Goal: Task Accomplishment & Management: Manage account settings

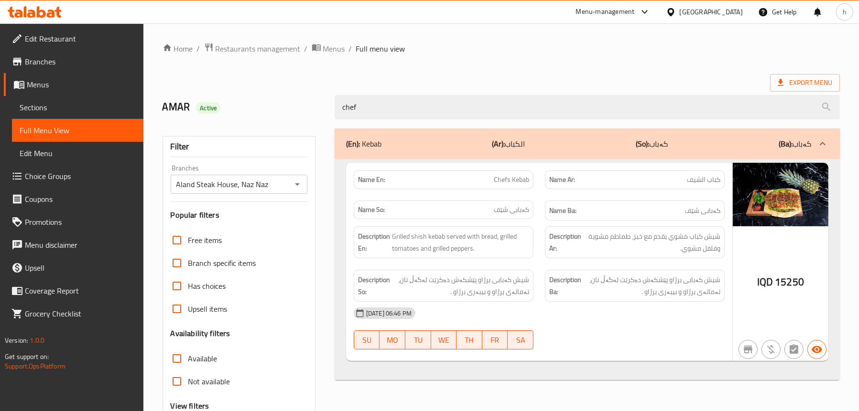
click at [41, 105] on span "Sections" at bounding box center [78, 107] width 116 height 11
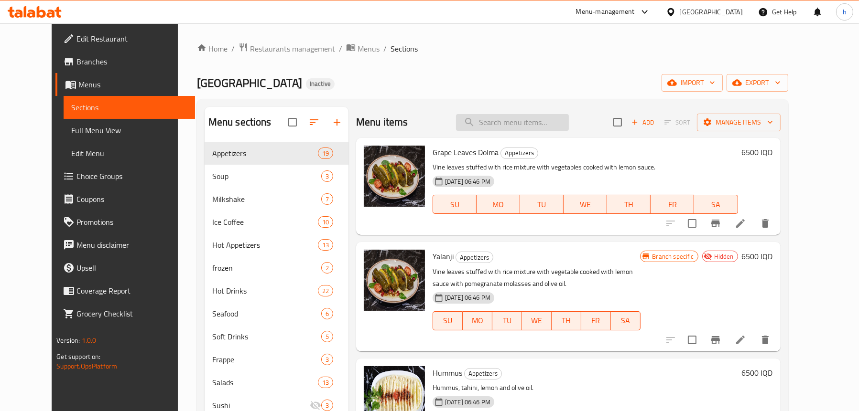
click at [500, 114] on input "search" at bounding box center [512, 122] width 113 height 17
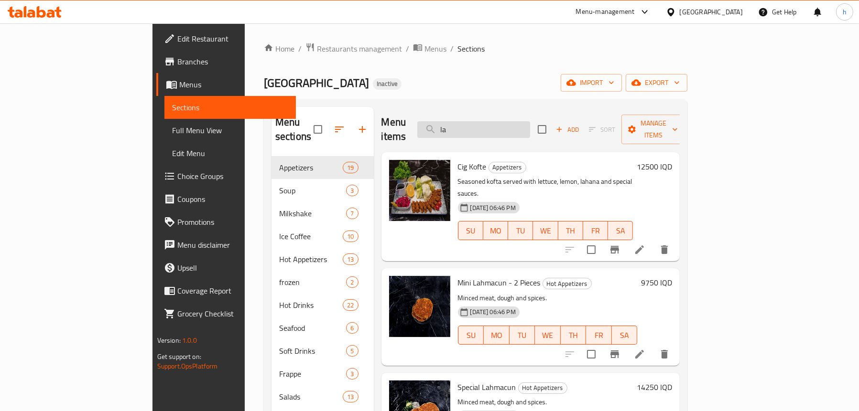
type input "l"
type input "kebab"
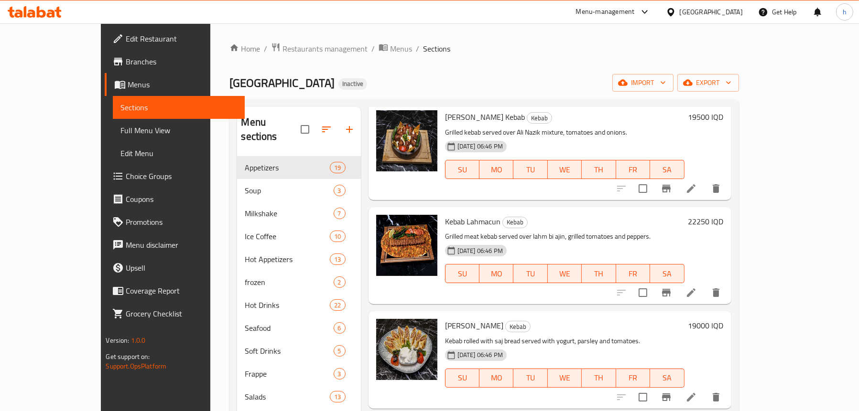
scroll to position [143, 0]
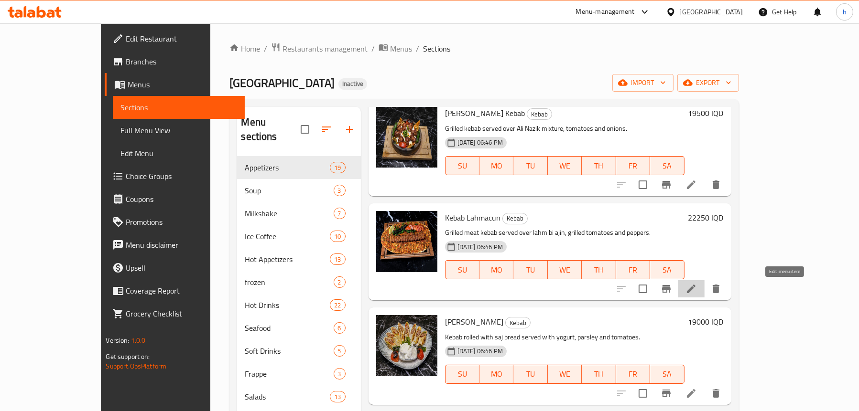
click at [697, 292] on icon at bounding box center [690, 288] width 11 height 11
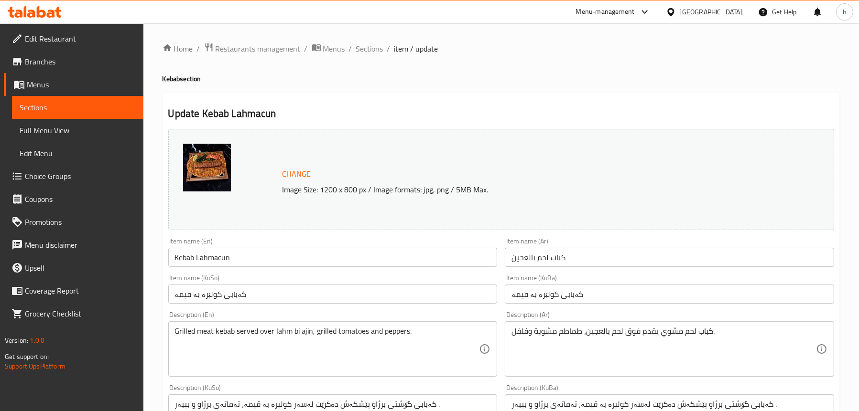
click at [543, 260] on input "كباب لحم بالعجين" at bounding box center [669, 257] width 329 height 19
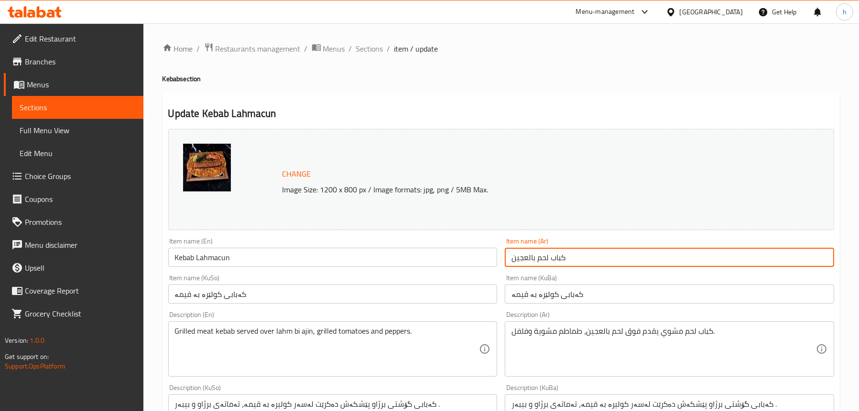
click at [543, 260] on input "كباب لحم بالعجين" at bounding box center [669, 257] width 329 height 19
paste input "حمجو"
type input "ل"
type input "كباب لحمجون"
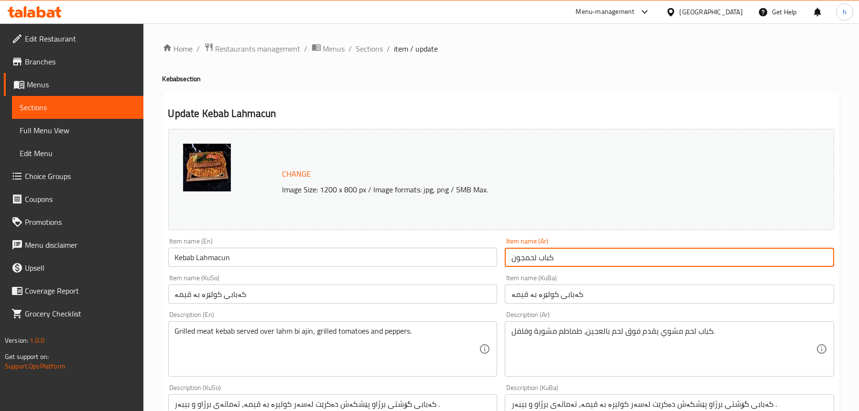
click at [518, 263] on input "كباب لحمجون" at bounding box center [669, 257] width 329 height 19
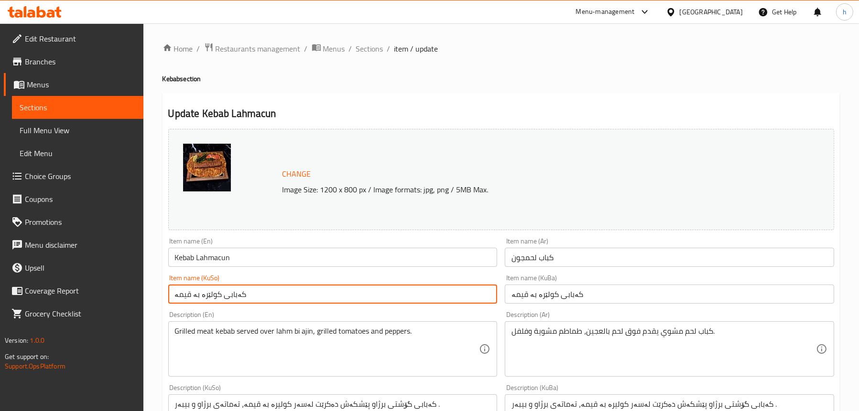
drag, startPoint x: 240, startPoint y: 301, endPoint x: 238, endPoint y: 166, distance: 134.3
paste input "لەحمجون"
type input "کەبابی لەحمجون"
click at [537, 303] on input "کەبابی کولێرە بە قیمە" at bounding box center [669, 294] width 329 height 19
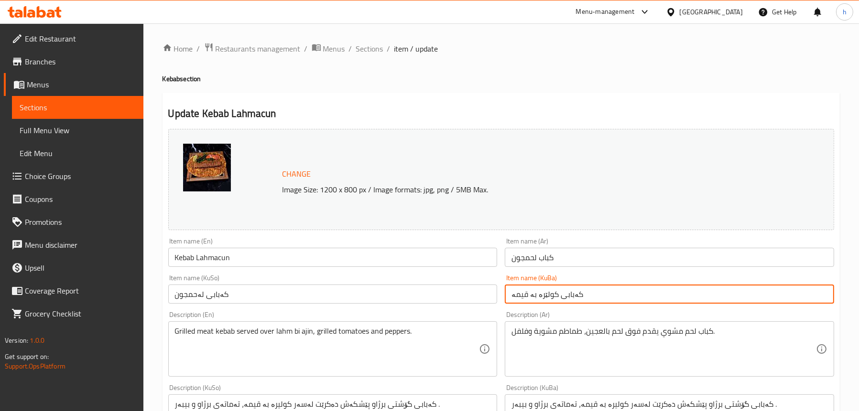
click at [537, 303] on input "کەبابی کولێرە بە قیمە" at bounding box center [669, 294] width 329 height 19
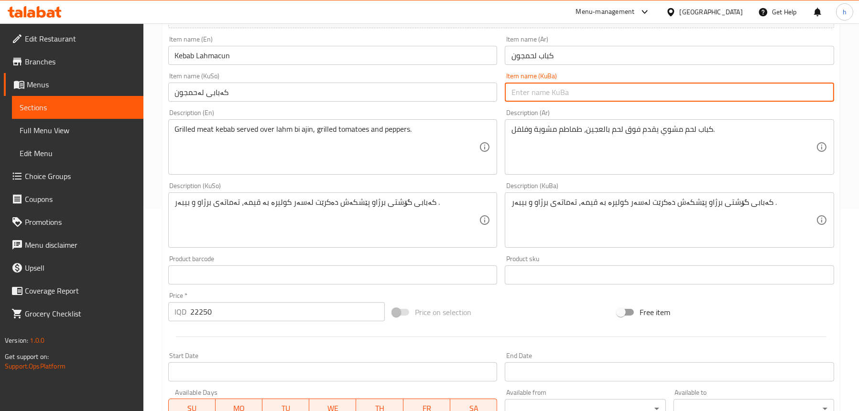
scroll to position [143, 0]
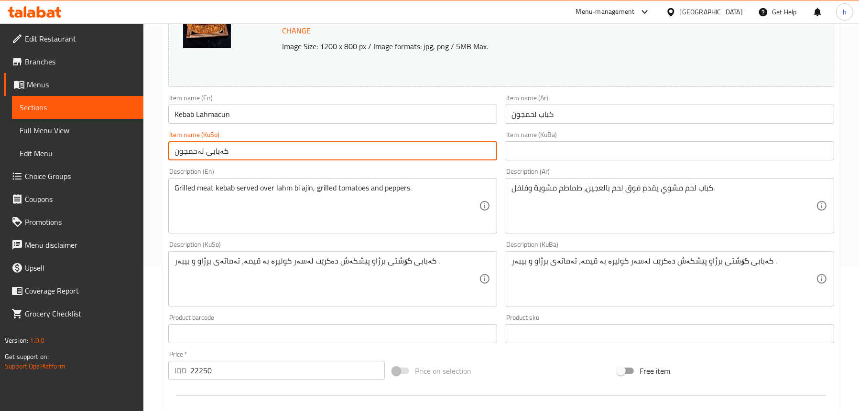
drag, startPoint x: 242, startPoint y: 155, endPoint x: 147, endPoint y: 165, distance: 95.6
click at [147, 165] on div "Home / Restaurants management / Menus / Sections / item / update Kebab section …" at bounding box center [500, 268] width 715 height 776
click at [553, 146] on input "text" at bounding box center [669, 150] width 329 height 19
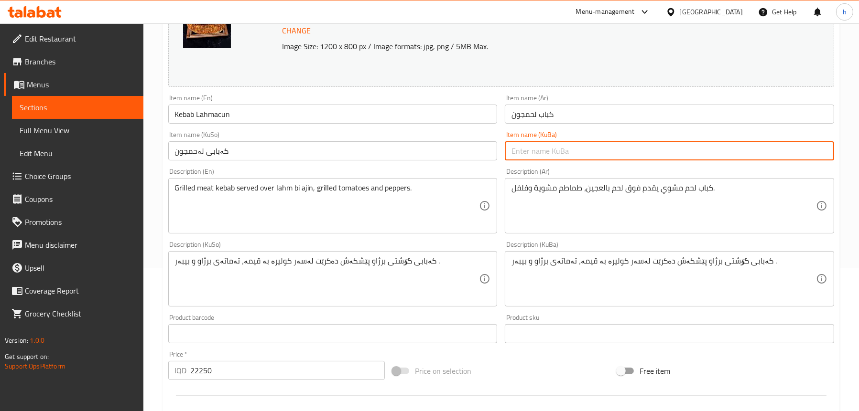
paste input "کەبابی لەحمجون"
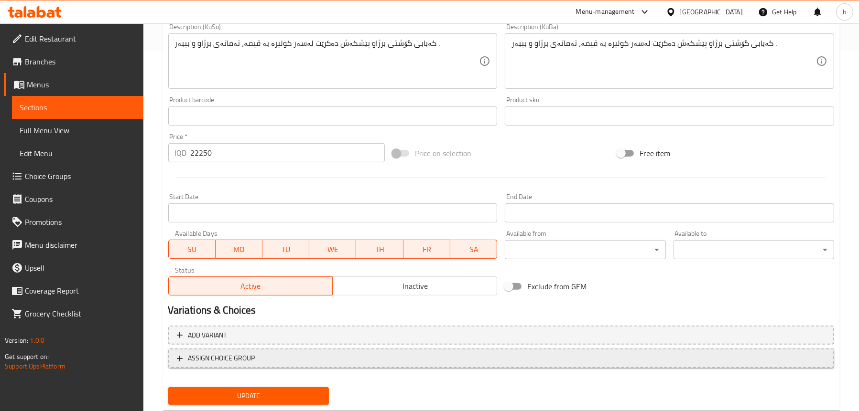
scroll to position [388, 0]
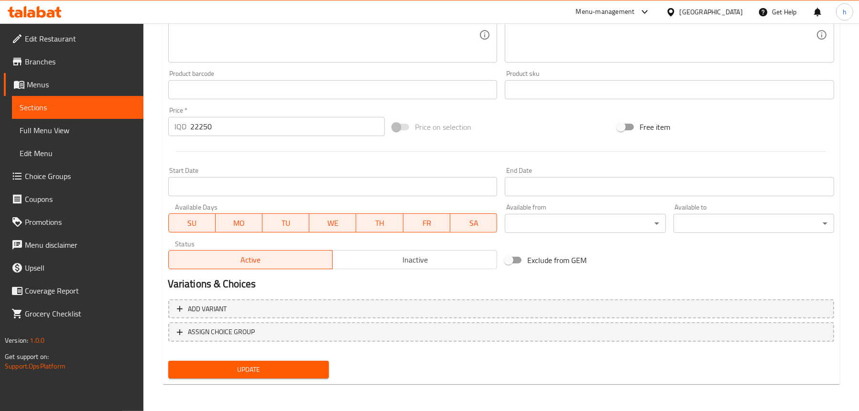
type input "کەبابی لەحمجون"
click at [259, 363] on button "Update" at bounding box center [248, 370] width 161 height 18
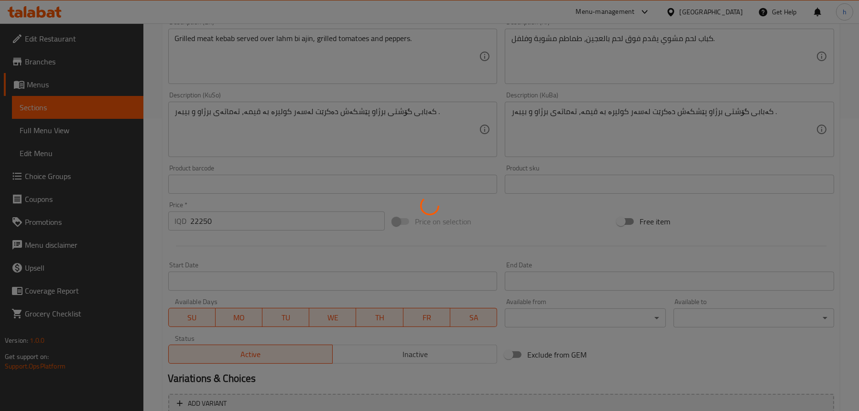
scroll to position [244, 0]
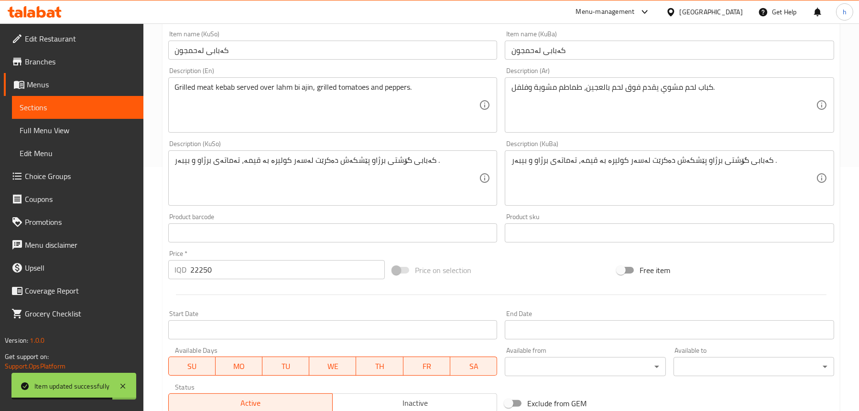
click at [73, 128] on span "Full Menu View" at bounding box center [78, 130] width 116 height 11
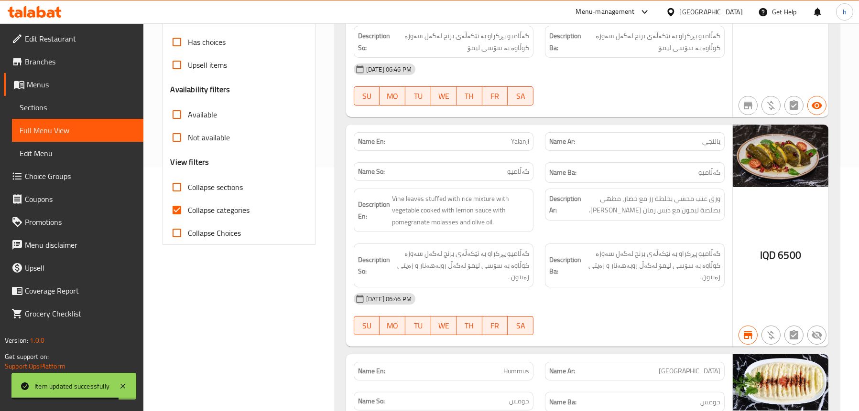
scroll to position [53, 0]
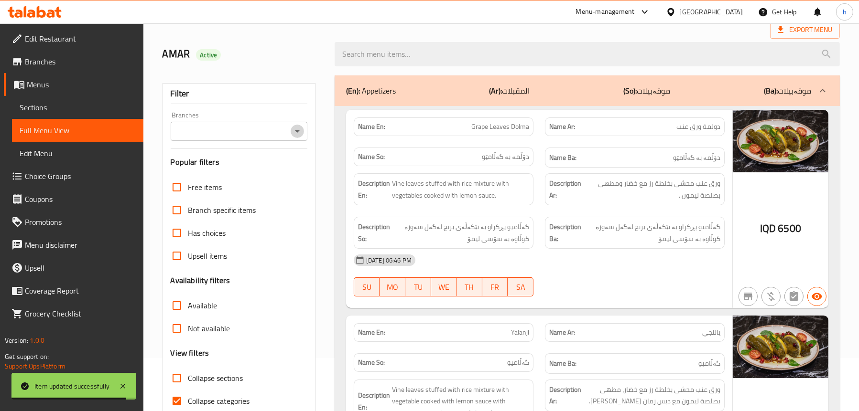
click at [298, 129] on icon "Open" at bounding box center [297, 131] width 11 height 11
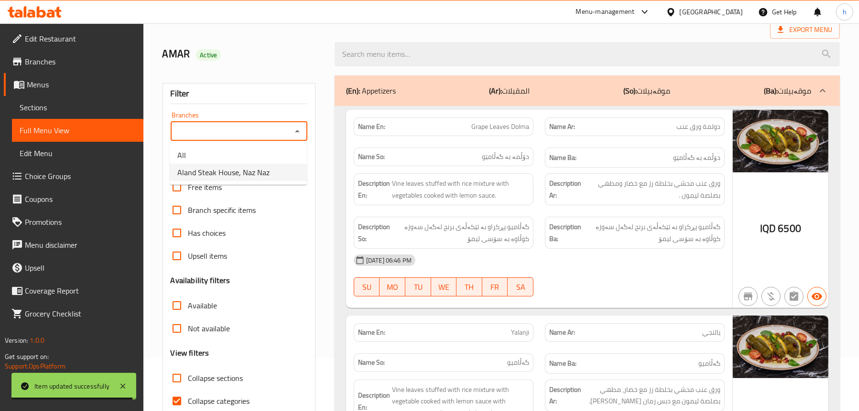
click at [249, 173] on span "Aland Steak House, Naz Naz" at bounding box center [223, 172] width 92 height 11
type input "Aland Steak House, Naz Naz"
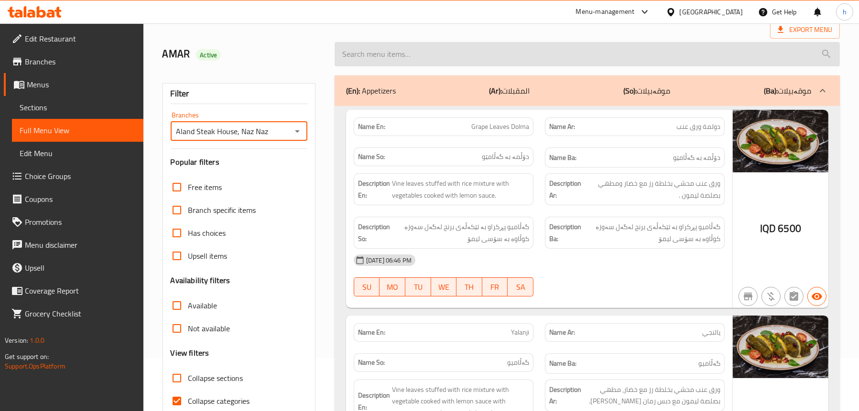
click at [476, 56] on input "search" at bounding box center [587, 54] width 505 height 24
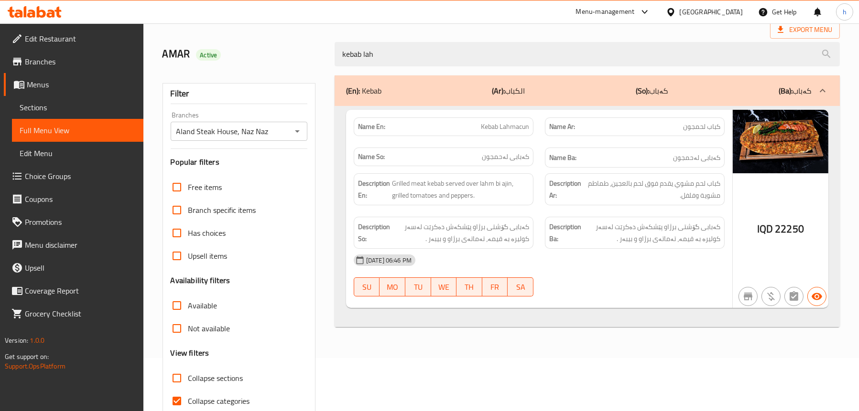
type input "kebab lah"
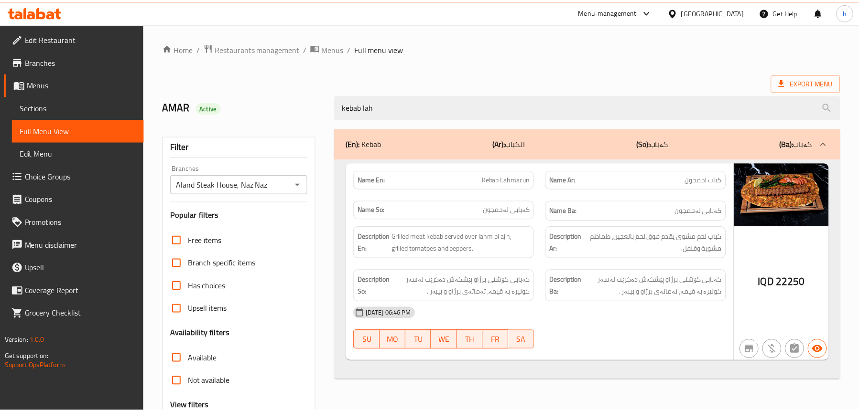
scroll to position [97, 0]
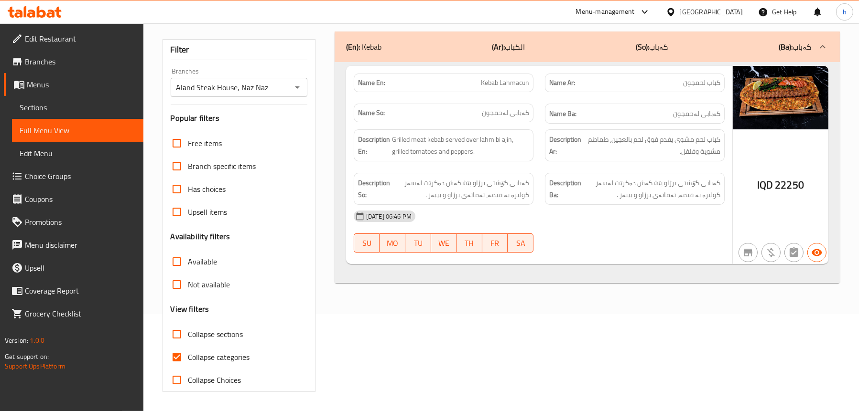
click at [35, 105] on span "Sections" at bounding box center [78, 107] width 116 height 11
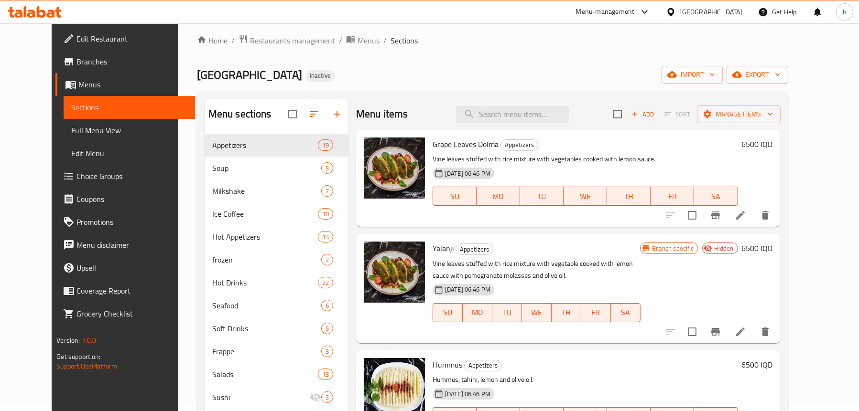
scroll to position [1, 0]
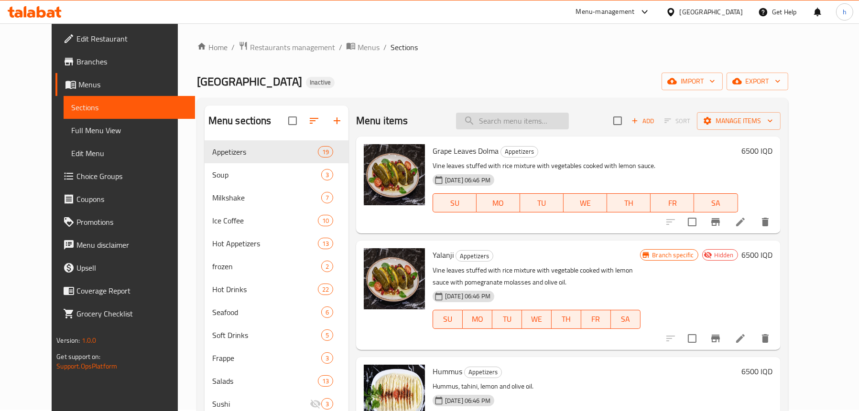
click at [516, 122] on input "search" at bounding box center [512, 121] width 113 height 17
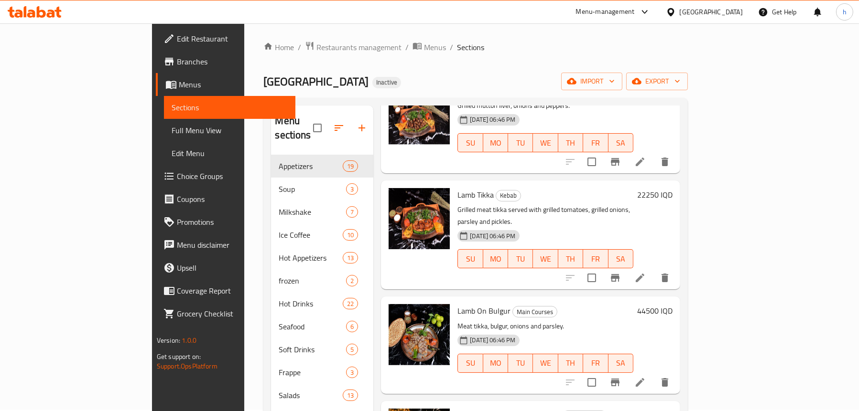
scroll to position [96, 0]
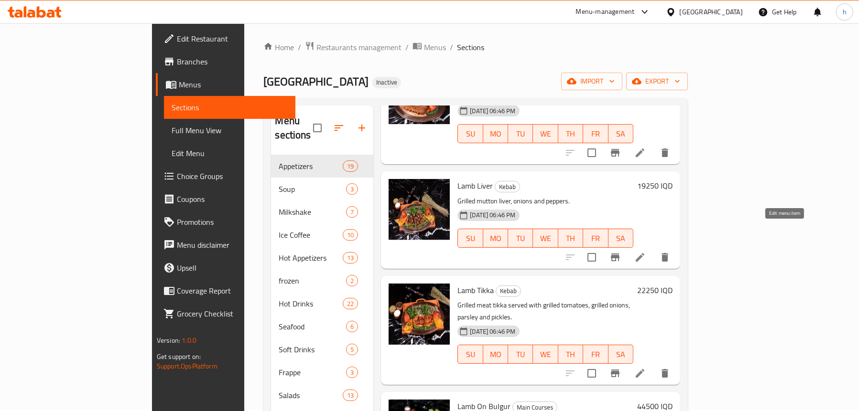
type input "lamb"
click at [646, 252] on icon at bounding box center [639, 257] width 11 height 11
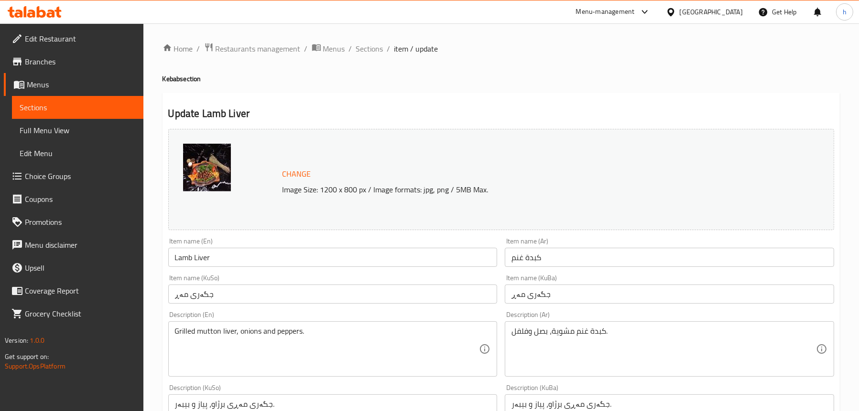
click at [41, 106] on span "Sections" at bounding box center [78, 107] width 116 height 11
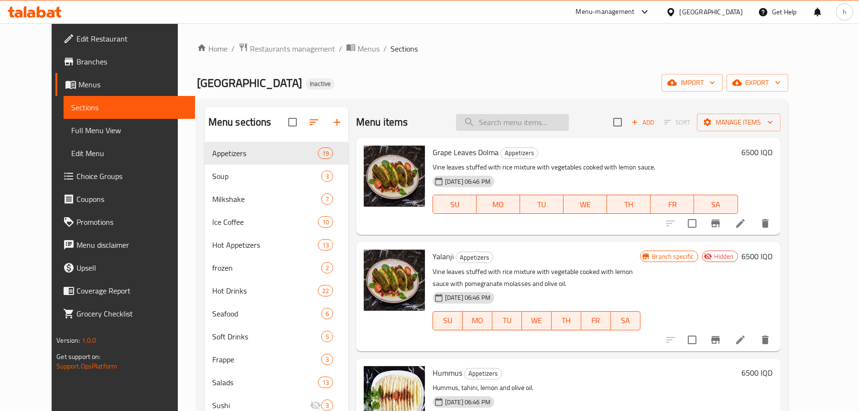
click at [511, 131] on input "search" at bounding box center [512, 122] width 113 height 17
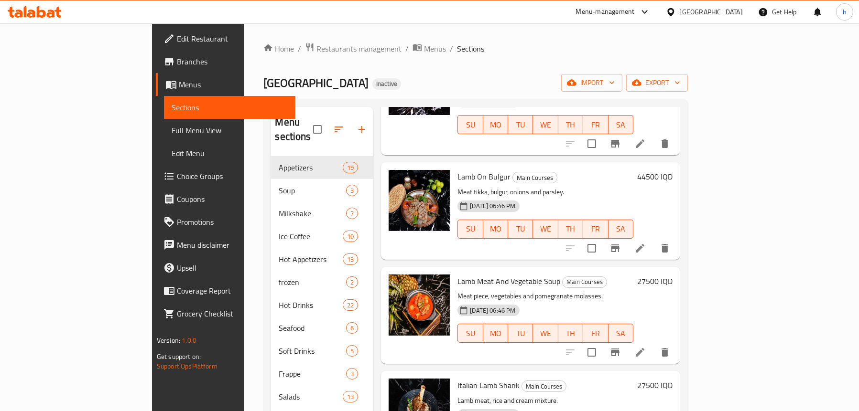
scroll to position [335, 0]
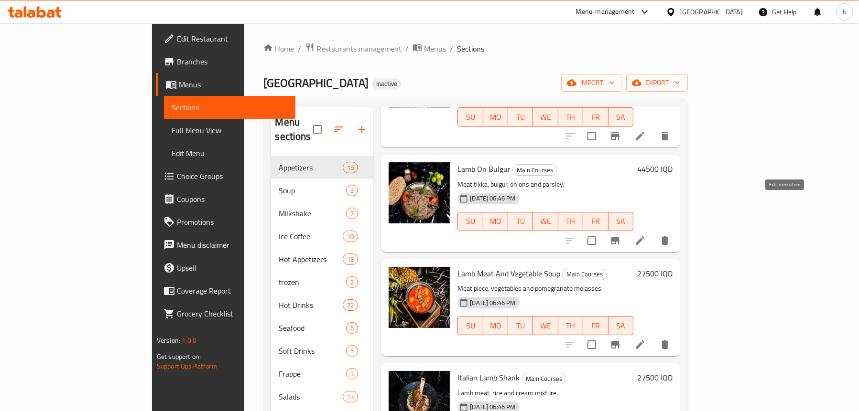
type input "lamb"
click at [646, 235] on icon at bounding box center [639, 240] width 11 height 11
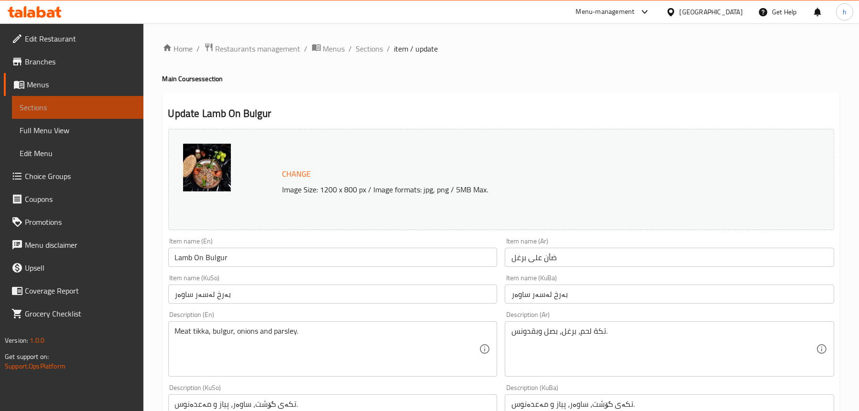
click at [44, 108] on span "Sections" at bounding box center [78, 107] width 116 height 11
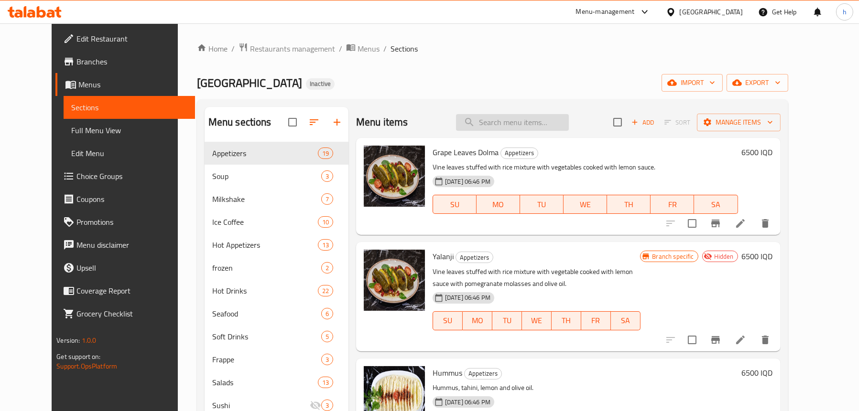
click at [501, 124] on input "search" at bounding box center [512, 122] width 113 height 17
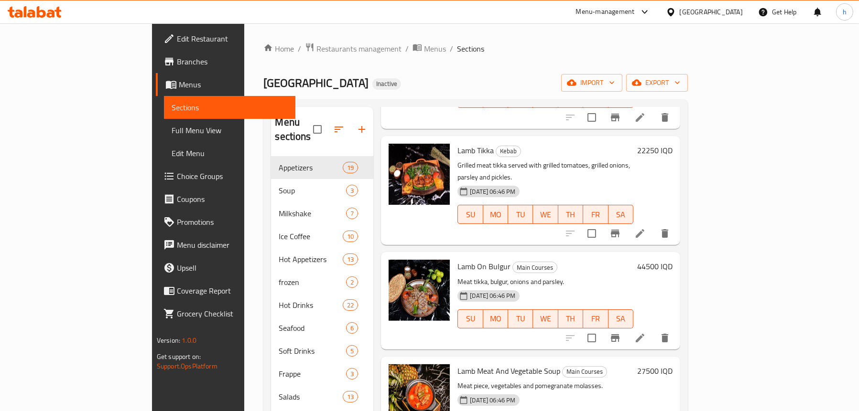
scroll to position [239, 0]
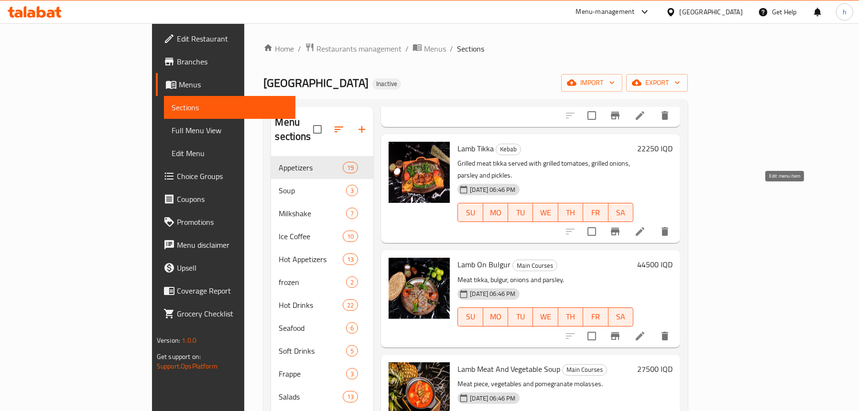
type input "lamb"
click at [646, 226] on icon at bounding box center [639, 231] width 11 height 11
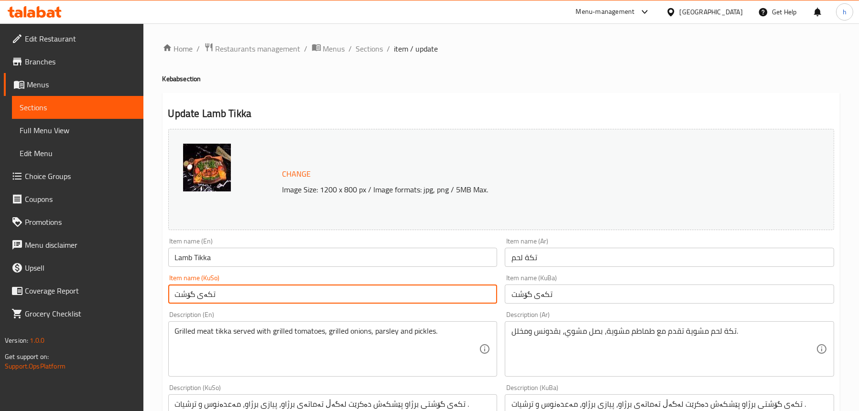
click at [188, 293] on input "تکەی گۆشت" at bounding box center [332, 294] width 329 height 19
paste input "گۆشتی بەرخ"
type input "تکەی گۆشتی بەرخ"
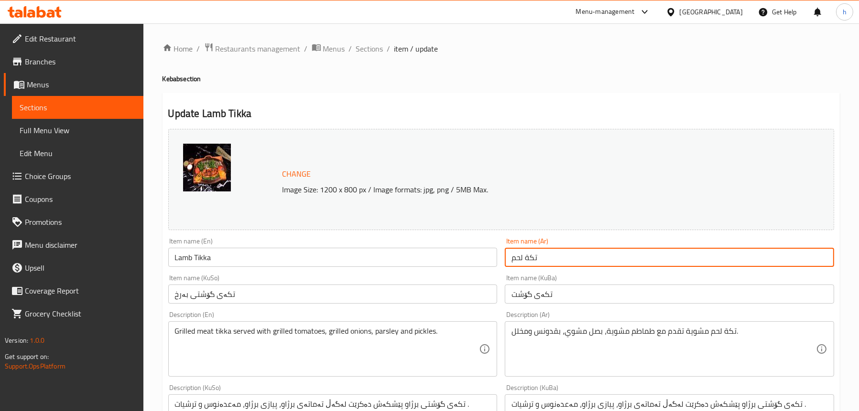
click at [514, 254] on input "تكة لحم" at bounding box center [669, 257] width 329 height 19
paste input "ضأن"
click at [550, 257] on input "تكة لحم ضأن" at bounding box center [669, 257] width 329 height 19
click at [539, 260] on input "تكة لحم ضأن" at bounding box center [669, 257] width 329 height 19
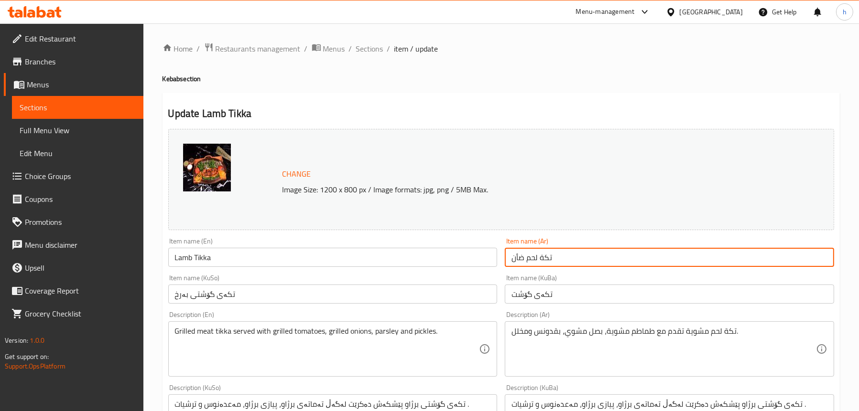
click at [543, 258] on input "تكة لحم ضأن" at bounding box center [669, 257] width 329 height 19
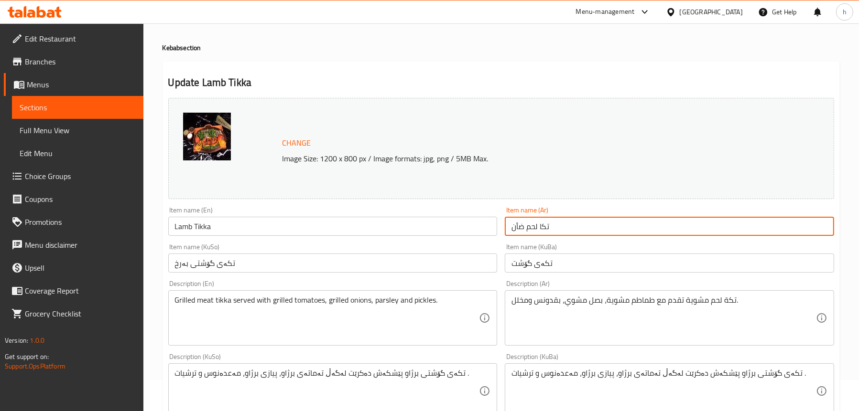
scroll to position [48, 0]
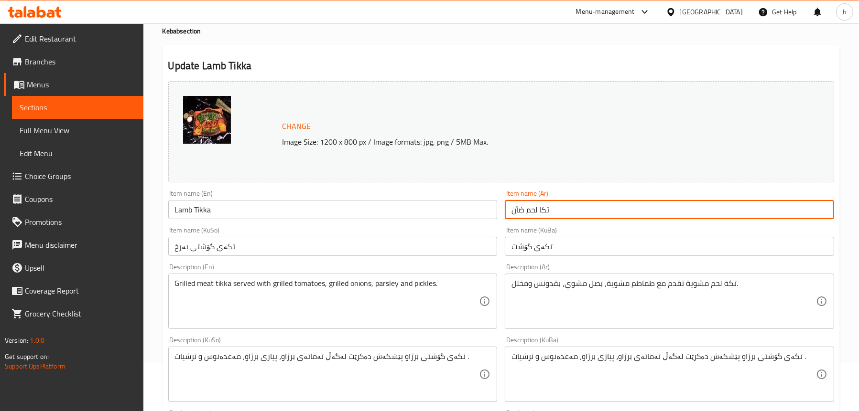
type input "تكا لحم ضأن"
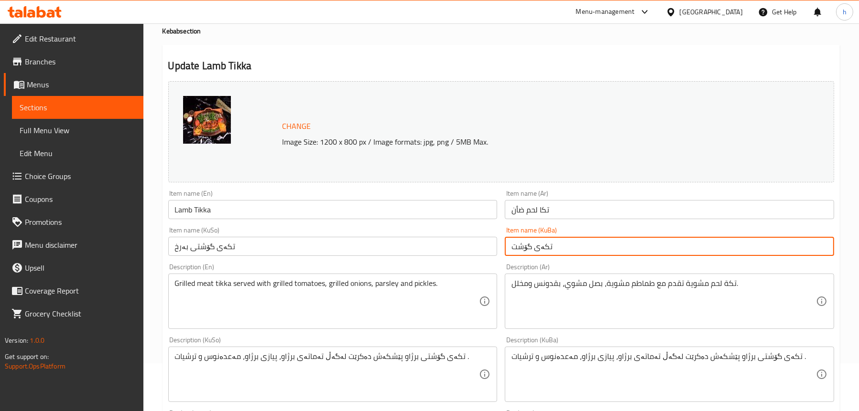
drag, startPoint x: 580, startPoint y: 248, endPoint x: 488, endPoint y: 256, distance: 92.2
click at [488, 256] on div "Change Image Size: 1200 x 800 px / Image formats: jpg, png / 5MB Max. Item name…" at bounding box center [500, 345] width 673 height 536
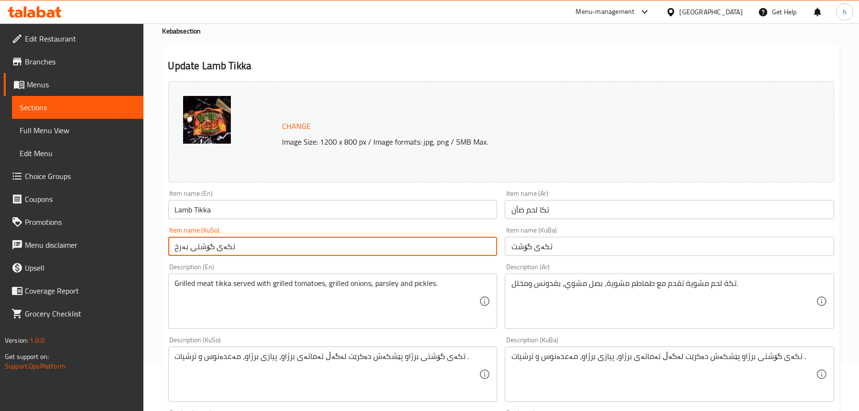
drag, startPoint x: 255, startPoint y: 249, endPoint x: 151, endPoint y: 255, distance: 104.8
click at [151, 255] on div "Home / Restaurants management / Menus / Sections / item / update Kebab section …" at bounding box center [500, 364] width 715 height 776
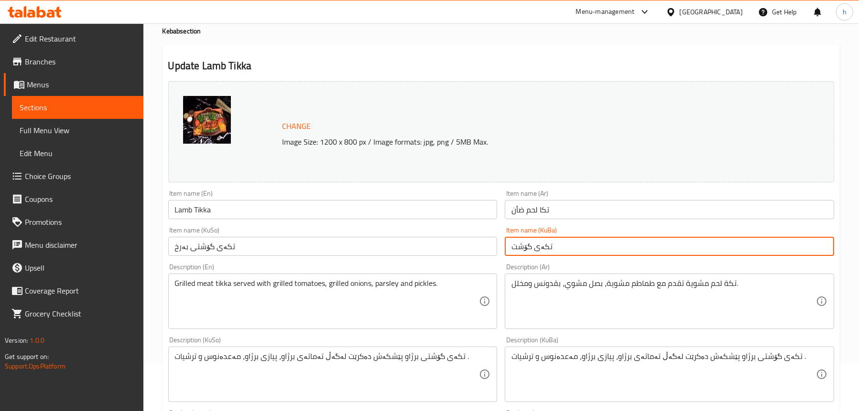
drag, startPoint x: 541, startPoint y: 246, endPoint x: 457, endPoint y: 248, distance: 84.6
click at [457, 248] on div "Change Image Size: 1200 x 800 px / Image formats: jpg, png / 5MB Max. Item name…" at bounding box center [500, 345] width 673 height 536
paste input "ی بەرخ"
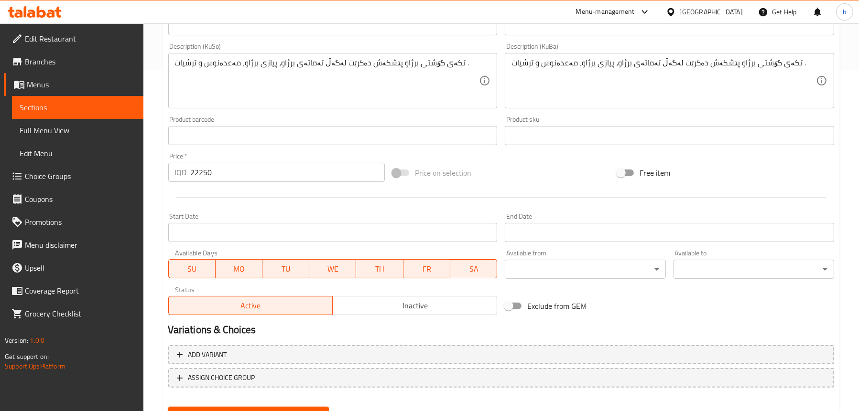
scroll to position [388, 0]
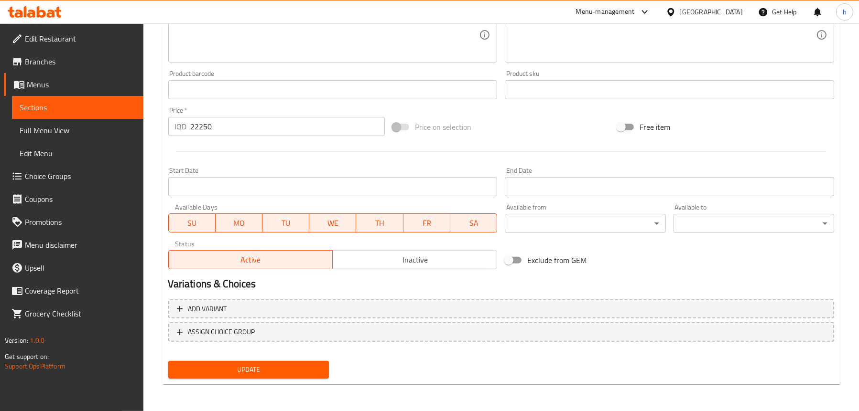
type input "تکەی گۆشتی بەرخ"
click at [227, 368] on span "Update" at bounding box center [248, 370] width 145 height 12
click at [265, 372] on span "Update" at bounding box center [248, 370] width 145 height 12
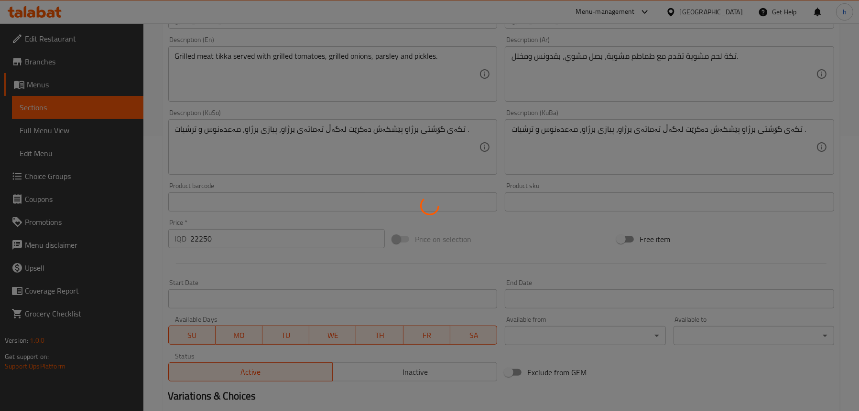
scroll to position [196, 0]
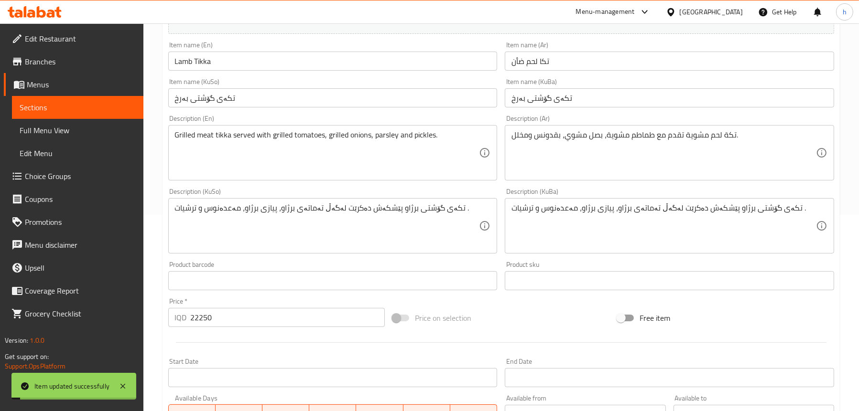
click at [58, 126] on span "Full Menu View" at bounding box center [78, 130] width 116 height 11
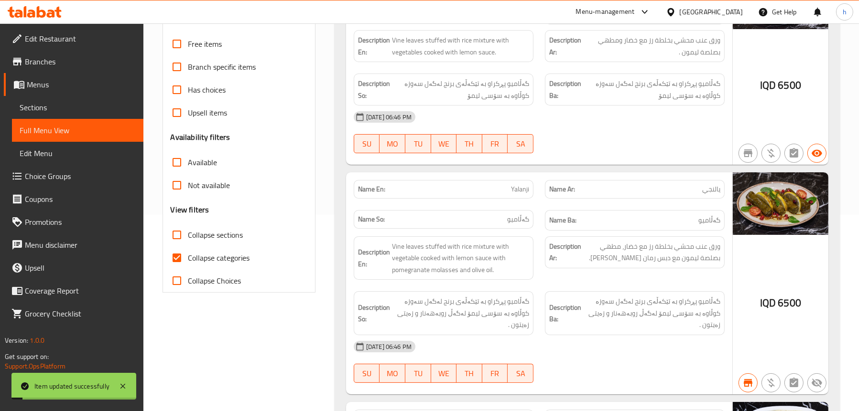
scroll to position [5, 0]
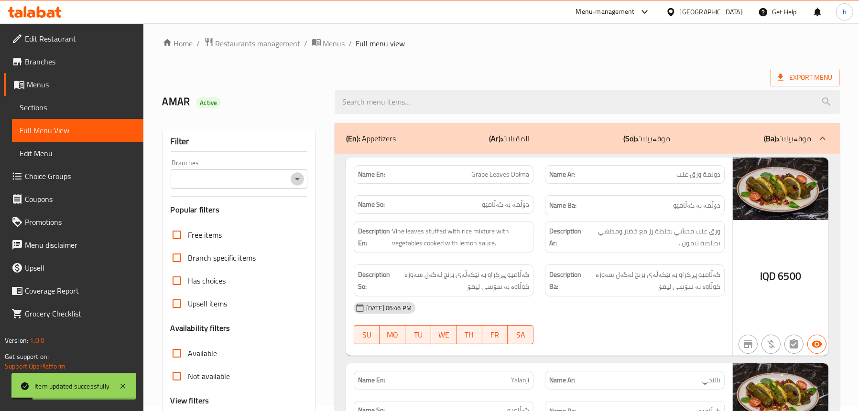
click at [301, 181] on icon "Open" at bounding box center [297, 178] width 11 height 11
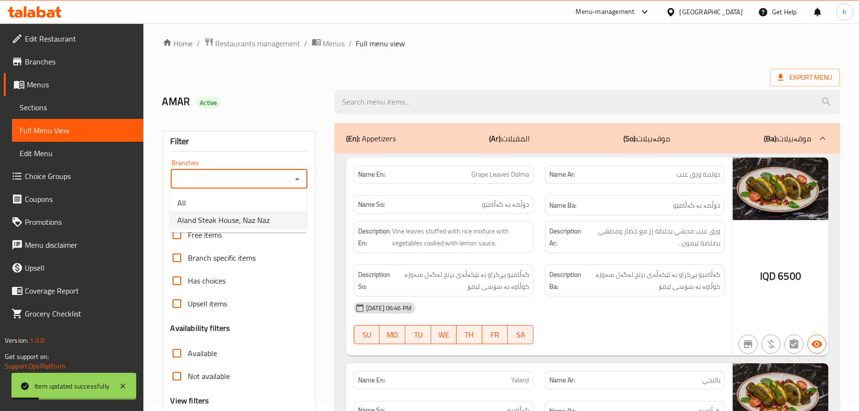
click at [245, 221] on span "Aland Steak House, Naz Naz" at bounding box center [223, 220] width 92 height 11
type input "Aland Steak House, Naz Naz"
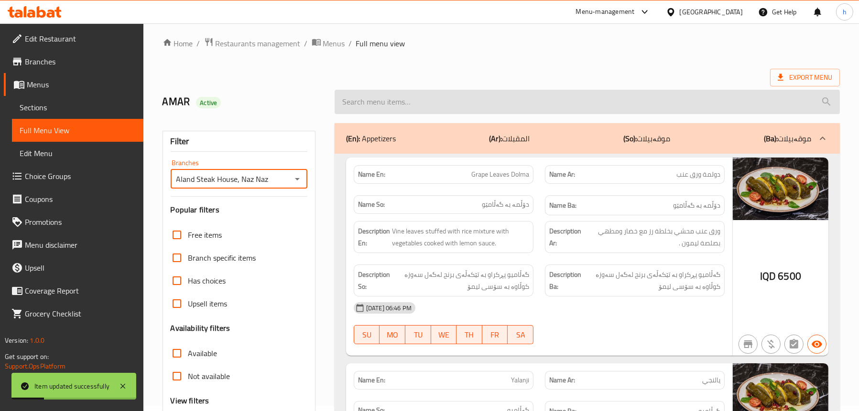
click at [451, 104] on input "search" at bounding box center [587, 102] width 505 height 24
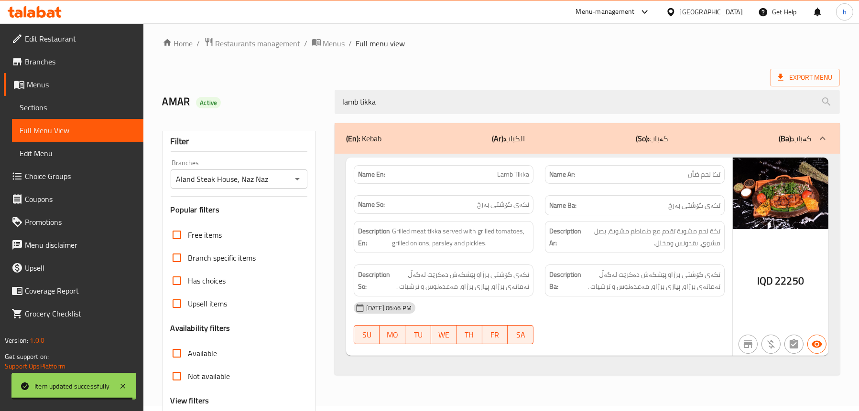
type input "lamb tikka"
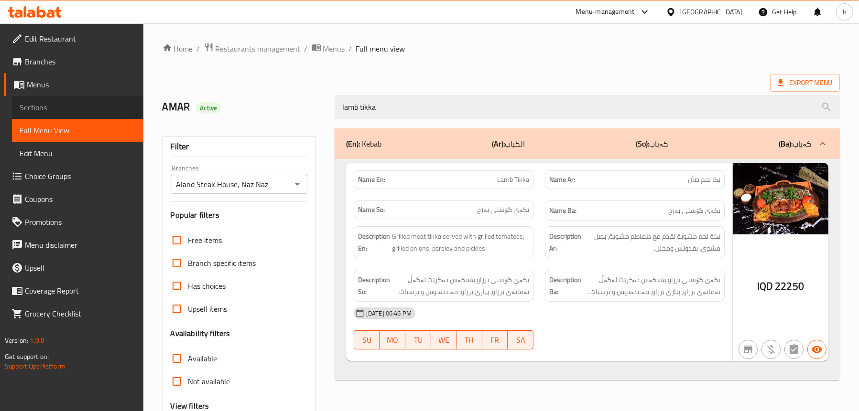
click at [34, 104] on span "Sections" at bounding box center [78, 107] width 116 height 11
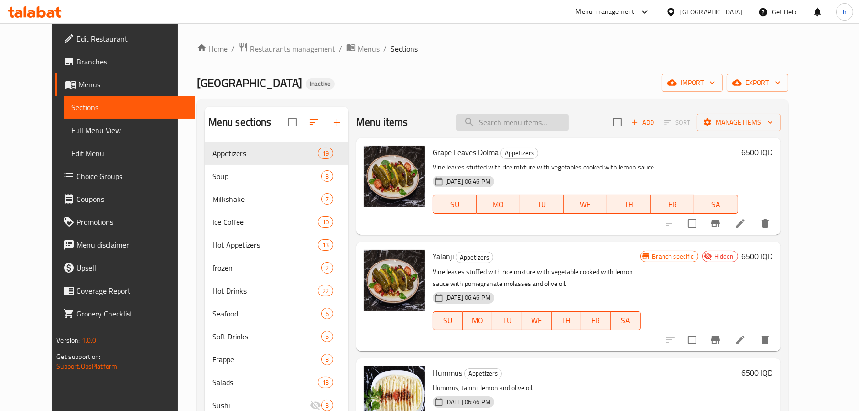
click at [513, 117] on input "search" at bounding box center [512, 122] width 113 height 17
paste input "Chicken Mushrooms"
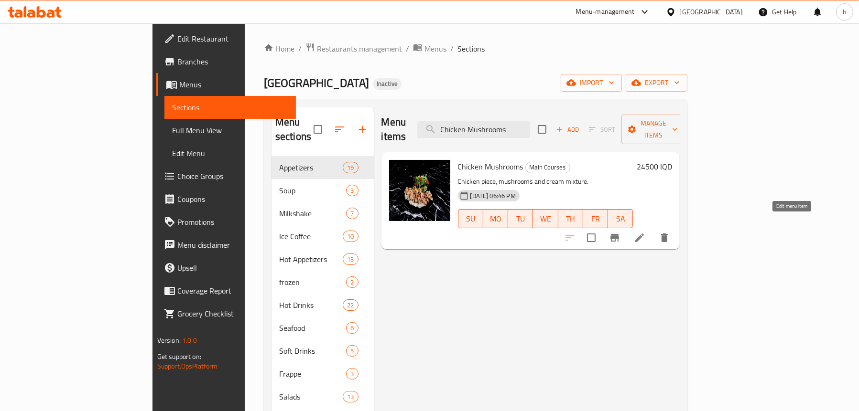
type input "Chicken Mushrooms"
click at [645, 232] on icon at bounding box center [639, 237] width 11 height 11
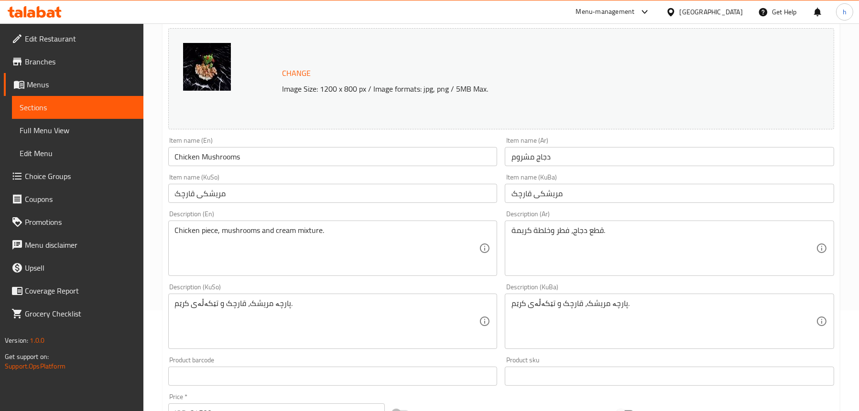
scroll to position [143, 0]
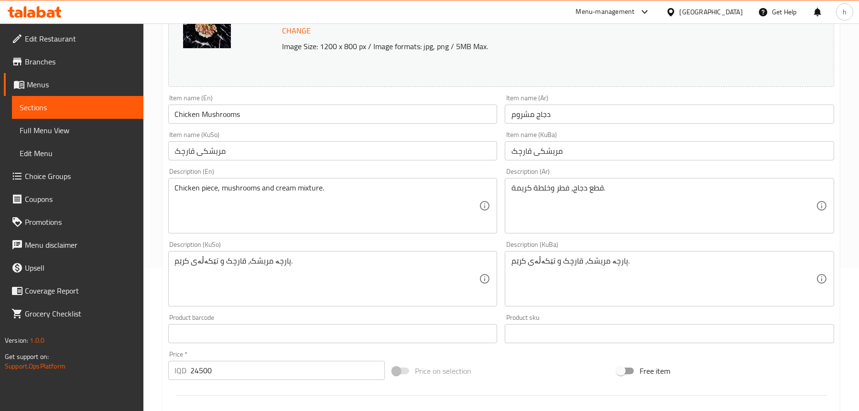
click at [56, 130] on span "Full Menu View" at bounding box center [78, 130] width 116 height 11
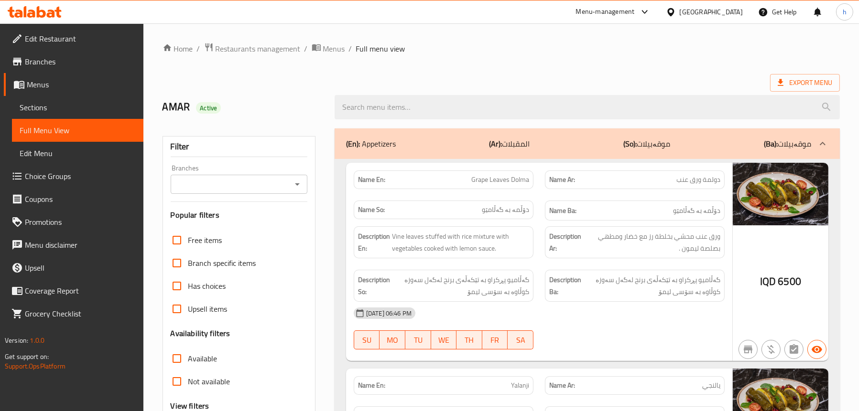
click at [296, 184] on icon "Open" at bounding box center [297, 185] width 5 height 2
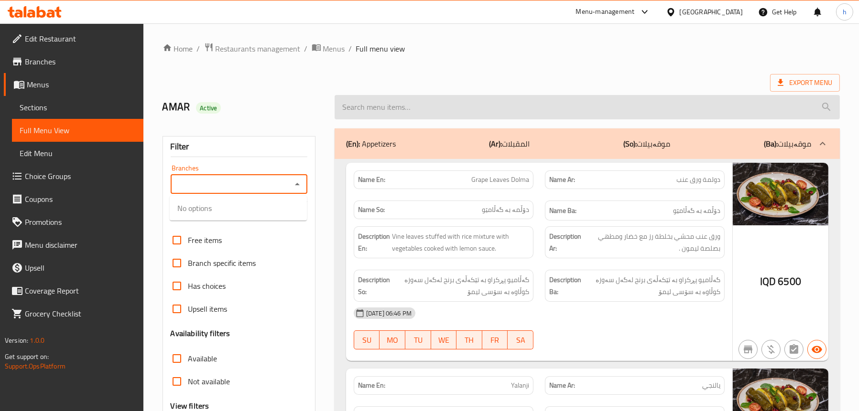
click at [400, 109] on input "search" at bounding box center [587, 107] width 505 height 24
paste input "Chicken Mushrooms"
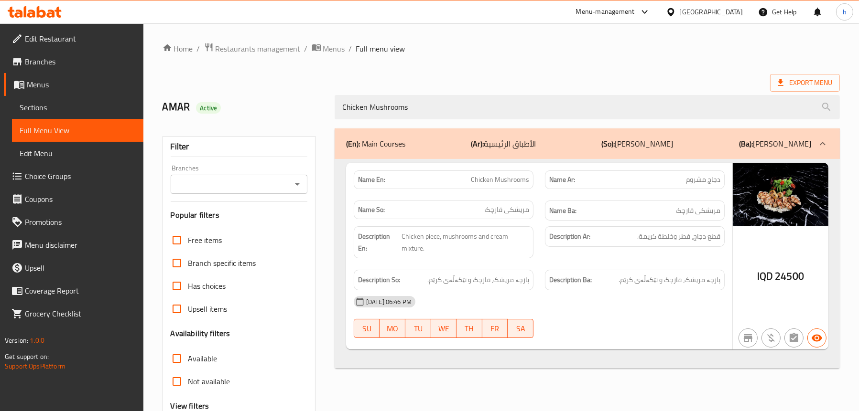
click at [295, 184] on icon "Open" at bounding box center [297, 184] width 11 height 11
type input "Chicken Mushrooms"
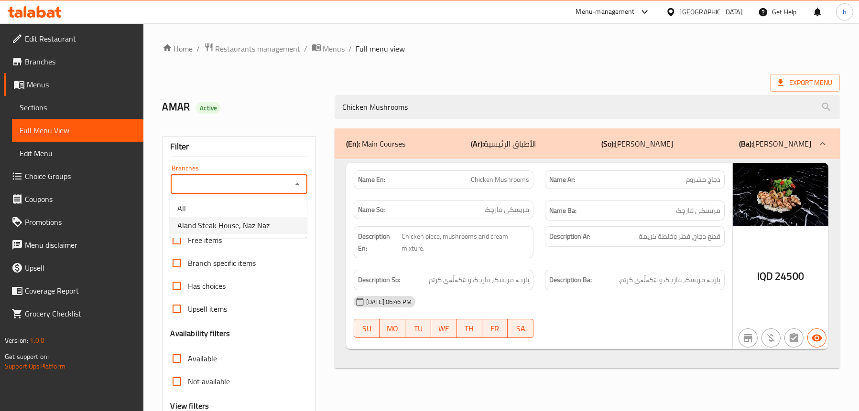
click at [225, 223] on span "Aland Steak House, Naz Naz" at bounding box center [223, 225] width 92 height 11
type input "Aland Steak House, Naz Naz"
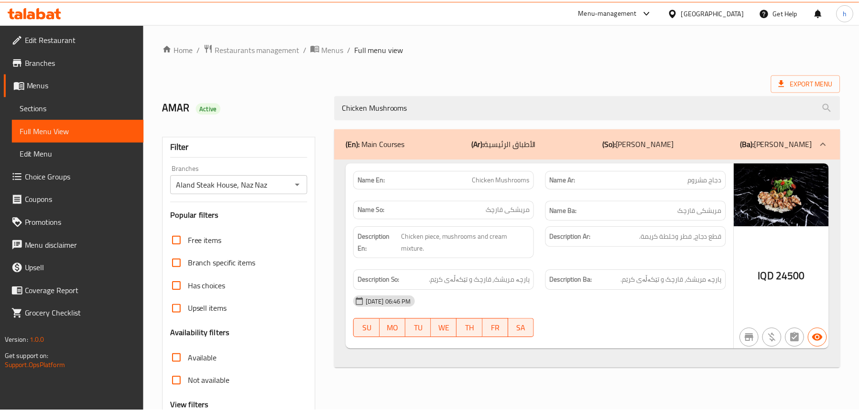
scroll to position [97, 0]
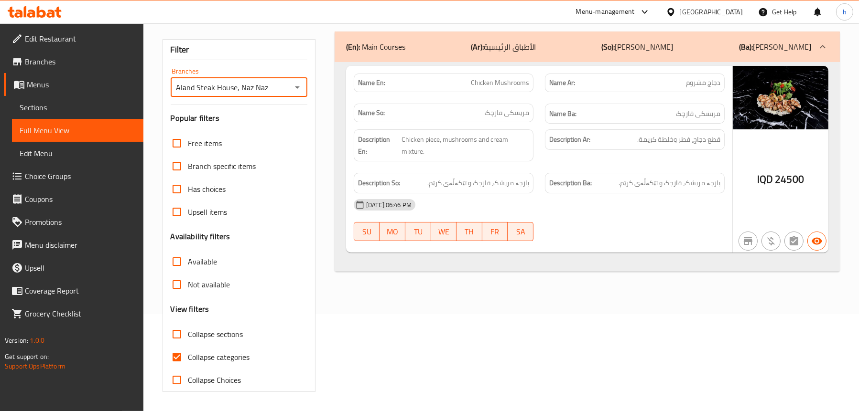
click at [49, 7] on icon at bounding box center [35, 11] width 54 height 11
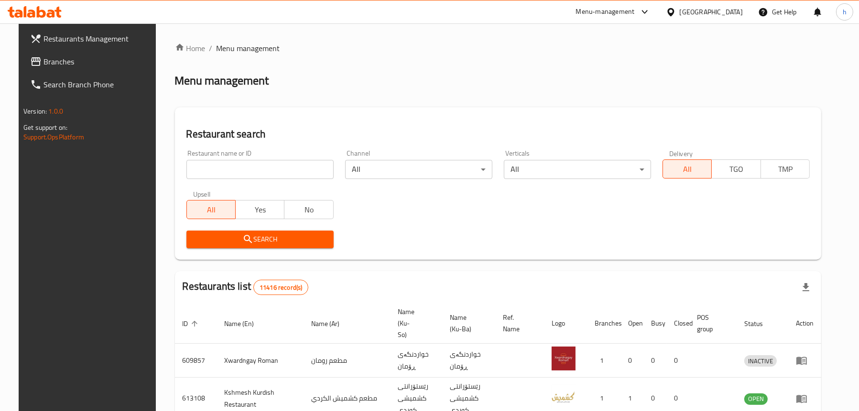
click at [37, 15] on icon at bounding box center [41, 11] width 9 height 11
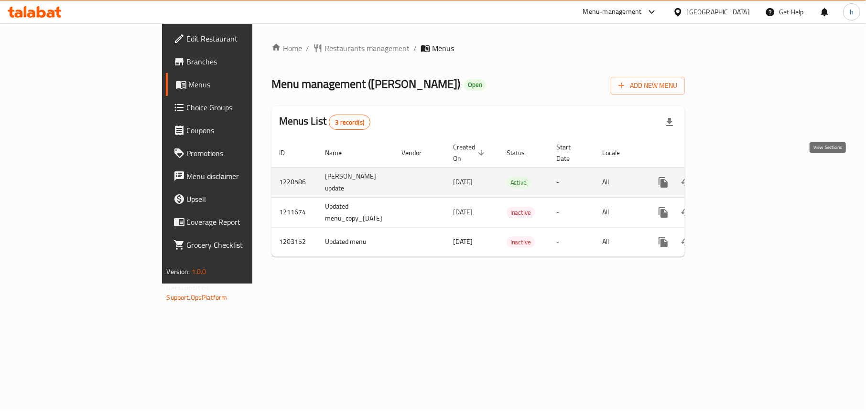
click at [738, 177] on icon "enhanced table" at bounding box center [731, 182] width 11 height 11
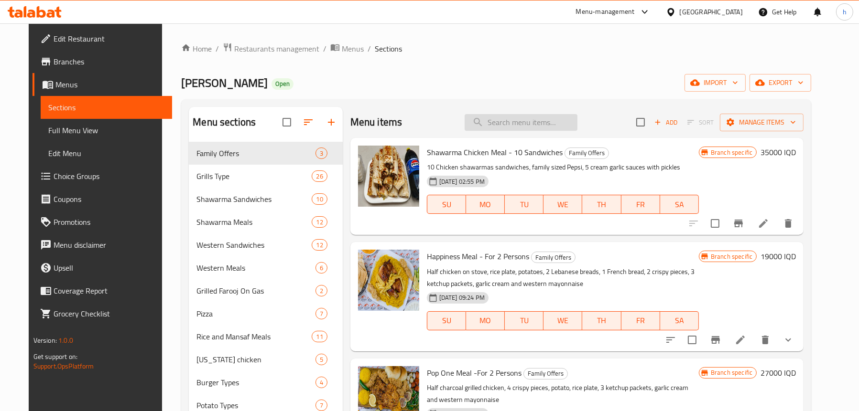
click at [536, 119] on input "search" at bounding box center [521, 122] width 113 height 17
paste input "Shawarma Chicken Meal"
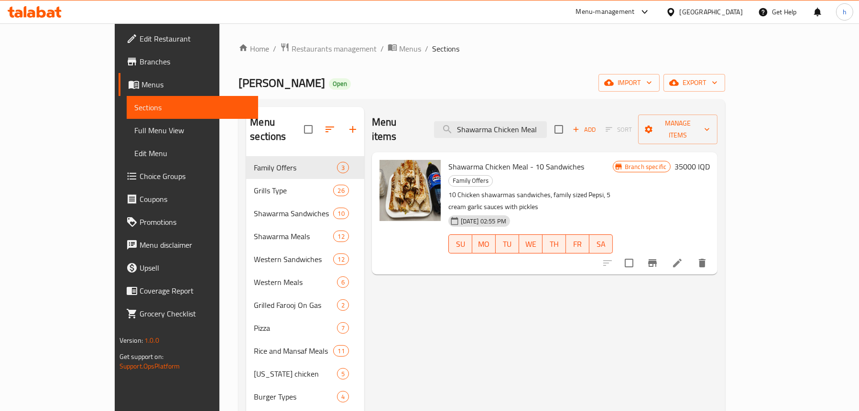
type input "Shawarma Chicken Meal"
click at [134, 125] on span "Full Menu View" at bounding box center [192, 130] width 116 height 11
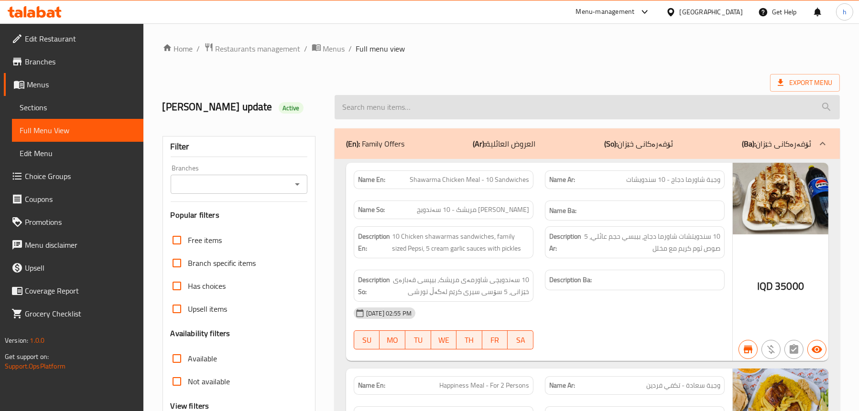
click at [388, 102] on input "search" at bounding box center [587, 107] width 505 height 24
paste input "Shawarma Chicken Meal"
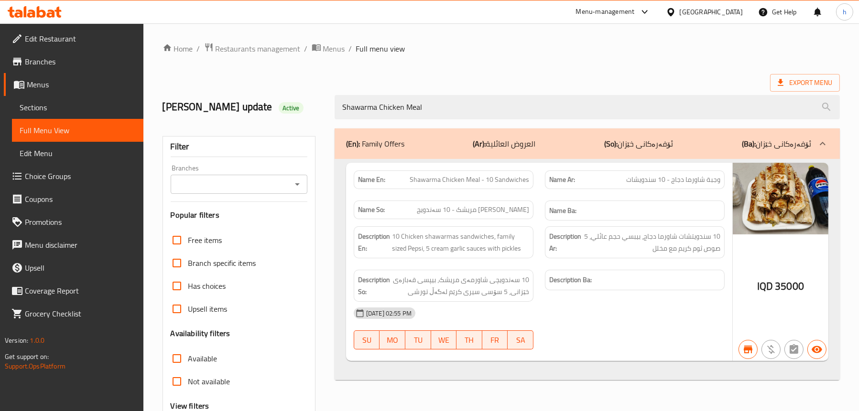
click at [298, 184] on icon "Open" at bounding box center [297, 185] width 5 height 2
type input "Shawarma Chicken Meal"
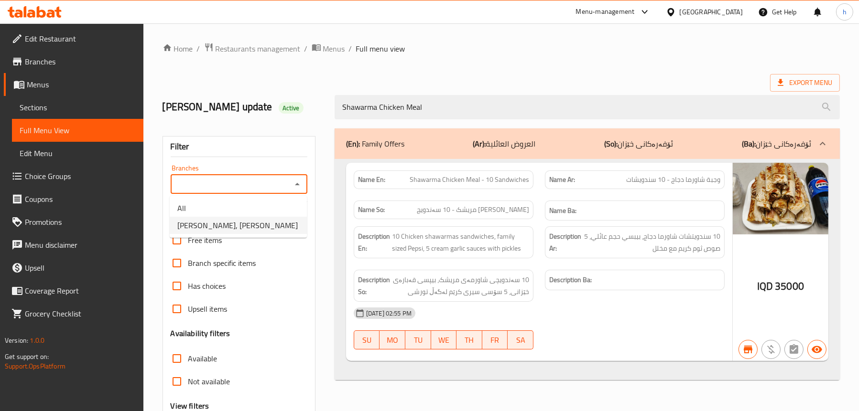
click at [255, 223] on span "[PERSON_NAME], [GEOGRAPHIC_DATA]" at bounding box center [237, 225] width 120 height 11
type input "[PERSON_NAME], [GEOGRAPHIC_DATA]"
click at [43, 102] on span "Sections" at bounding box center [78, 107] width 116 height 11
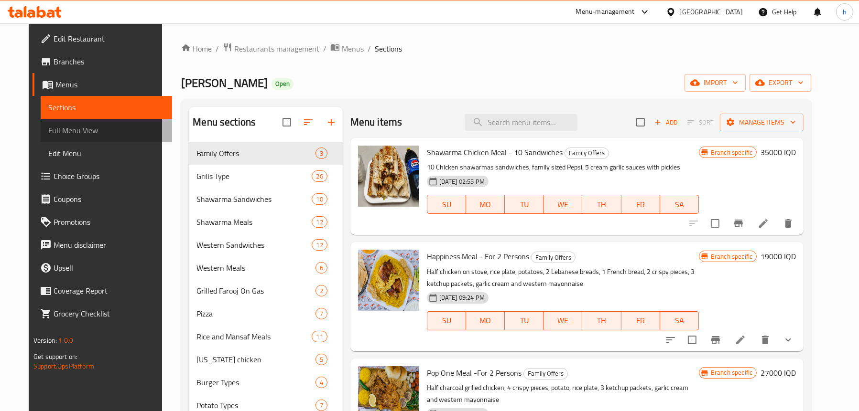
click at [58, 134] on span "Full Menu View" at bounding box center [106, 130] width 116 height 11
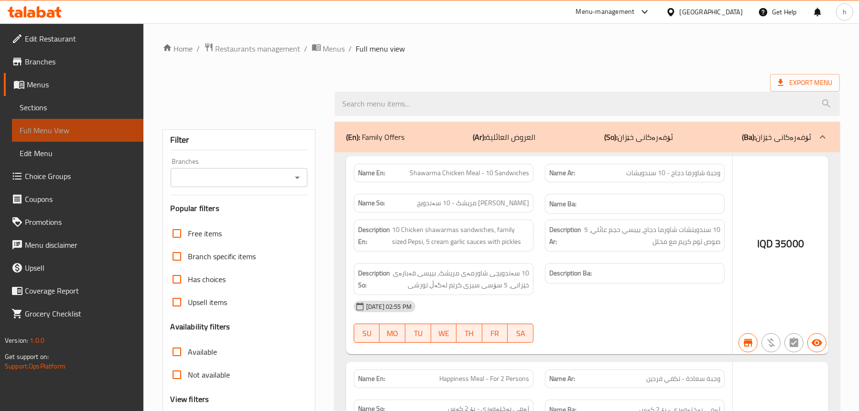
click at [66, 125] on span "Full Menu View" at bounding box center [78, 130] width 116 height 11
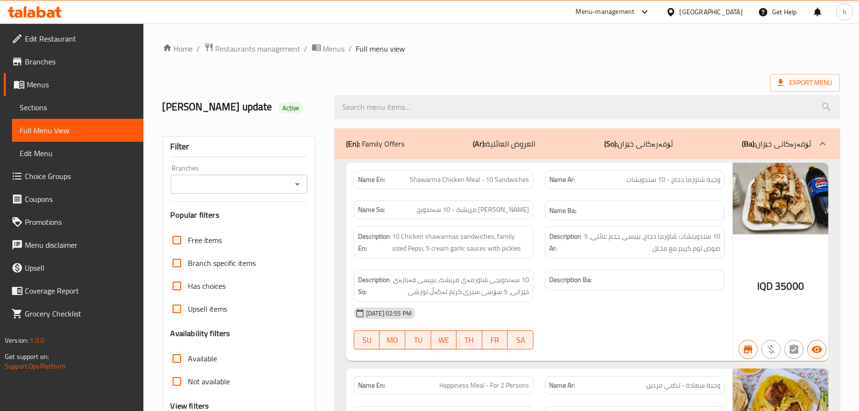
click at [293, 186] on icon "Open" at bounding box center [297, 184] width 11 height 11
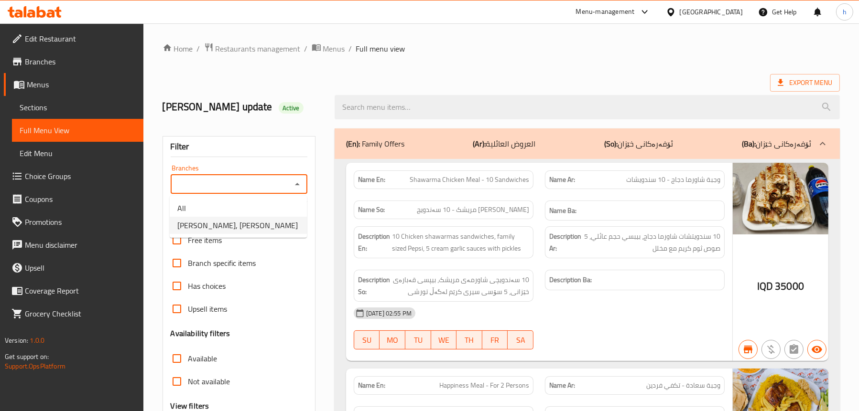
click at [215, 229] on span "Dhaif Almukhtar, Bakhtiary" at bounding box center [237, 225] width 120 height 11
click at [235, 227] on div "Filter Branches Branches Popular filters Free items Branch specific items Has c…" at bounding box center [238, 312] width 153 height 353
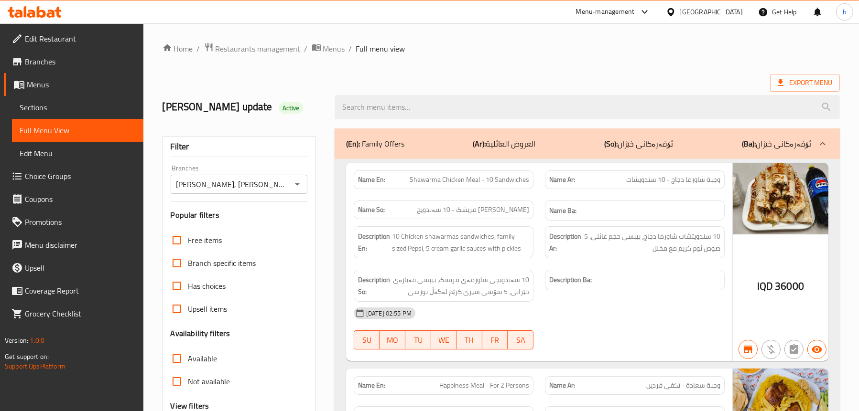
type input "Dhaif Almukhtar, Bakhtiary"
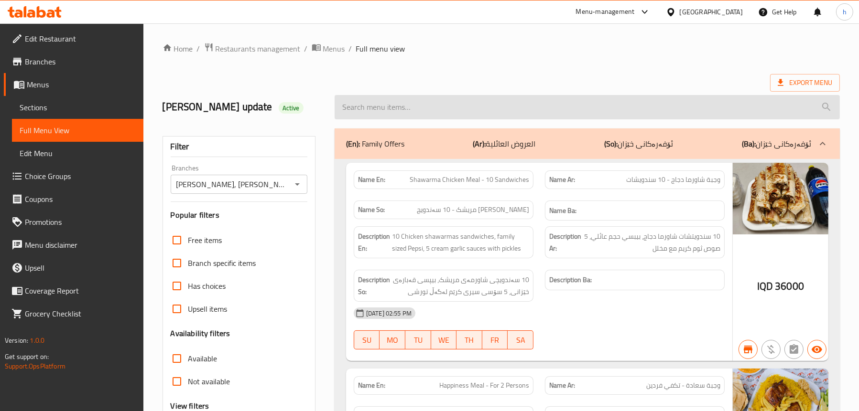
click at [411, 103] on input "search" at bounding box center [587, 107] width 505 height 24
paste input "Shawarma Chicken Meal"
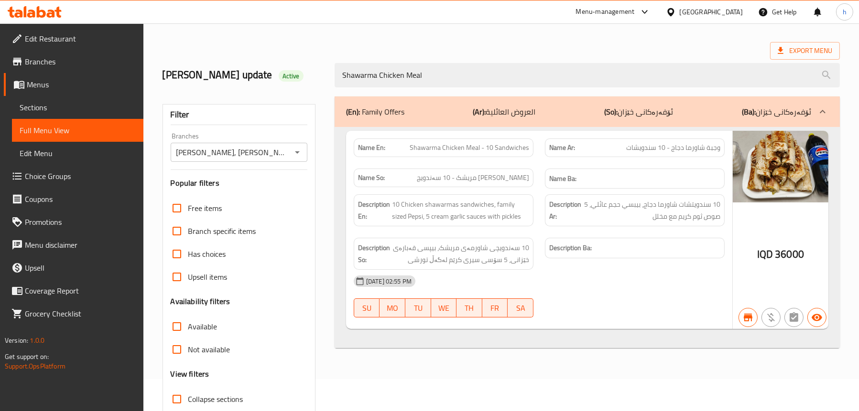
scroll to position [48, 0]
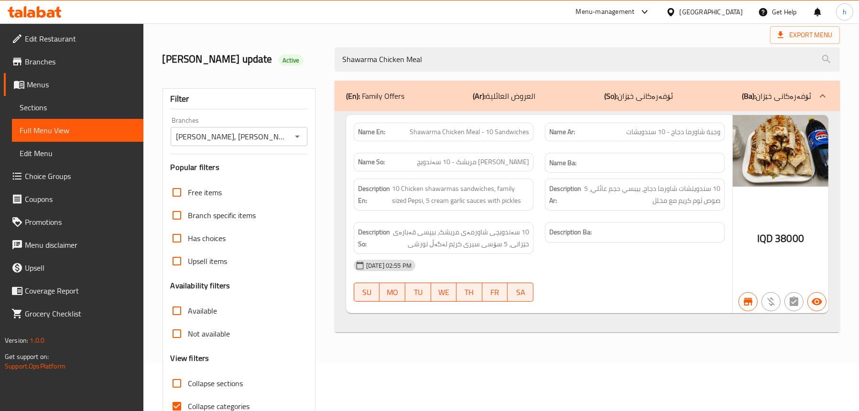
type input "Shawarma Chicken Meal"
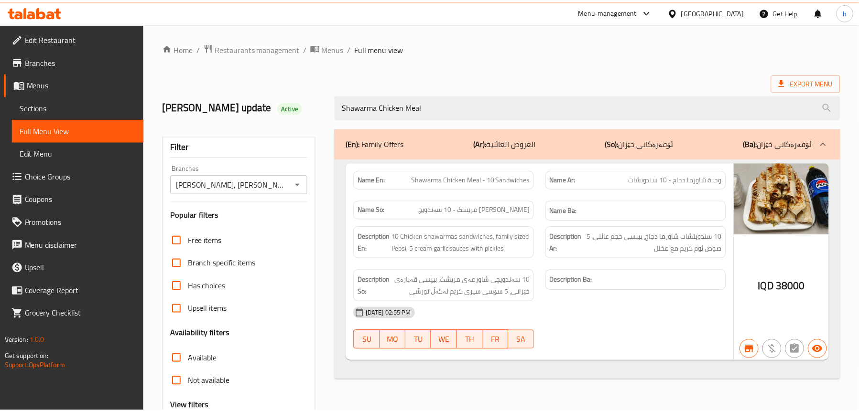
scroll to position [97, 0]
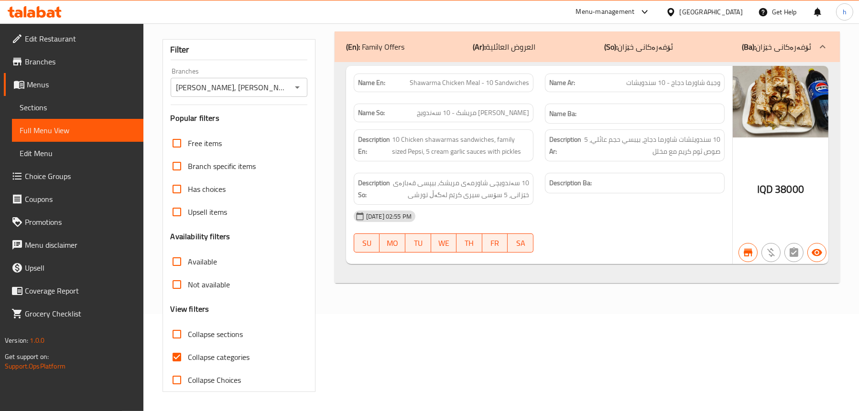
click at [25, 17] on icon at bounding box center [35, 11] width 54 height 11
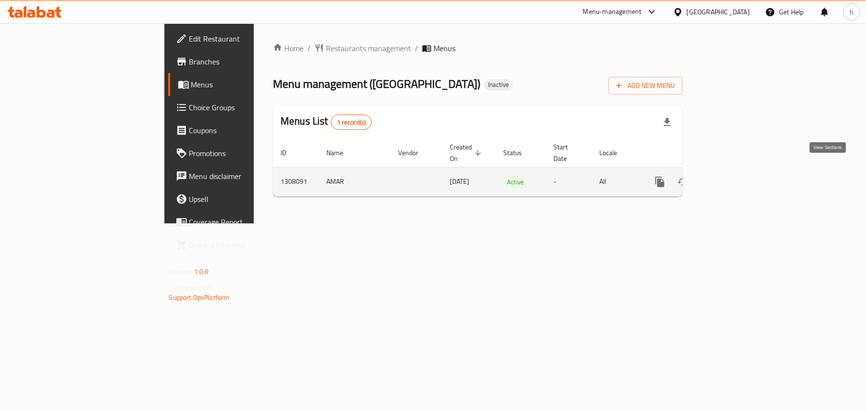
click at [735, 176] on icon "enhanced table" at bounding box center [728, 181] width 11 height 11
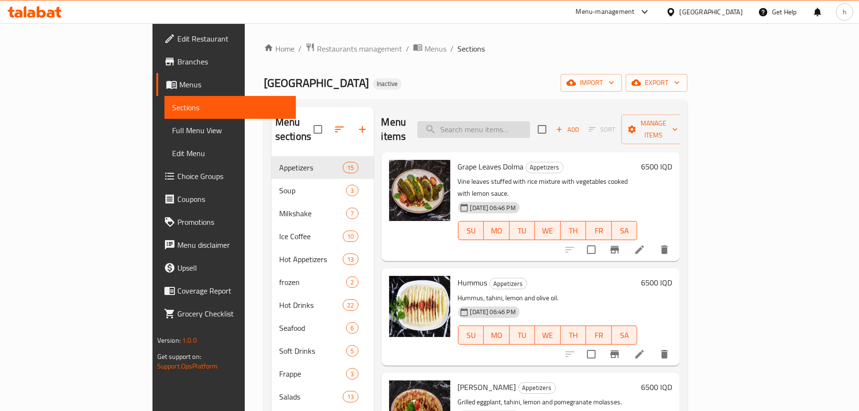
click at [522, 129] on input "search" at bounding box center [473, 129] width 113 height 17
paste input "Italian Lamb Shank"
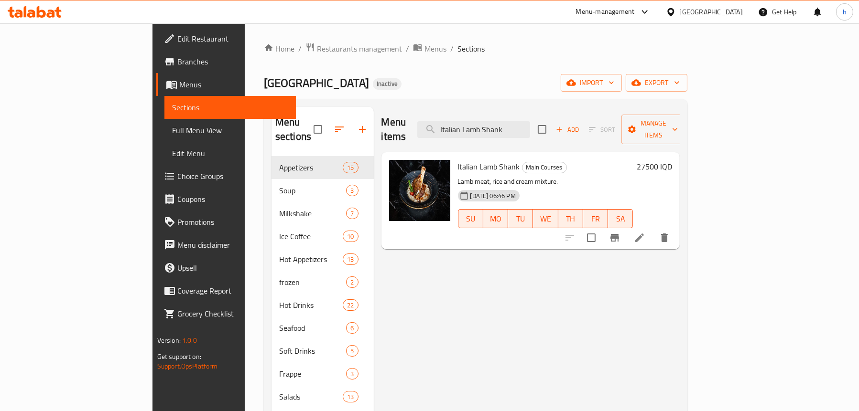
type input "Italian Lamb Shank"
click at [653, 230] on li at bounding box center [639, 237] width 27 height 17
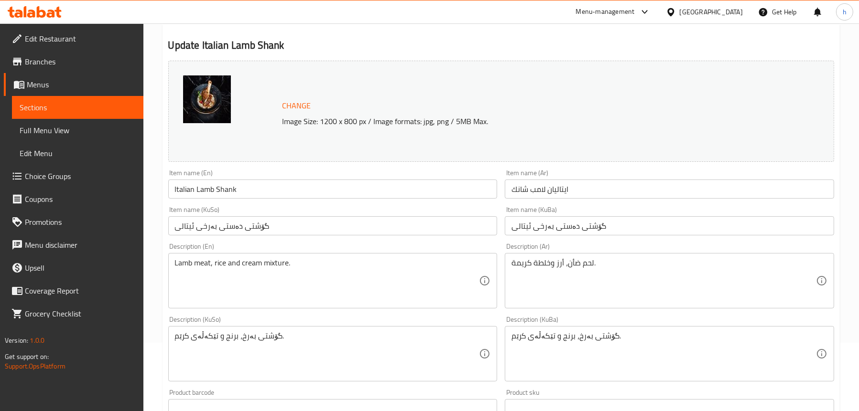
scroll to position [96, 0]
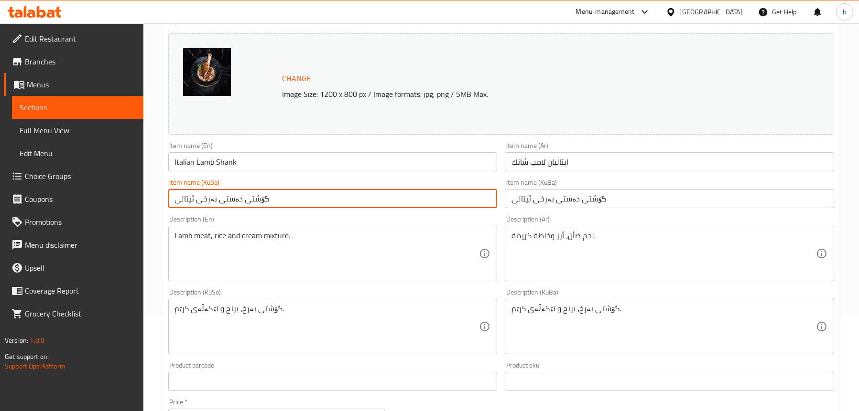
drag, startPoint x: 310, startPoint y: 202, endPoint x: 175, endPoint y: 200, distance: 134.8
click at [175, 200] on input "گۆشتی دەستی بەرخی ئیتالی" at bounding box center [332, 198] width 329 height 19
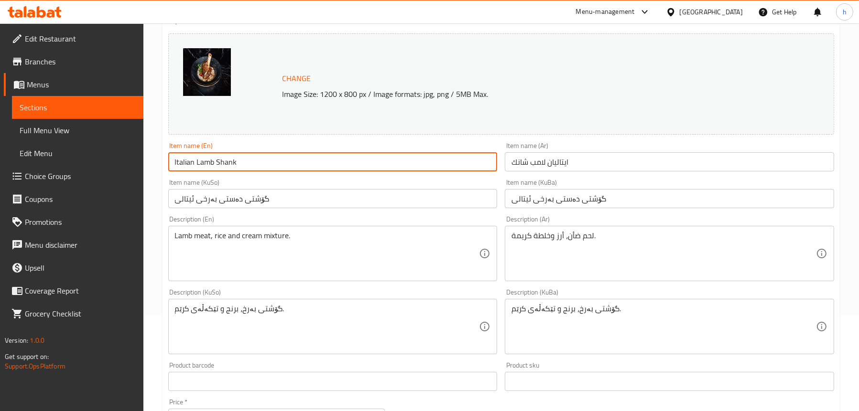
drag, startPoint x: 240, startPoint y: 164, endPoint x: 216, endPoint y: 161, distance: 24.1
click at [216, 161] on input "Italian Lamb Shank" at bounding box center [332, 161] width 329 height 19
click at [179, 205] on input "گۆشتی دەستی بەرخی ئیتالی" at bounding box center [332, 198] width 329 height 19
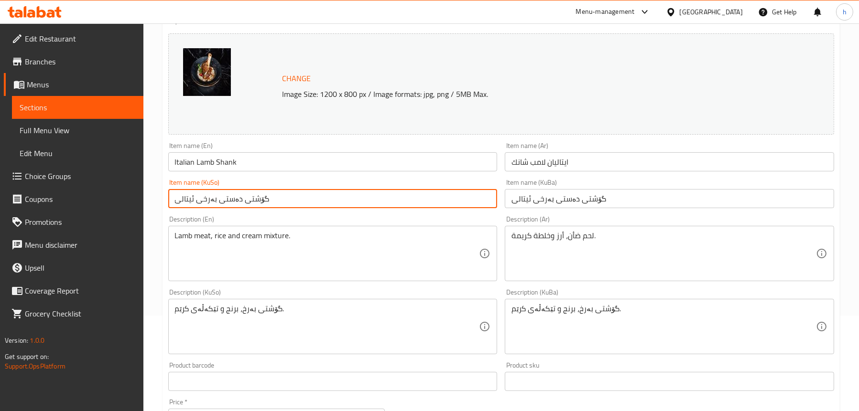
type input "گۆشتی دەستی بەرخی ئیتالی"
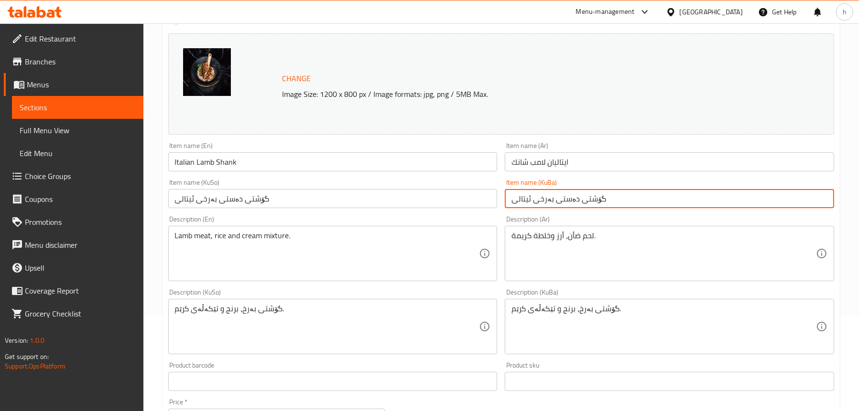
drag, startPoint x: 521, startPoint y: 200, endPoint x: 506, endPoint y: 198, distance: 15.4
click at [506, 198] on input "گۆشتی دەستی بەرخی ئیتالی" at bounding box center [669, 198] width 329 height 19
type input "گۆشتی دەستی بەرخی ئیتالی"
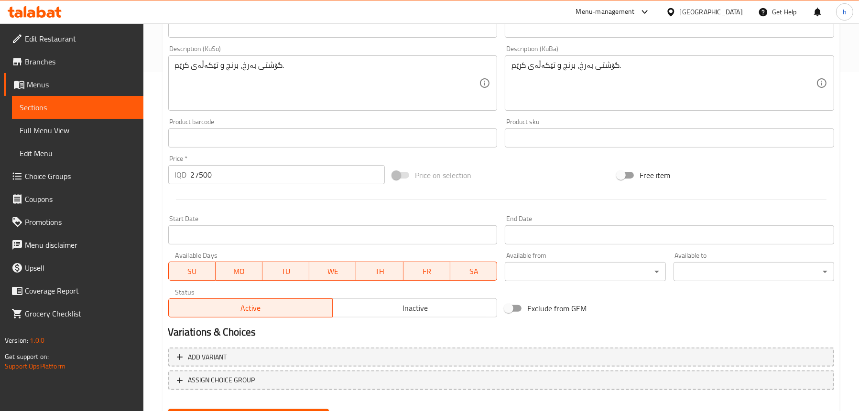
scroll to position [388, 0]
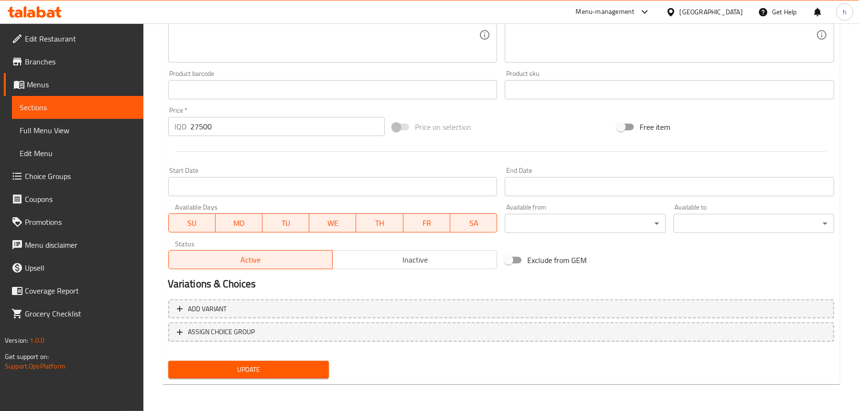
click at [236, 371] on span "Update" at bounding box center [248, 370] width 145 height 12
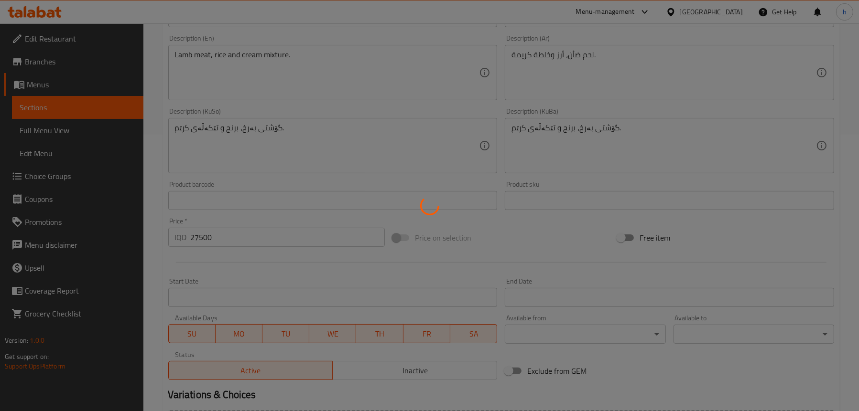
scroll to position [196, 0]
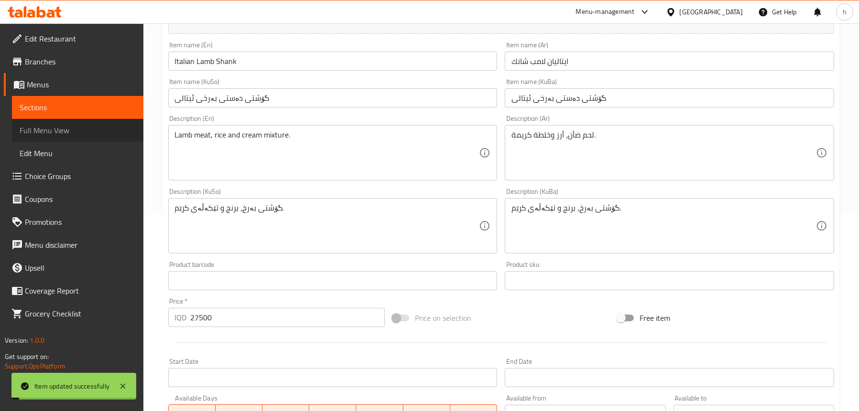
click at [96, 126] on span "Full Menu View" at bounding box center [78, 130] width 116 height 11
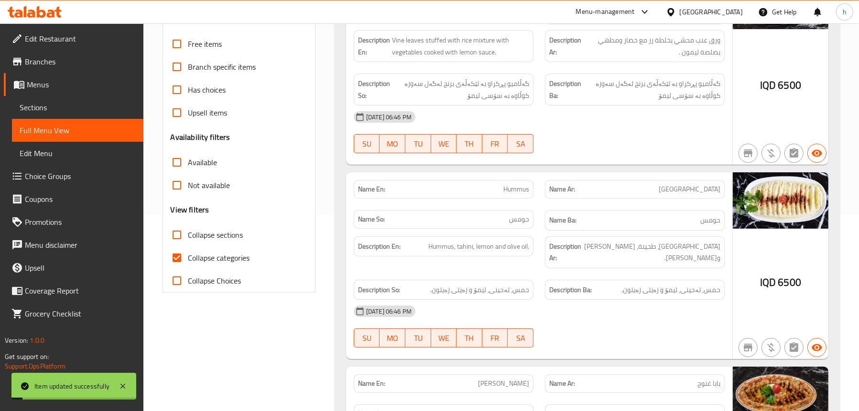
scroll to position [5, 0]
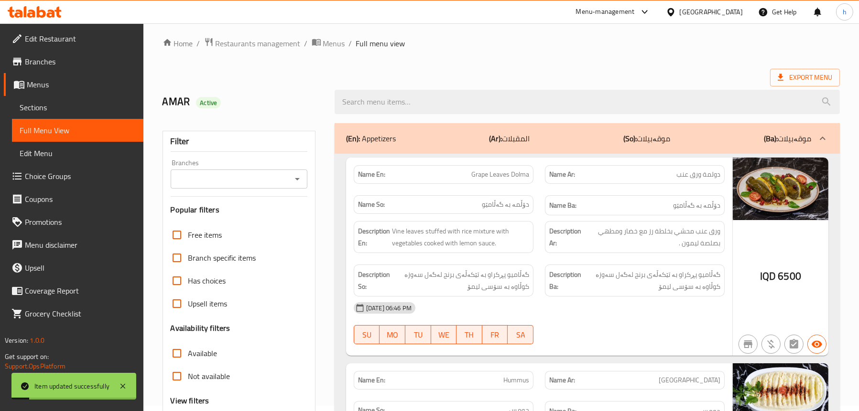
click at [294, 181] on icon "Open" at bounding box center [297, 178] width 11 height 11
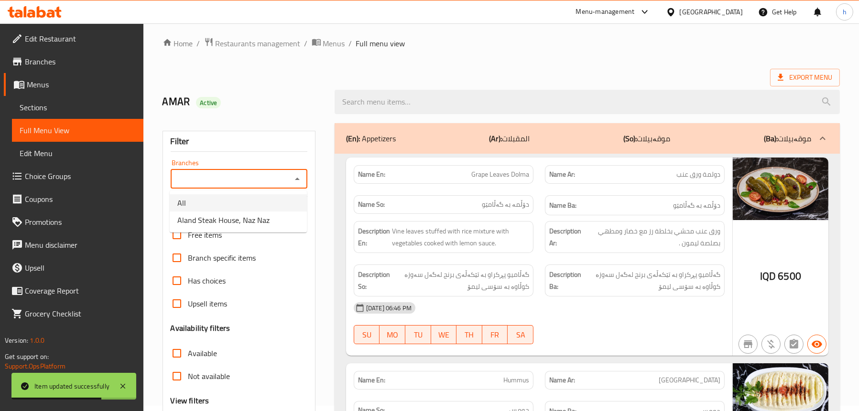
click at [66, 105] on span "Sections" at bounding box center [78, 107] width 116 height 11
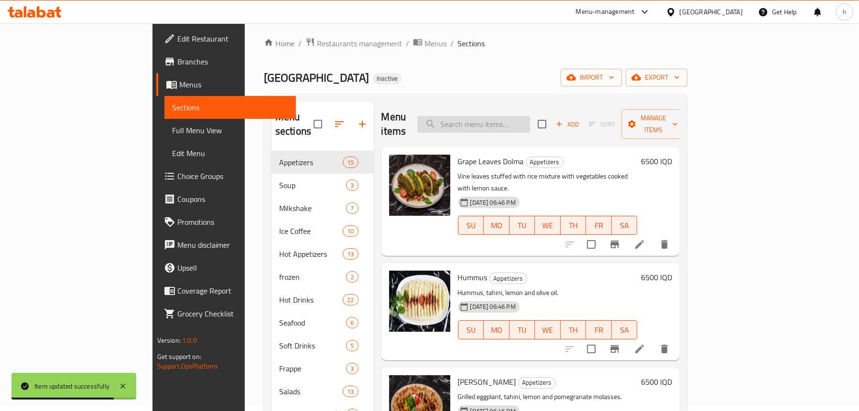
click at [498, 117] on input "search" at bounding box center [473, 124] width 113 height 17
paste input "Shank"
type input "Shank"
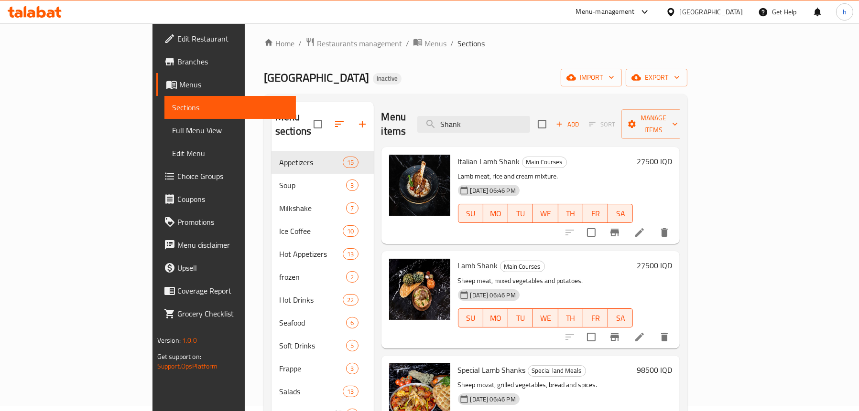
scroll to position [53, 0]
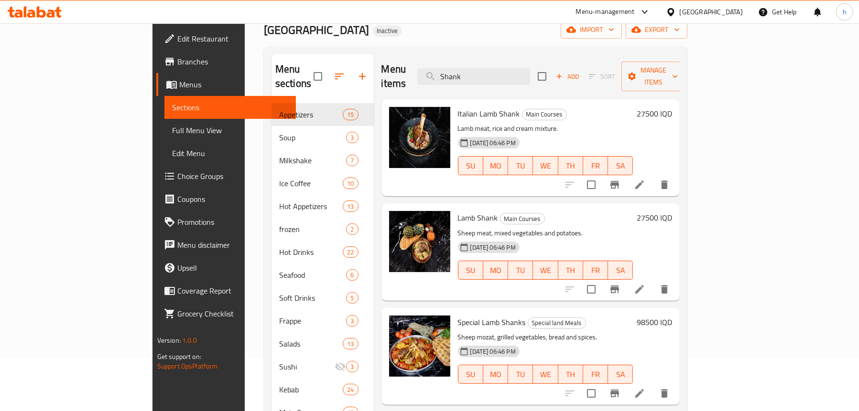
click at [645, 284] on icon at bounding box center [639, 289] width 11 height 11
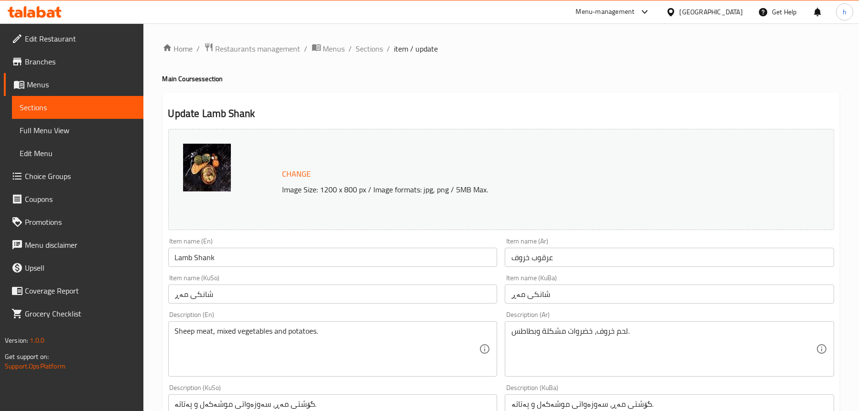
click at [47, 109] on span "Sections" at bounding box center [78, 107] width 116 height 11
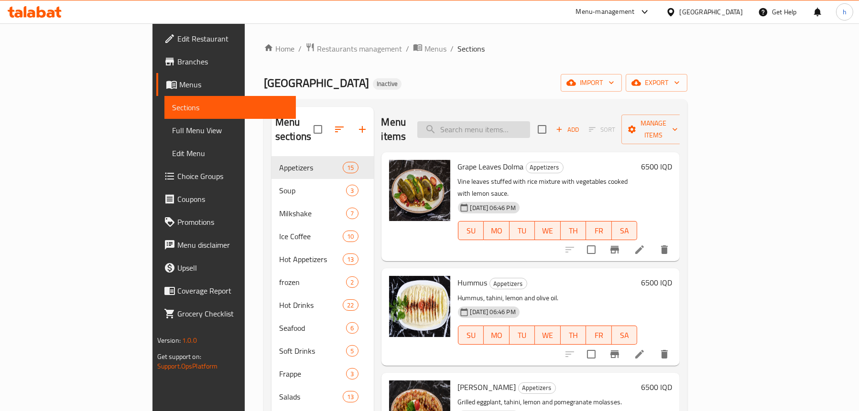
click at [530, 121] on input "search" at bounding box center [473, 129] width 113 height 17
paste input "Shank"
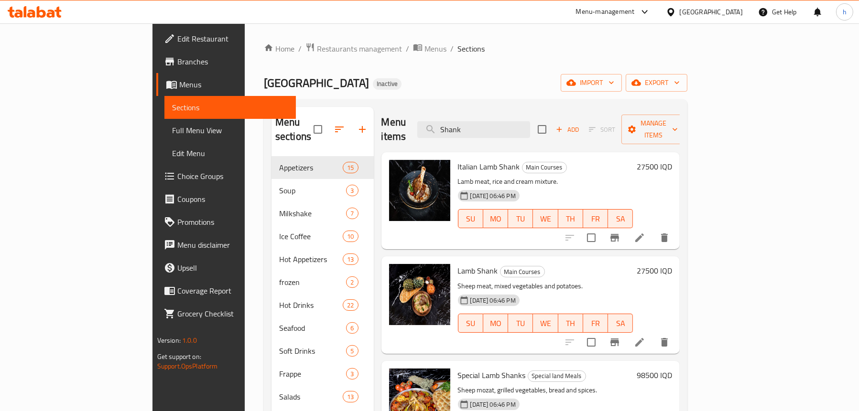
type input "Shank"
click at [644, 234] on icon at bounding box center [639, 238] width 9 height 9
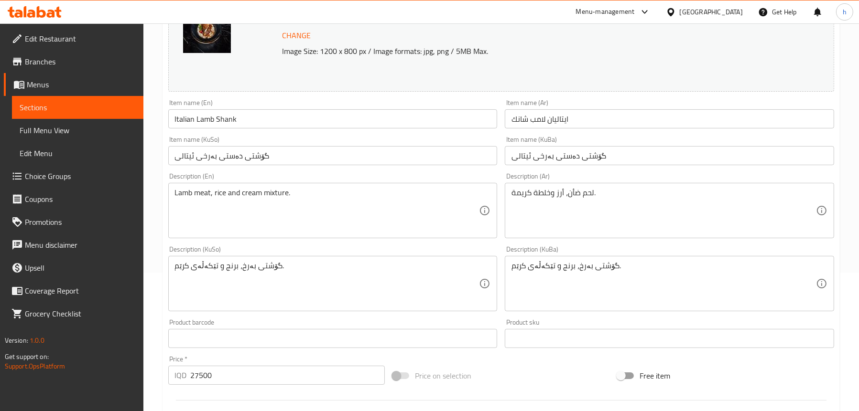
scroll to position [143, 0]
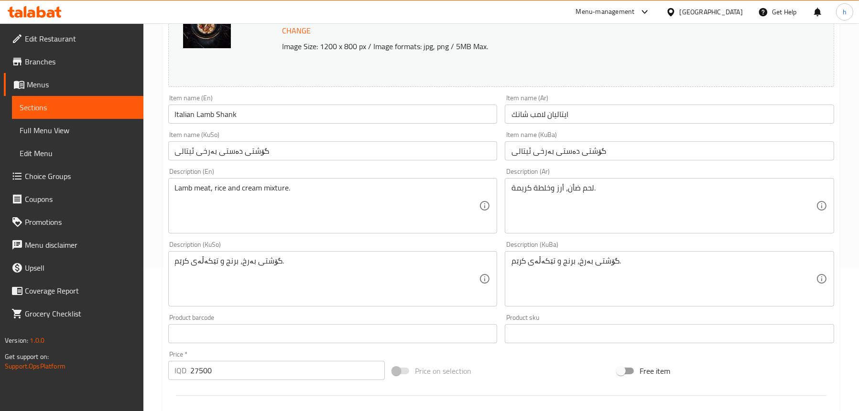
click at [79, 123] on link "Full Menu View" at bounding box center [77, 130] width 131 height 23
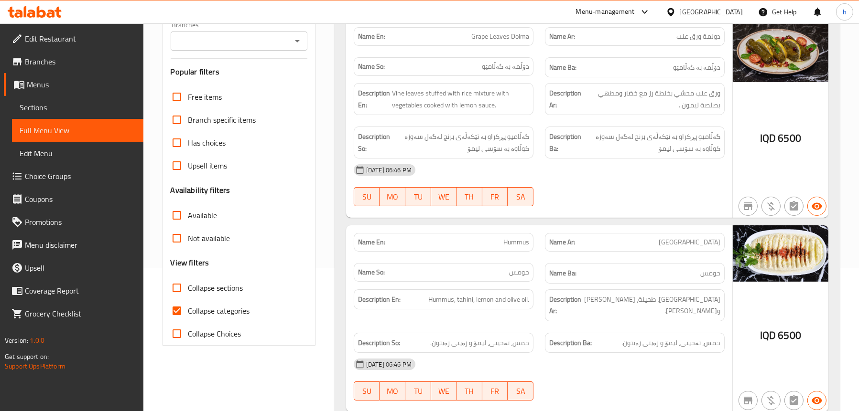
scroll to position [48, 0]
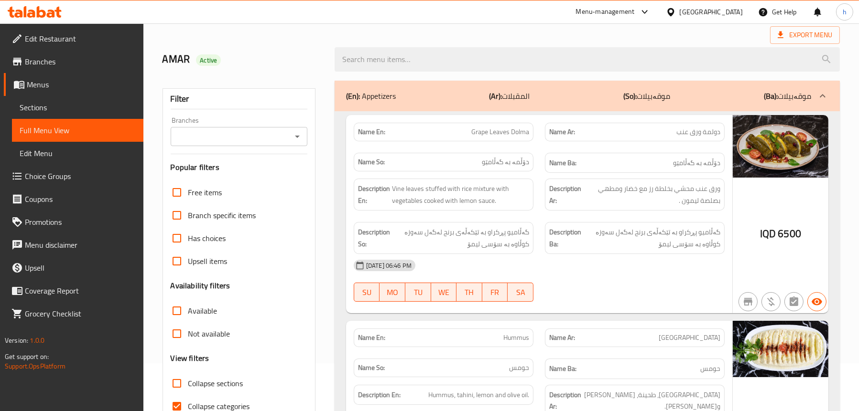
click at [298, 136] on icon "Open" at bounding box center [297, 137] width 5 height 2
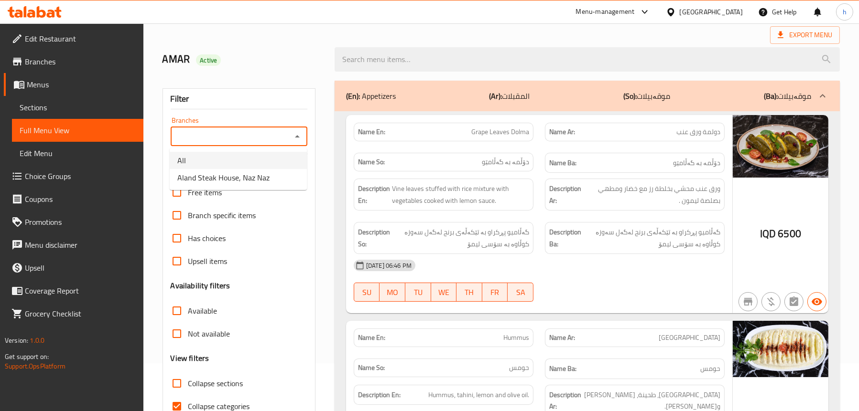
click at [232, 178] on span "Aland Steak House, Naz Naz" at bounding box center [223, 177] width 92 height 11
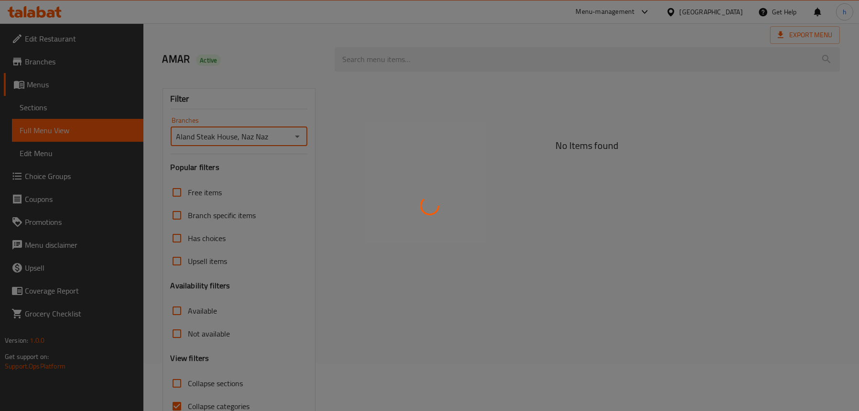
type input "Aland Steak House, Naz Naz"
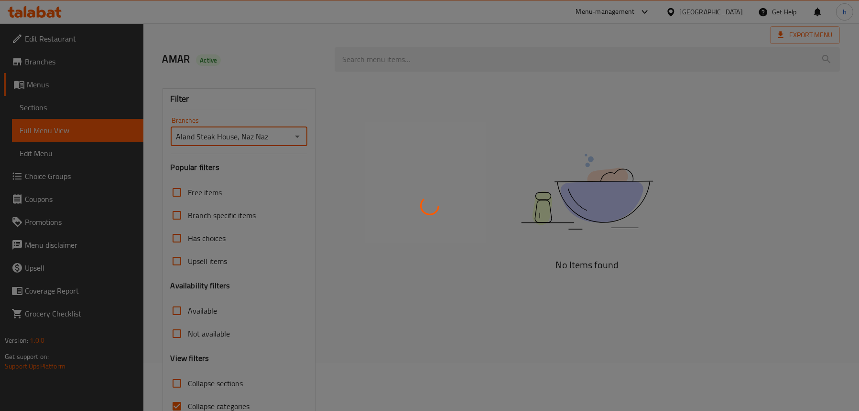
click at [396, 60] on div at bounding box center [429, 205] width 859 height 411
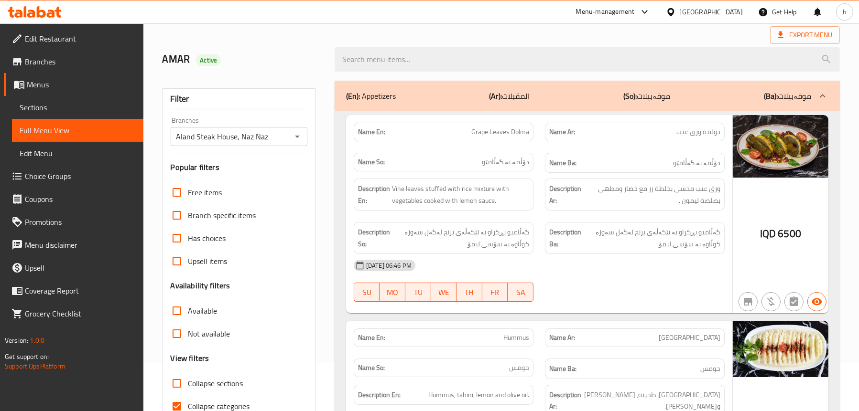
click at [396, 54] on div at bounding box center [429, 205] width 859 height 411
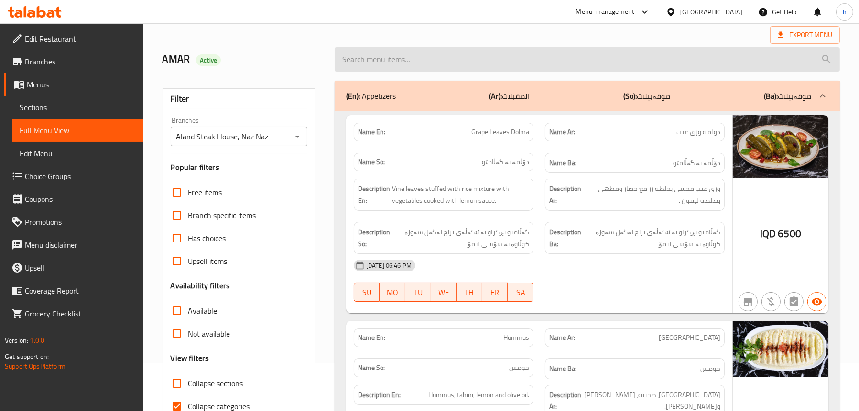
click at [402, 64] on input "search" at bounding box center [587, 59] width 505 height 24
paste input "Shank"
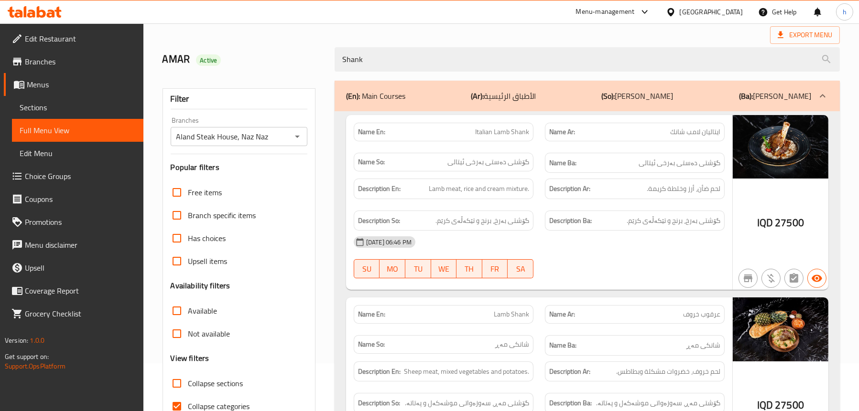
drag, startPoint x: 414, startPoint y: 65, endPoint x: 333, endPoint y: 69, distance: 80.9
click at [333, 69] on div "Shank" at bounding box center [587, 60] width 517 height 36
drag, startPoint x: 398, startPoint y: 61, endPoint x: 307, endPoint y: 62, distance: 90.8
click at [307, 62] on div "AMAR Active lamb shank" at bounding box center [501, 59] width 689 height 43
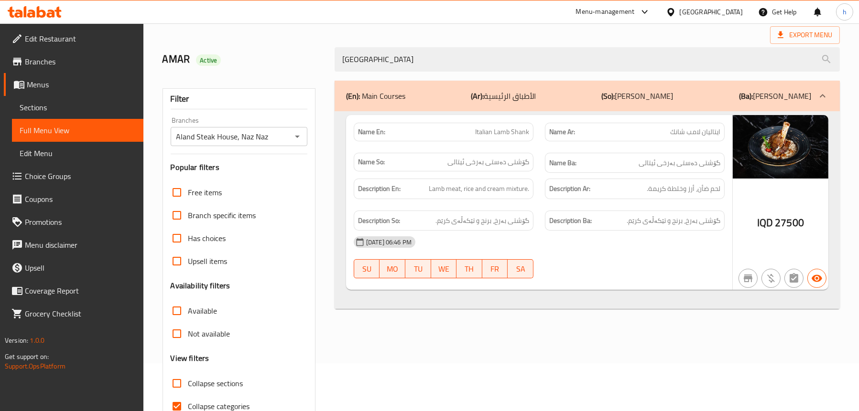
click at [499, 135] on span "Italian Lamb Shank" at bounding box center [502, 132] width 54 height 10
copy span "Italian Lamb Shank"
drag, startPoint x: 367, startPoint y: 58, endPoint x: 300, endPoint y: 53, distance: 67.6
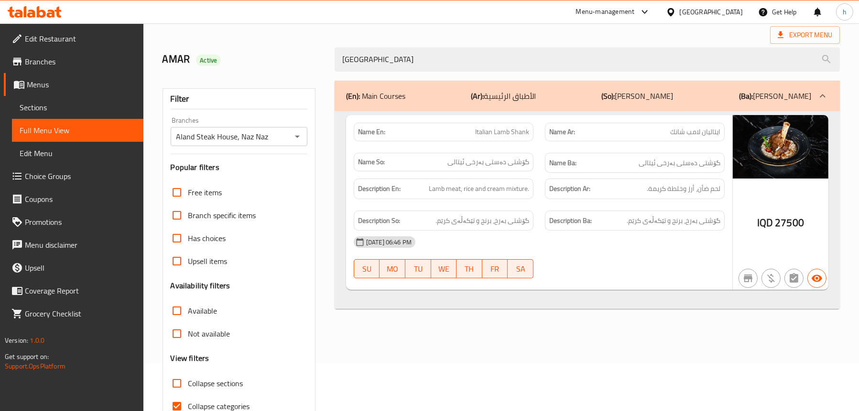
click at [300, 53] on div "AMAR Active italia" at bounding box center [501, 59] width 689 height 43
paste input "Italian Lamb Shank"
type input "Italian Lamb Shank"
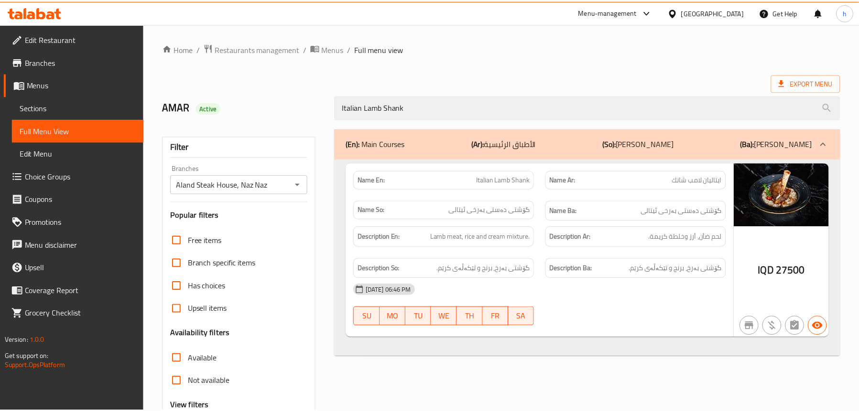
scroll to position [97, 0]
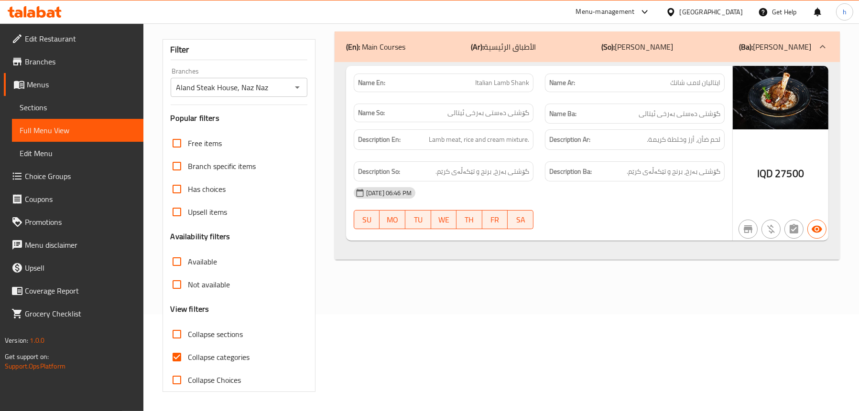
click at [34, 12] on icon at bounding box center [31, 14] width 8 height 8
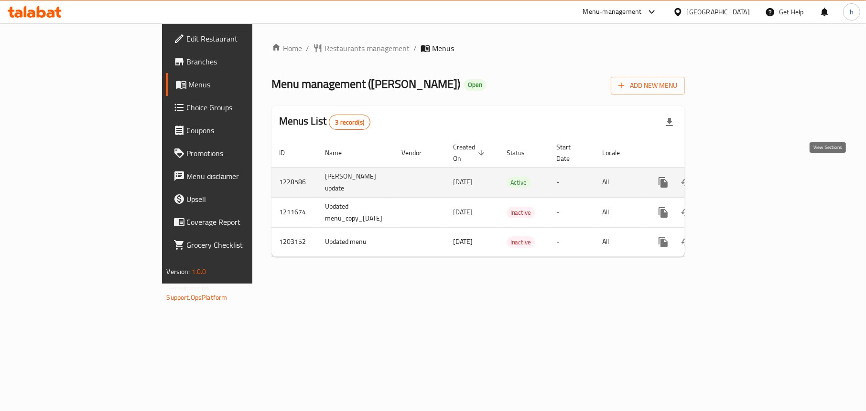
click at [738, 177] on icon "enhanced table" at bounding box center [731, 182] width 11 height 11
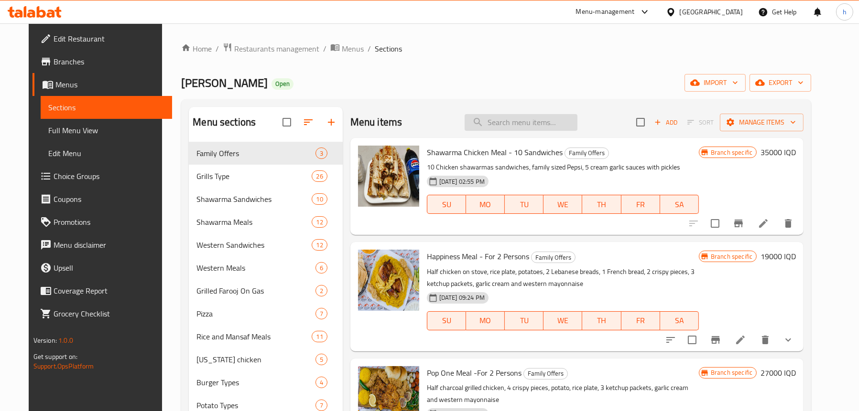
click at [515, 125] on input "search" at bounding box center [521, 122] width 113 height 17
paste input "Half Charcoal Grilled Farooj"
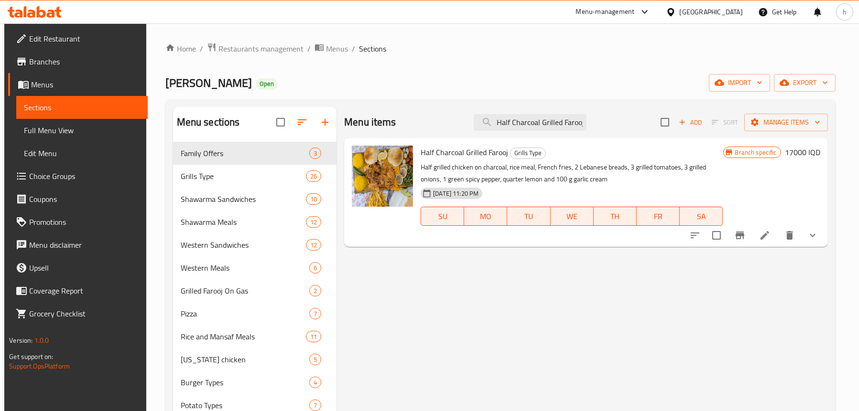
type input "Half Charcoal Grilled Farooj"
click at [46, 125] on span "Full Menu View" at bounding box center [82, 130] width 116 height 11
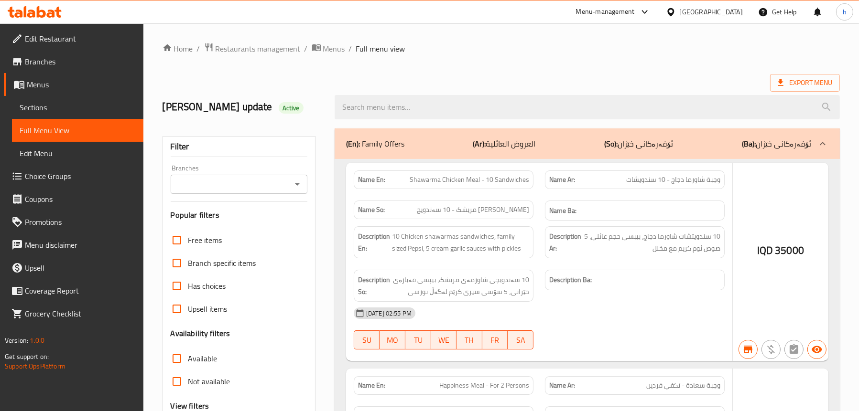
click at [301, 176] on div "Branches" at bounding box center [239, 184] width 137 height 19
click at [298, 187] on icon "Open" at bounding box center [297, 184] width 11 height 11
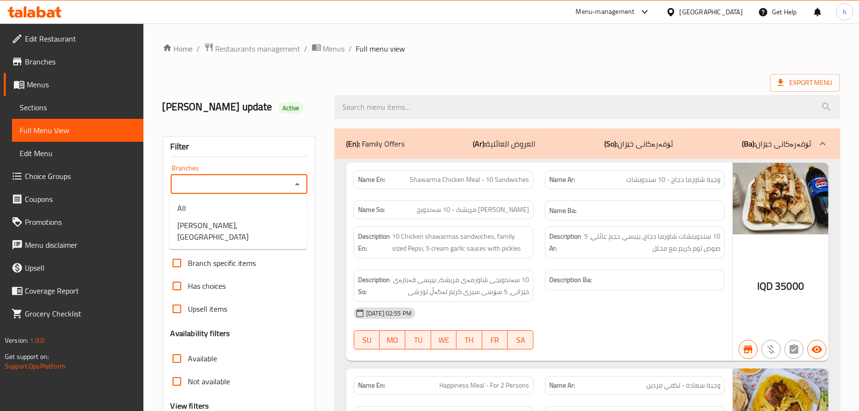
drag, startPoint x: 298, startPoint y: 187, endPoint x: 258, endPoint y: 221, distance: 52.9
click at [298, 187] on icon "Close" at bounding box center [297, 184] width 11 height 11
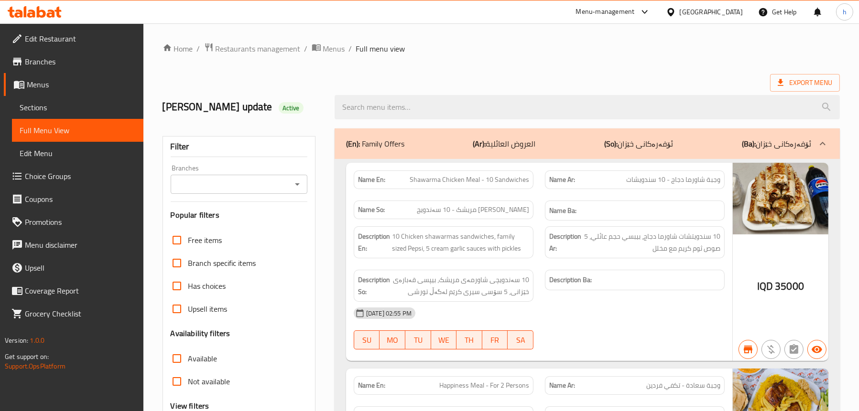
click at [258, 221] on div "Filter Branches Branches Popular filters Free items Branch specific items Has c…" at bounding box center [238, 312] width 153 height 353
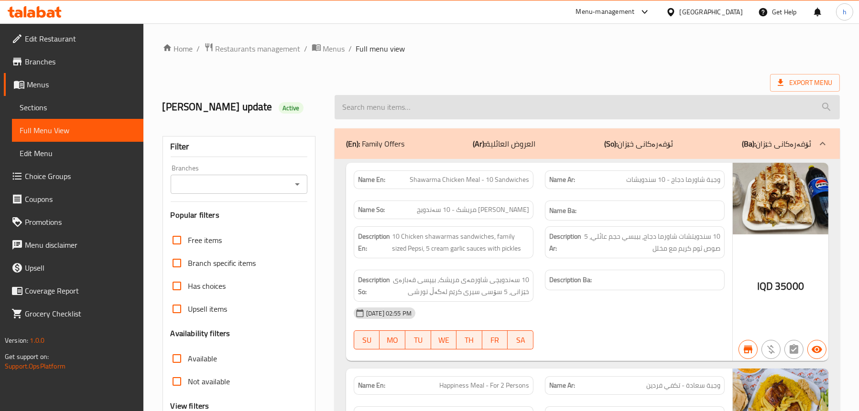
click at [444, 112] on input "search" at bounding box center [587, 107] width 505 height 24
paste input "Half Charcoal Grilled Farooj"
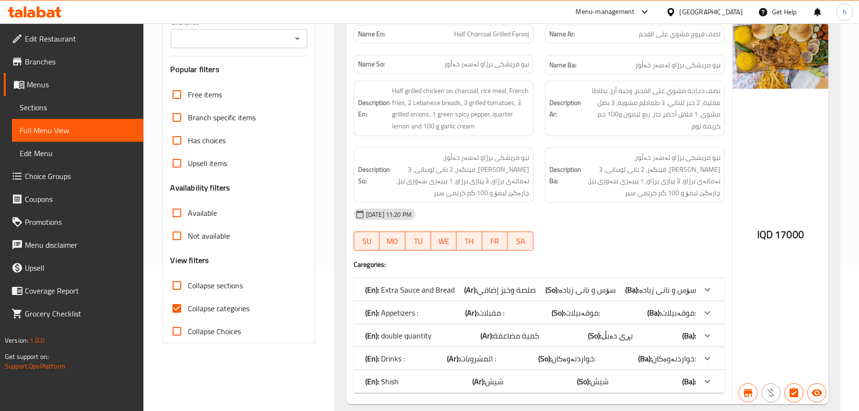
scroll to position [129, 0]
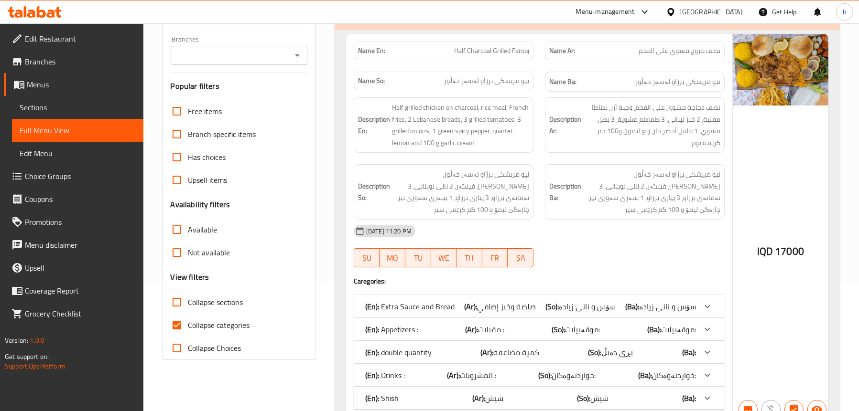
type input "Half Charcoal Grilled Farooj"
click at [525, 303] on span "صلصة وخبز إضافي" at bounding box center [506, 307] width 59 height 14
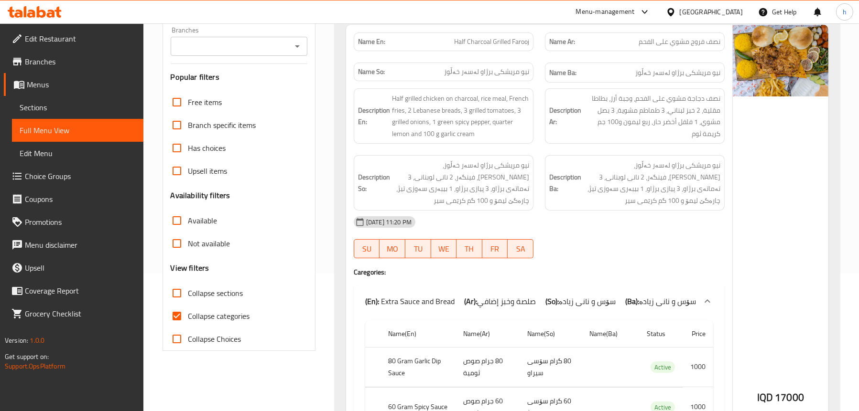
scroll to position [368, 0]
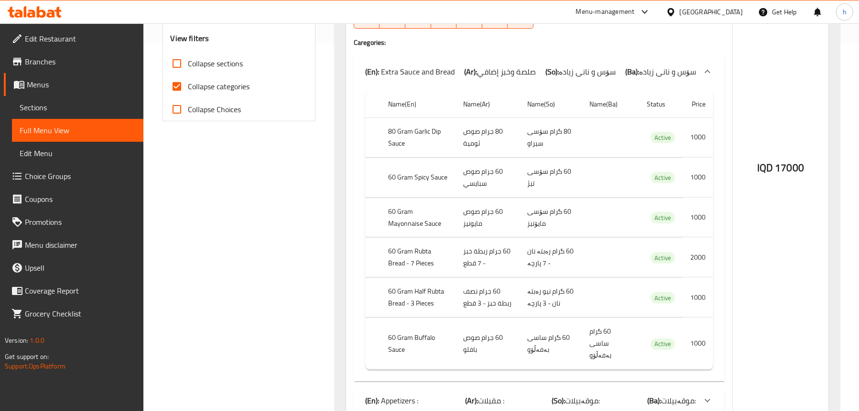
click at [476, 71] on b "(Ar):" at bounding box center [470, 72] width 13 height 14
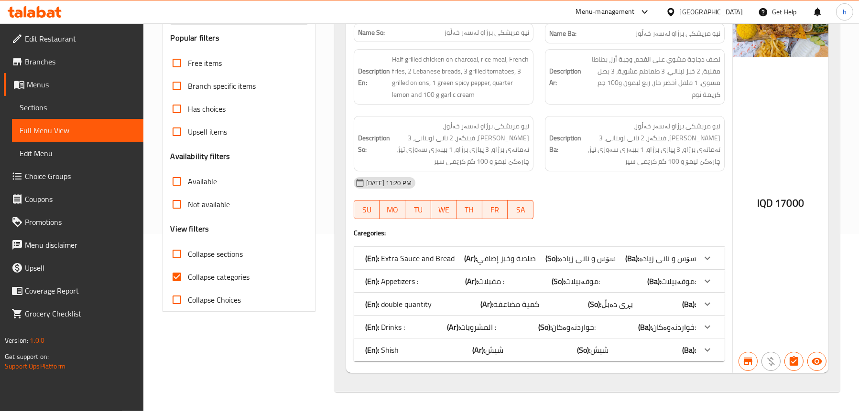
scroll to position [177, 0]
click at [453, 305] on div "(En): double quantity (Ar): كمية مضاعفة (So): بڕی دەبڵ (Ba):" at bounding box center [530, 304] width 331 height 11
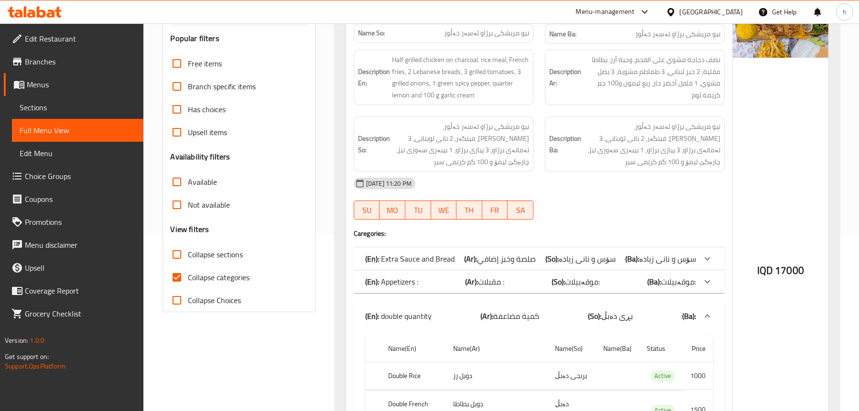
click at [464, 316] on div "(En): double quantity (Ar): كمية مضاعفة (So): بڕی دەبڵ (Ba):" at bounding box center [530, 316] width 331 height 11
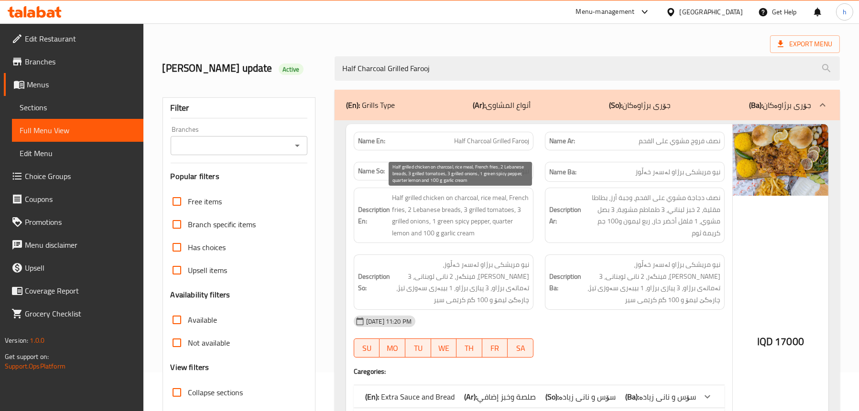
scroll to position [33, 0]
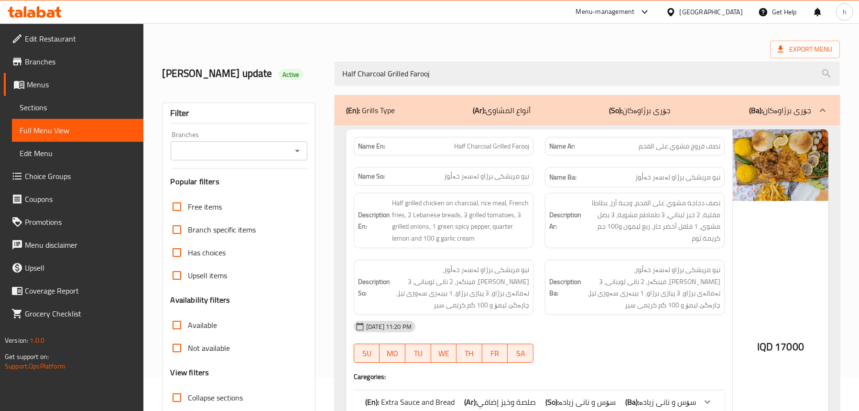
click at [44, 103] on span "Sections" at bounding box center [78, 107] width 116 height 11
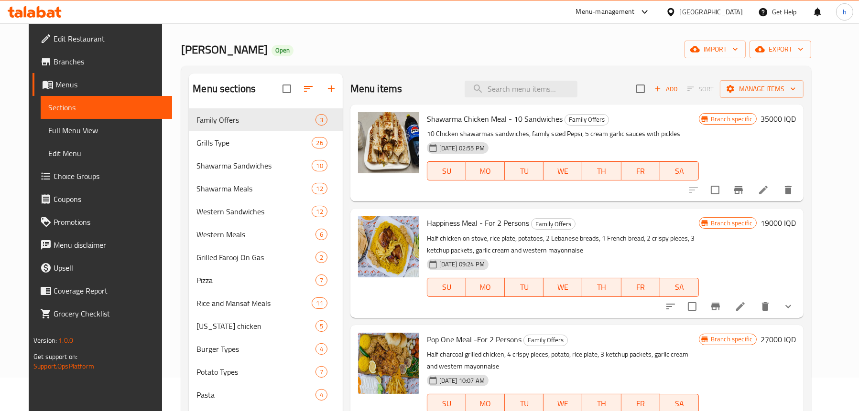
click at [63, 126] on span "Full Menu View" at bounding box center [106, 130] width 116 height 11
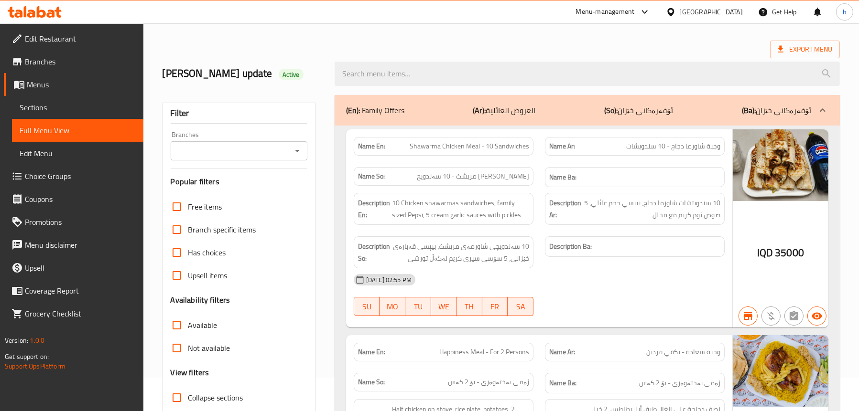
click at [292, 153] on icon "Open" at bounding box center [297, 150] width 11 height 11
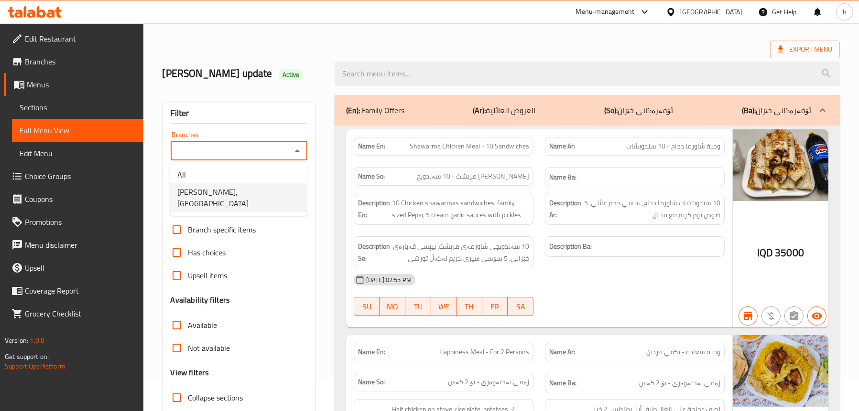
click at [234, 195] on span "Dhaif Almukhtar, Bakhtiary" at bounding box center [238, 197] width 122 height 23
type input "Dhaif Almukhtar, Bakhtiary"
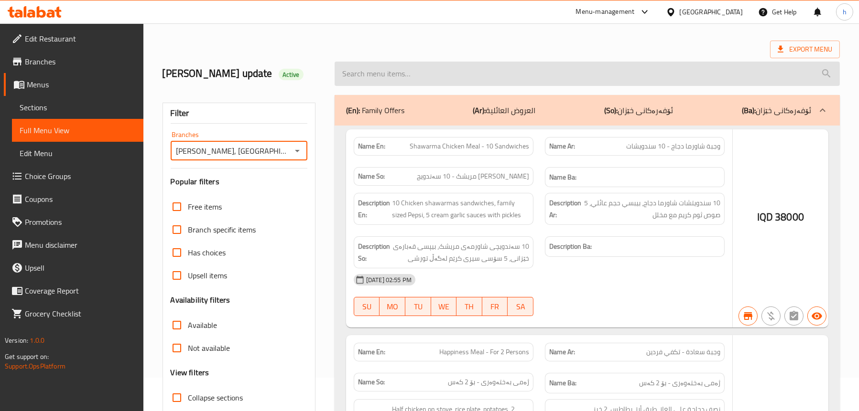
click at [442, 73] on input "search" at bounding box center [587, 74] width 505 height 24
paste input "Half Charcoal Grilled Farooj"
click at [442, 73] on input "Half Charcoal Grilled Farooj" at bounding box center [587, 74] width 505 height 24
paste input "Half Charcoal Grilled Farooj"
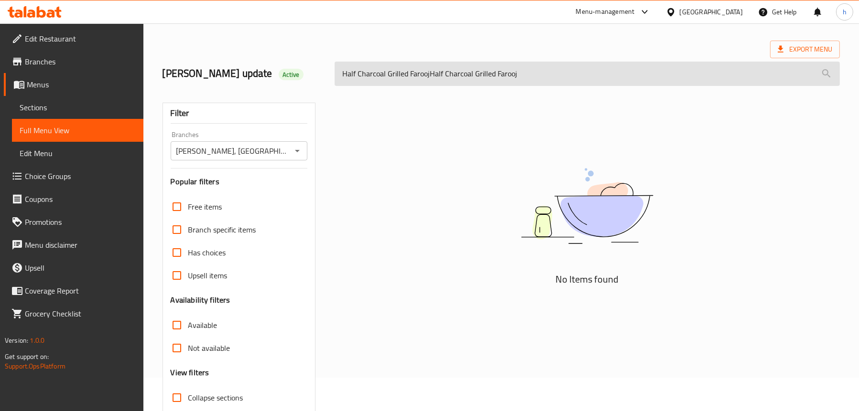
drag, startPoint x: 451, startPoint y: 74, endPoint x: 407, endPoint y: 74, distance: 44.0
click at [407, 74] on input "Half Charcoal Grilled FaroojHalf Charcoal Grilled Farooj" at bounding box center [587, 74] width 505 height 24
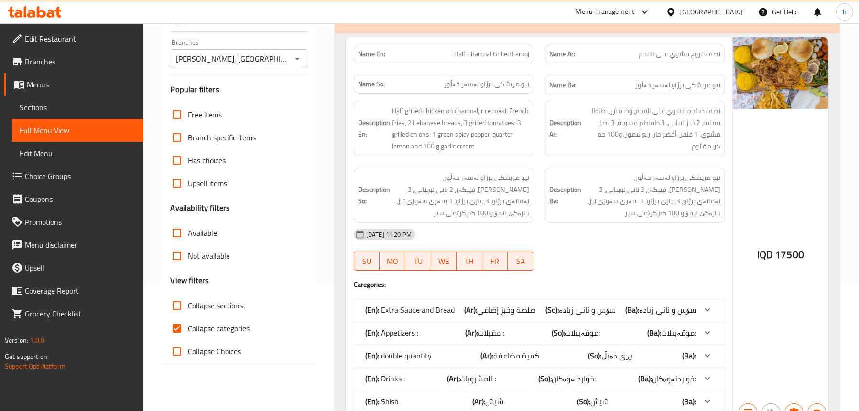
scroll to position [177, 0]
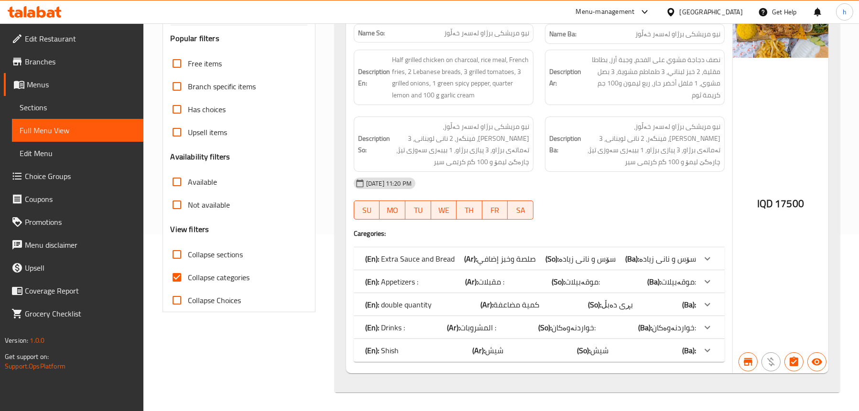
type input "Half Charcoal Grilled"
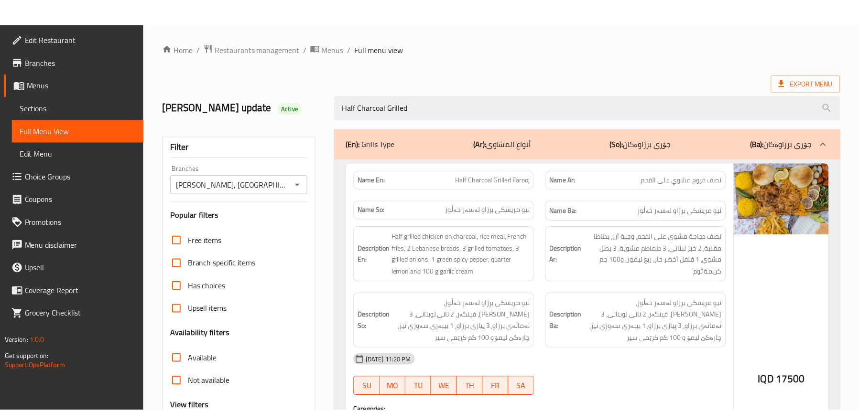
scroll to position [165, 0]
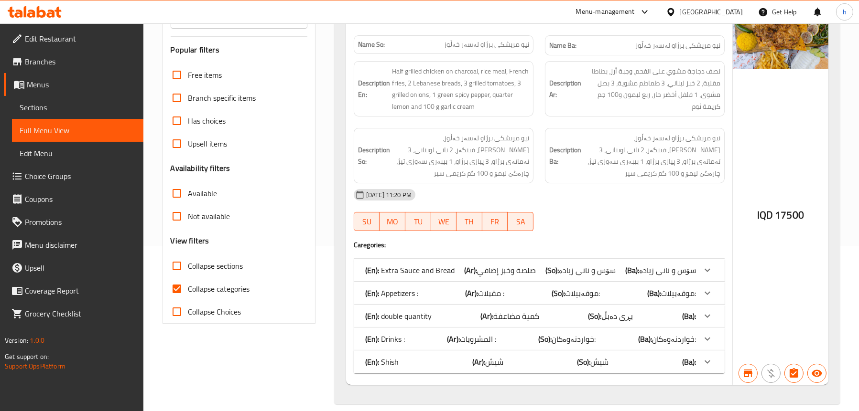
click at [402, 339] on p "(En): Drinks :" at bounding box center [385, 339] width 40 height 11
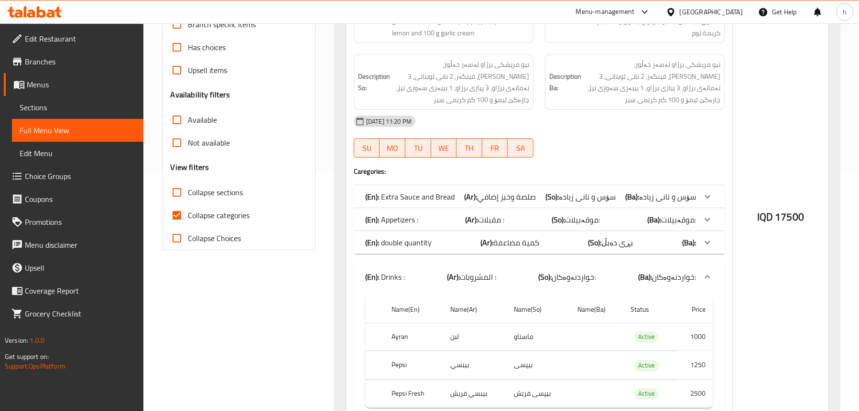
scroll to position [309, 0]
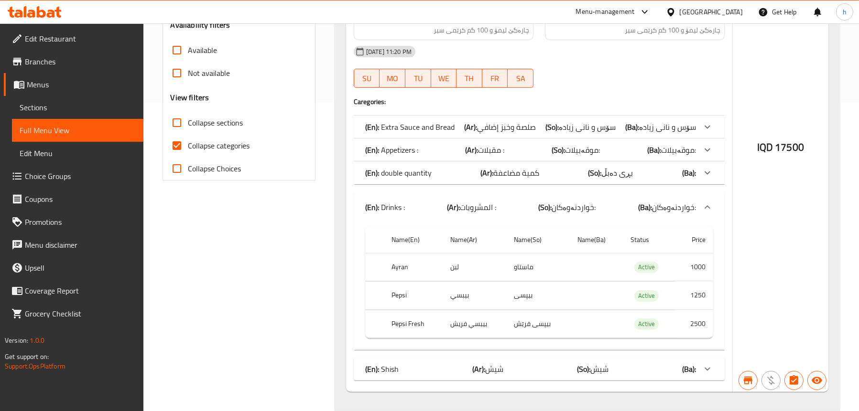
click at [436, 203] on div "(En): Drinks : (Ar): المشروبات : (So): خواردنەوەکان: (Ba): خواردنەوەکان:" at bounding box center [530, 207] width 331 height 11
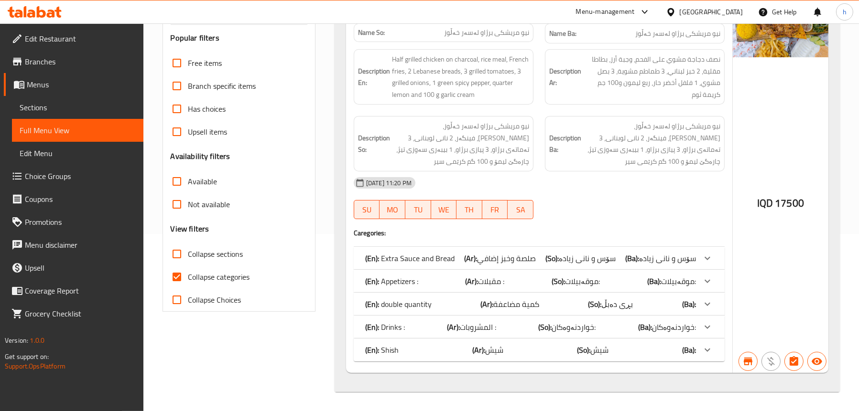
scroll to position [177, 0]
click at [421, 352] on div "(En): Shish (Ar): شیش (So): شیش (Ba):" at bounding box center [530, 350] width 331 height 11
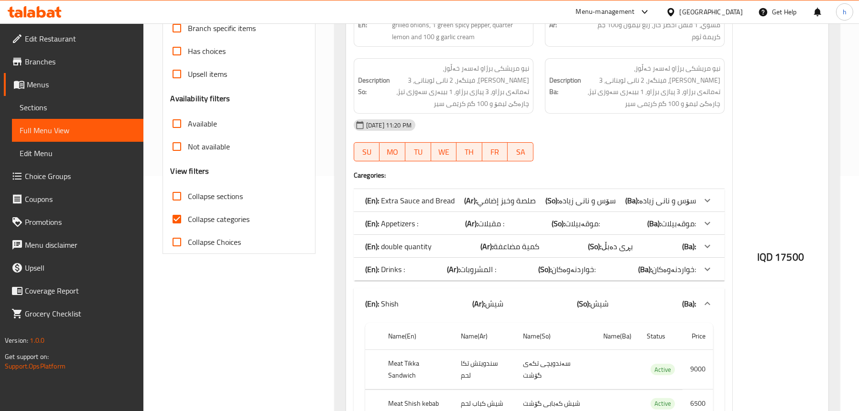
scroll to position [368, 0]
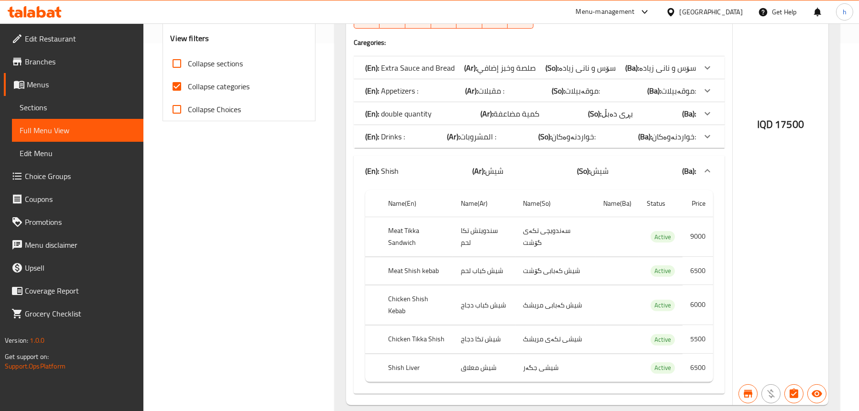
click at [441, 168] on div "(En): Shish (Ar): شیش (So): شیش (Ba):" at bounding box center [530, 170] width 331 height 11
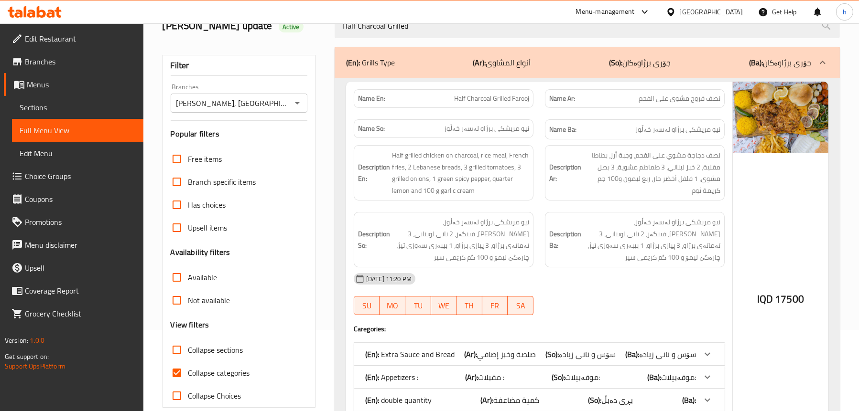
scroll to position [177, 0]
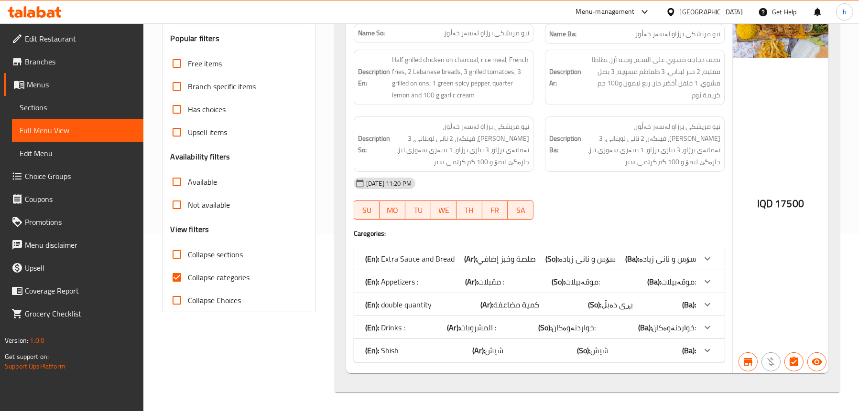
click at [621, 258] on div "(En): Extra Sauce and Bread (Ar): صلصة وخبز إضافي (So): سۆس و نانی زیادە (Ba): …" at bounding box center [530, 258] width 331 height 11
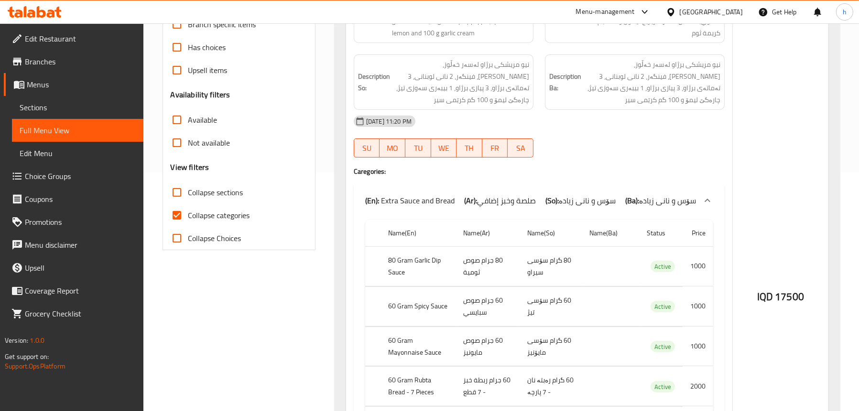
scroll to position [368, 0]
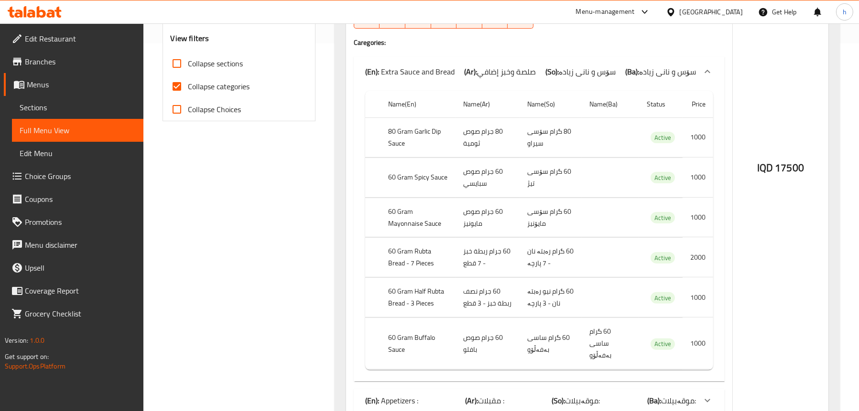
click at [486, 67] on span "صلصة وخبز إضافي" at bounding box center [506, 72] width 59 height 14
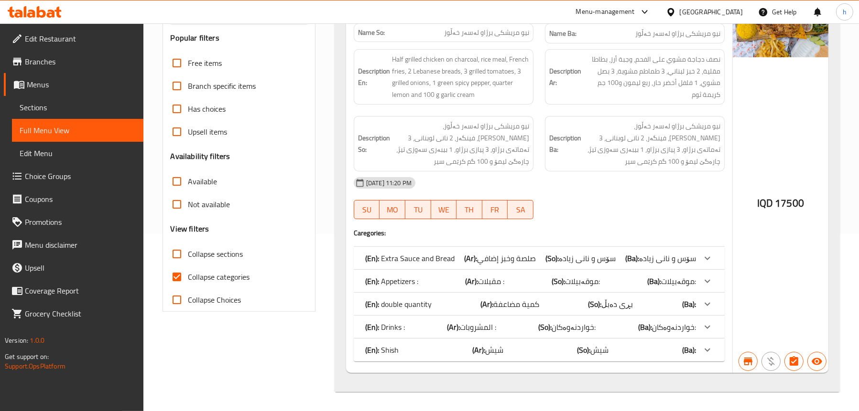
scroll to position [177, 0]
click at [479, 326] on span "المشروبات :" at bounding box center [478, 328] width 36 height 14
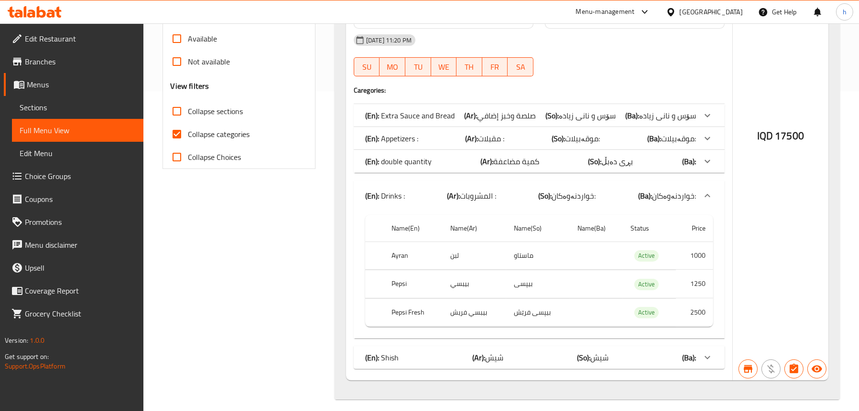
click at [454, 194] on b "(Ar):" at bounding box center [453, 196] width 13 height 14
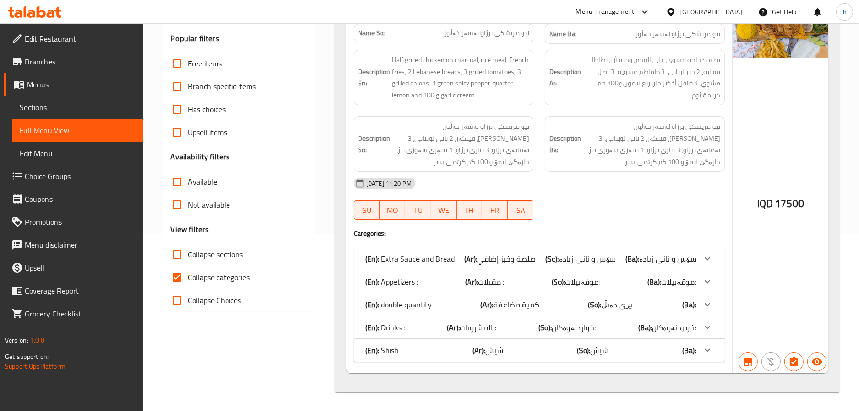
click at [12, 11] on icon at bounding box center [11, 12] width 7 height 11
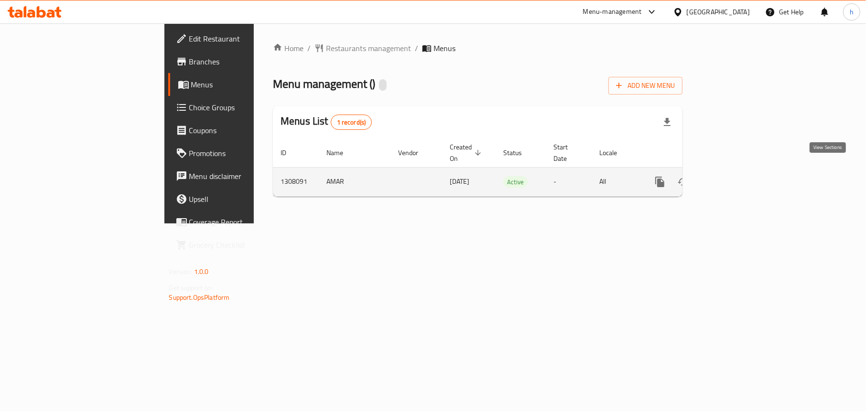
click at [733, 178] on icon "enhanced table" at bounding box center [729, 182] width 9 height 9
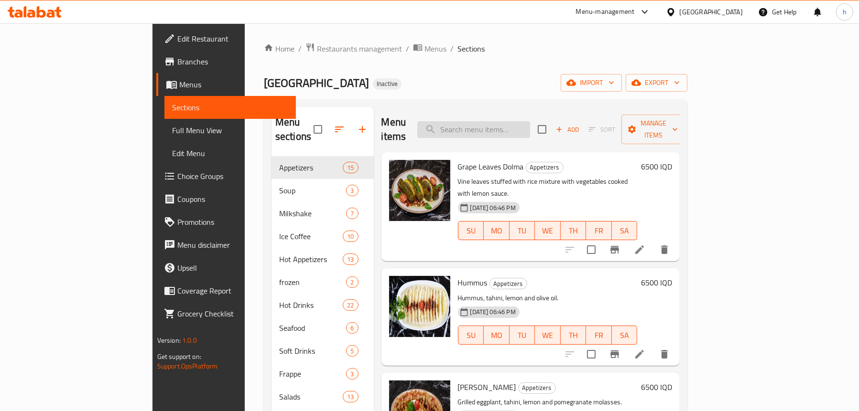
click at [494, 121] on input "search" at bounding box center [473, 129] width 113 height 17
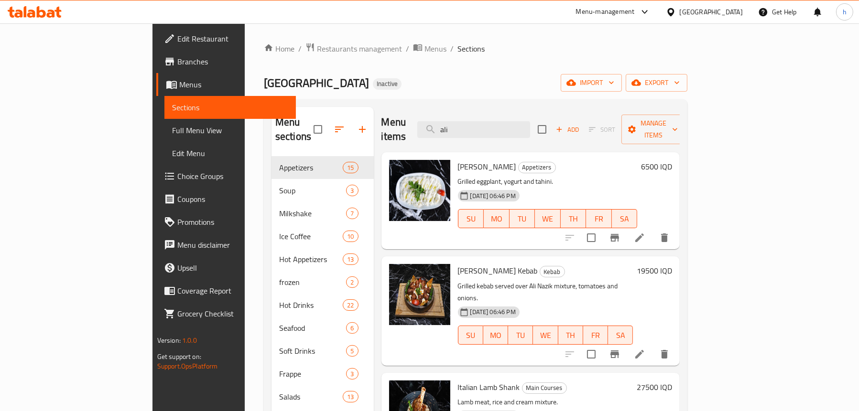
type input "ali"
click at [653, 229] on li at bounding box center [639, 237] width 27 height 17
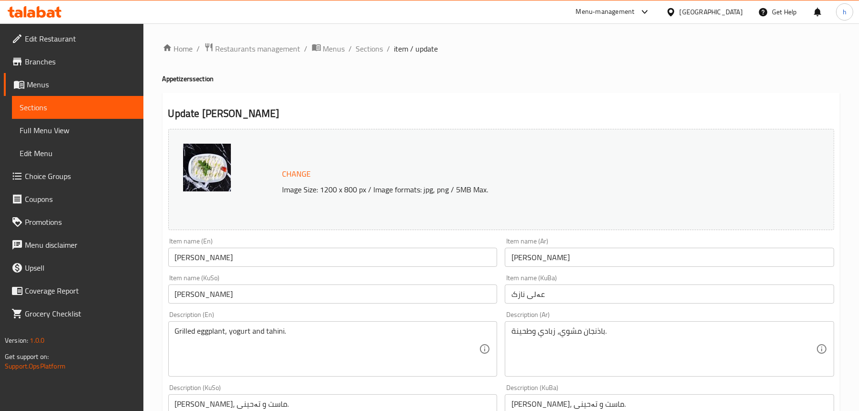
click at [192, 297] on input "[PERSON_NAME]" at bounding box center [332, 294] width 329 height 19
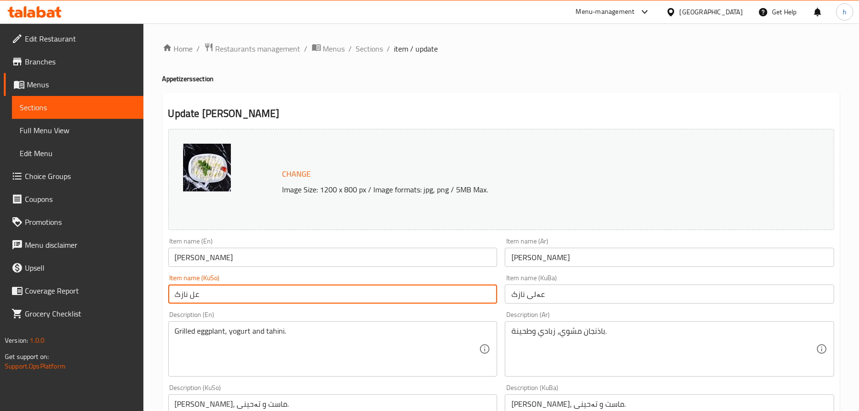
type input "[PERSON_NAME]"
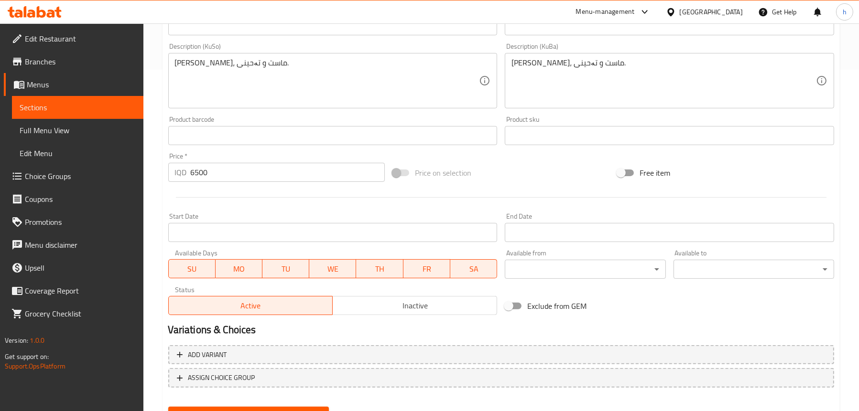
scroll to position [388, 0]
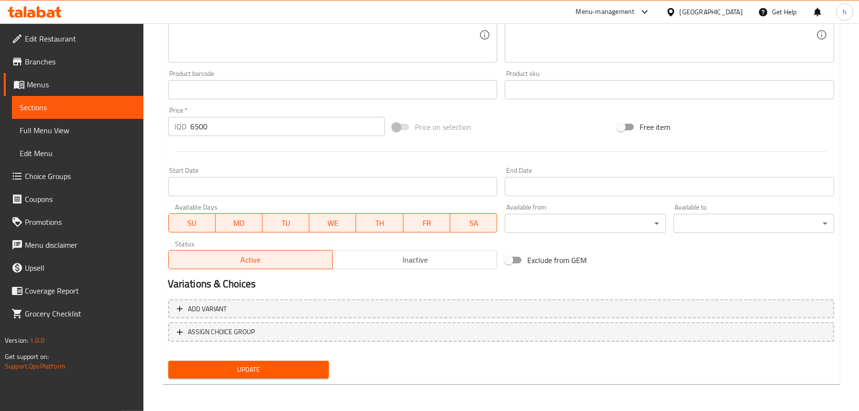
click at [218, 370] on span "Update" at bounding box center [248, 370] width 145 height 12
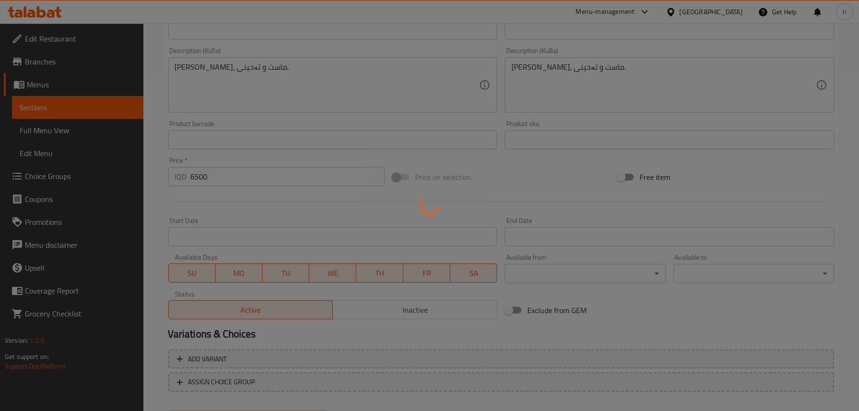
scroll to position [292, 0]
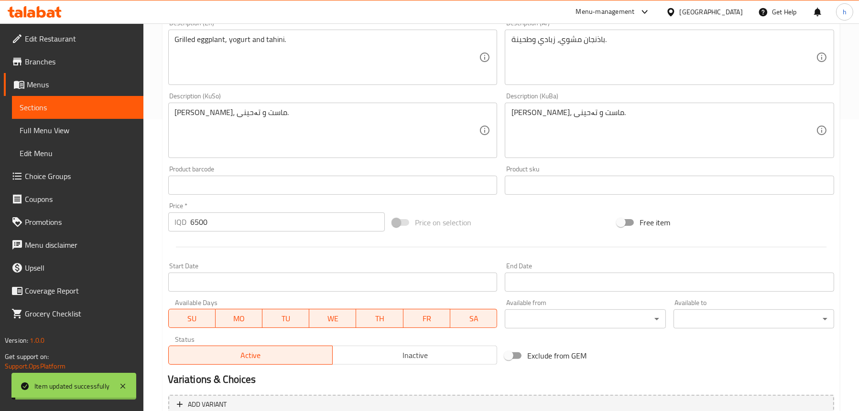
click at [61, 127] on span "Full Menu View" at bounding box center [78, 130] width 116 height 11
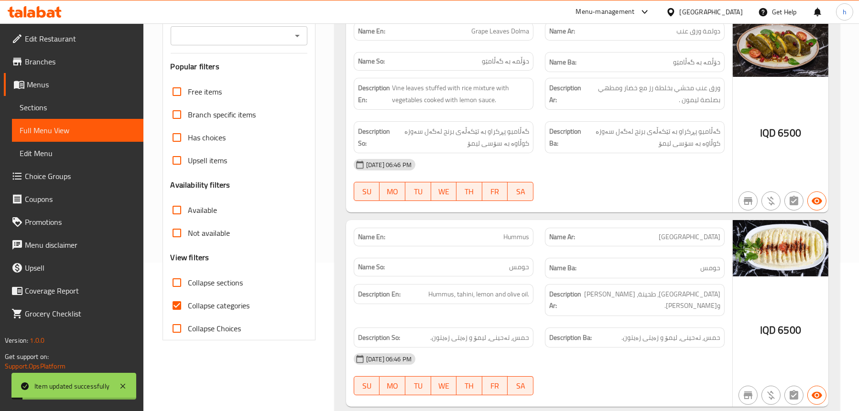
scroll to position [5, 0]
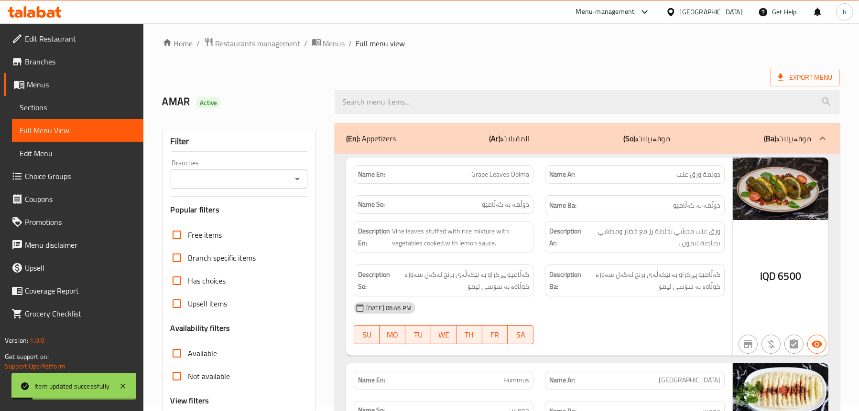
click at [303, 174] on icon "Open" at bounding box center [297, 178] width 11 height 11
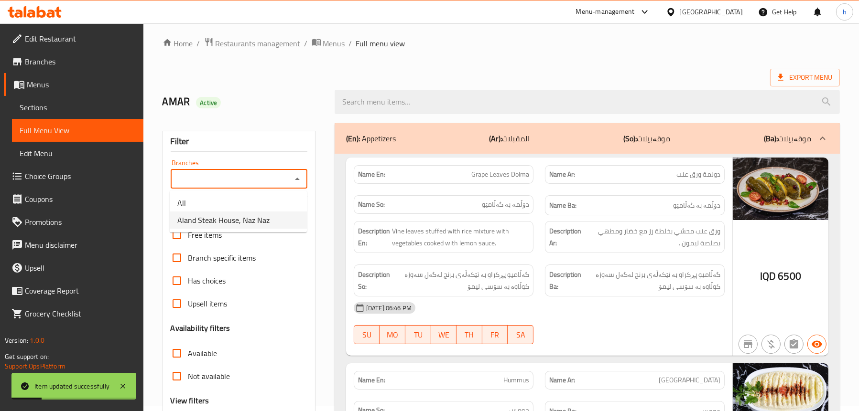
click at [261, 218] on span "Aland Steak House, Naz Naz" at bounding box center [223, 220] width 92 height 11
type input "Aland Steak House, Naz Naz"
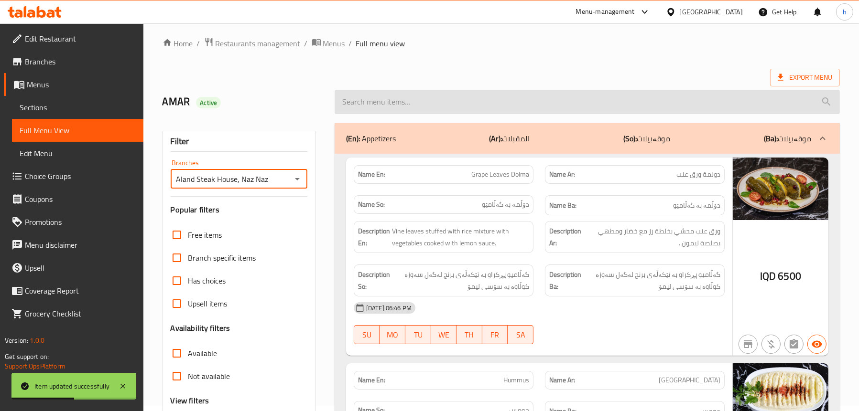
click at [399, 103] on input "search" at bounding box center [587, 102] width 505 height 24
paste input "[GEOGRAPHIC_DATA]"
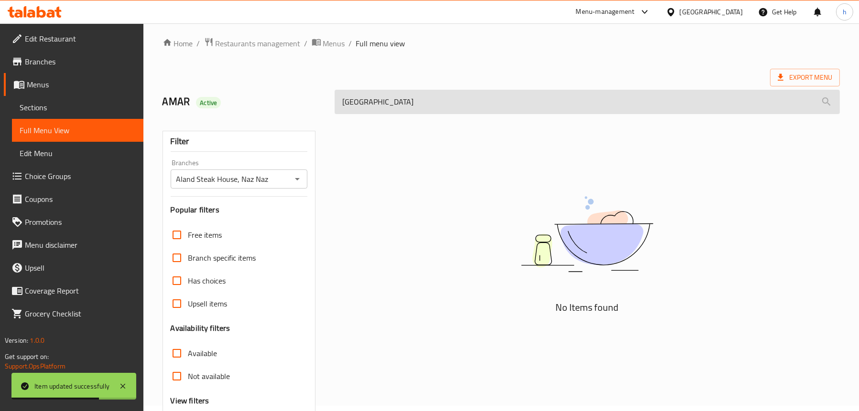
click at [399, 103] on input "[GEOGRAPHIC_DATA]" at bounding box center [587, 102] width 505 height 24
click at [413, 95] on input "[GEOGRAPHIC_DATA]" at bounding box center [587, 102] width 505 height 24
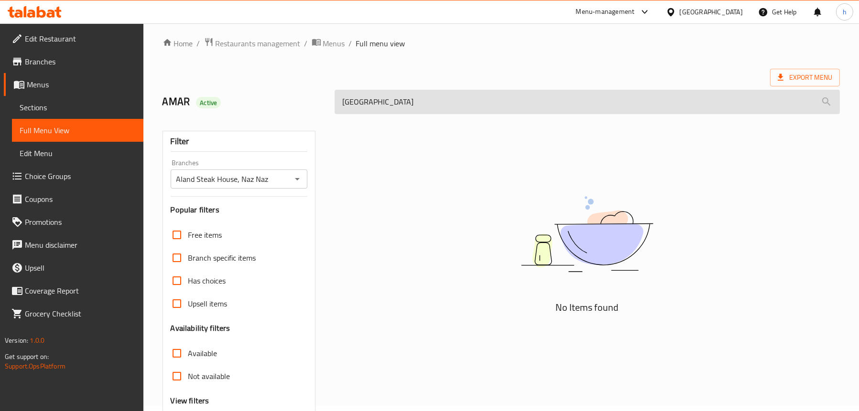
click at [413, 95] on input "[GEOGRAPHIC_DATA]" at bounding box center [587, 102] width 505 height 24
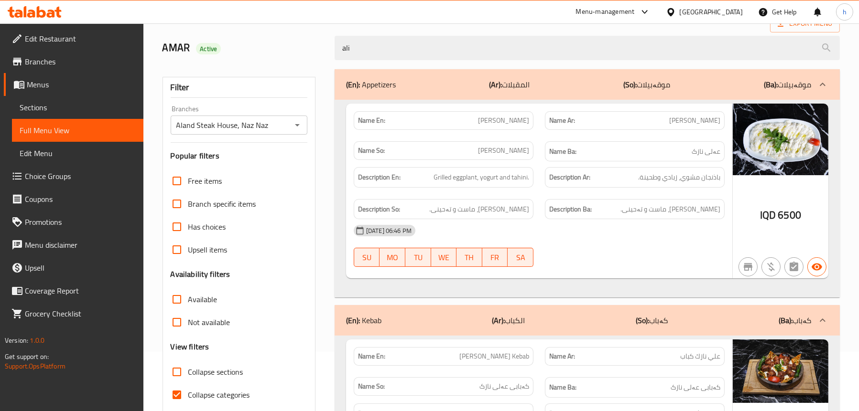
scroll to position [101, 0]
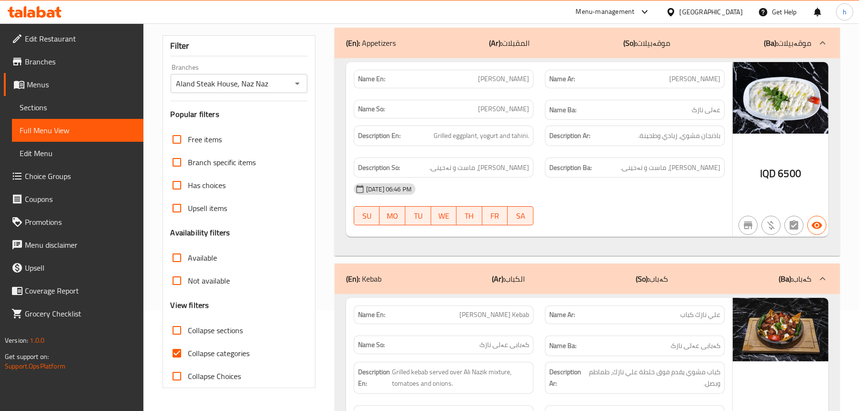
type input "ali"
click at [449, 276] on div "(En): Kebab (Ar): الكباب (So): کەباب (Ba): کەباب" at bounding box center [578, 278] width 465 height 11
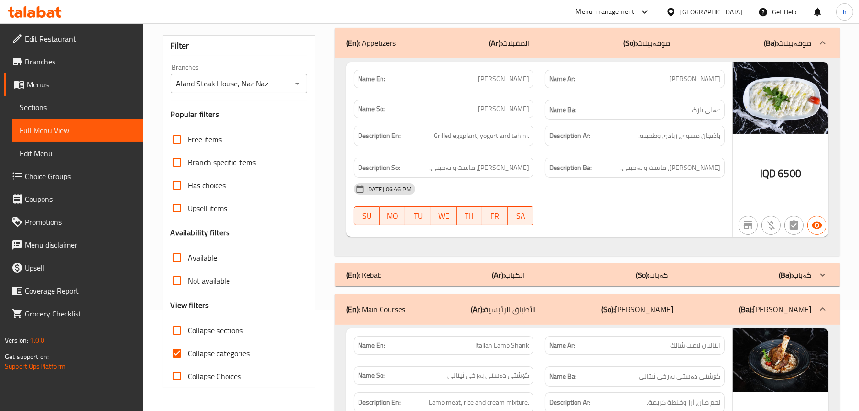
click at [400, 308] on p "(En): Main Courses" at bounding box center [375, 309] width 59 height 11
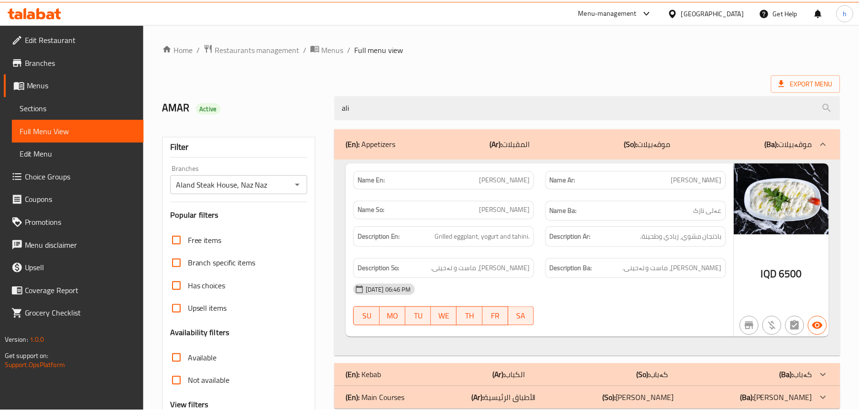
scroll to position [97, 0]
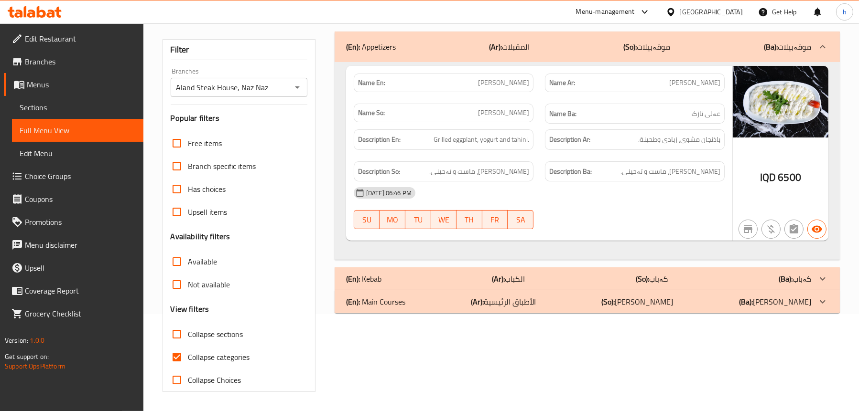
click at [46, 102] on span "Sections" at bounding box center [78, 107] width 116 height 11
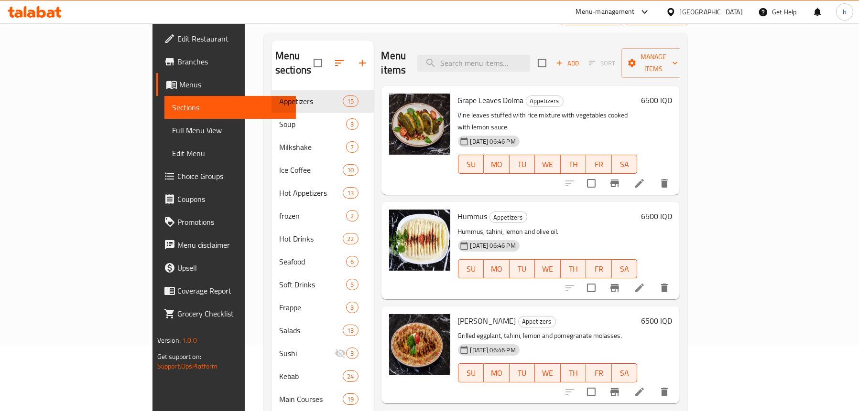
scroll to position [49, 0]
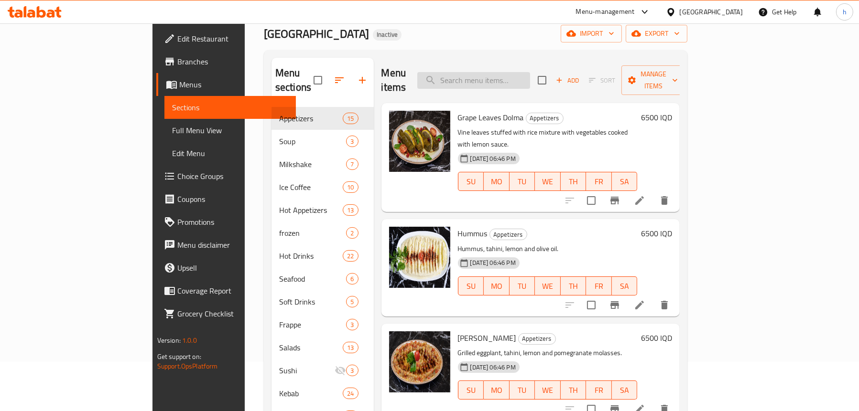
click at [521, 77] on input "search" at bounding box center [473, 80] width 113 height 17
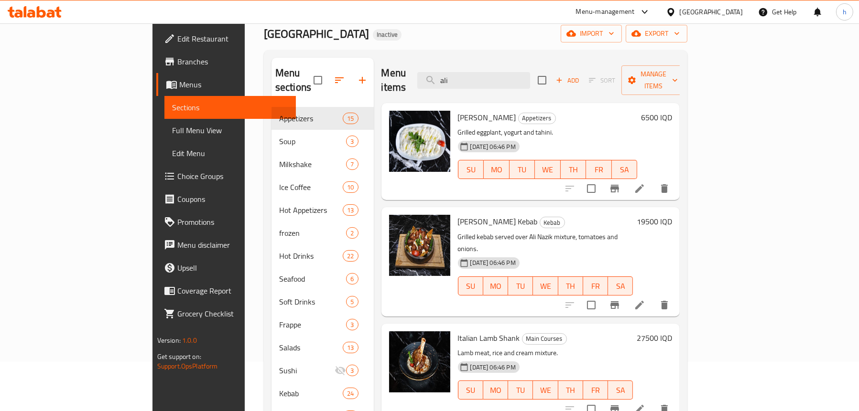
type input "ali"
click at [645, 183] on icon at bounding box center [639, 188] width 11 height 11
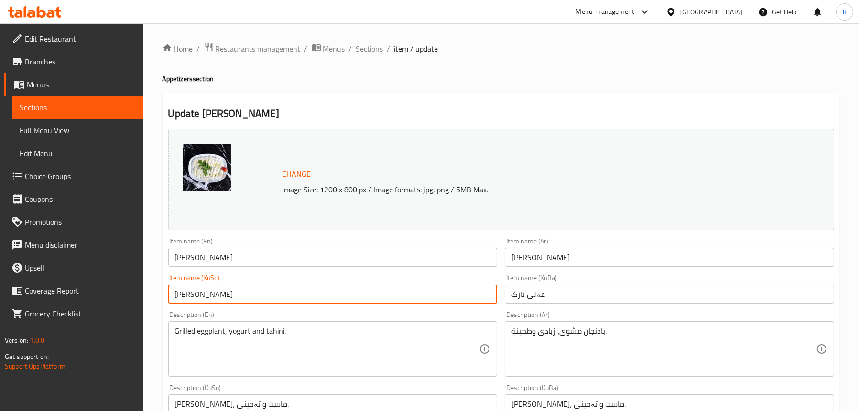
drag, startPoint x: 235, startPoint y: 297, endPoint x: 162, endPoint y: 294, distance: 72.7
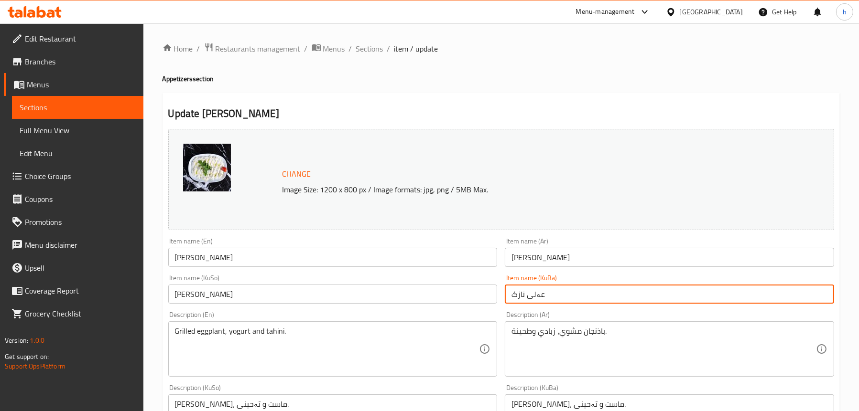
drag, startPoint x: 563, startPoint y: 295, endPoint x: 454, endPoint y: 294, distance: 109.9
click at [454, 294] on div "Change Image Size: 1200 x 800 px / Image formats: jpg, png / 5MB Max. Item name…" at bounding box center [500, 393] width 673 height 536
paste input "text"
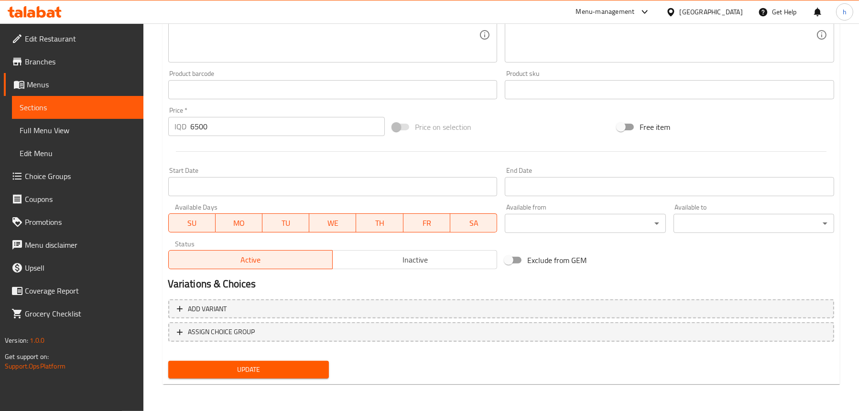
type input "[PERSON_NAME]"
click at [217, 370] on span "Update" at bounding box center [248, 370] width 145 height 12
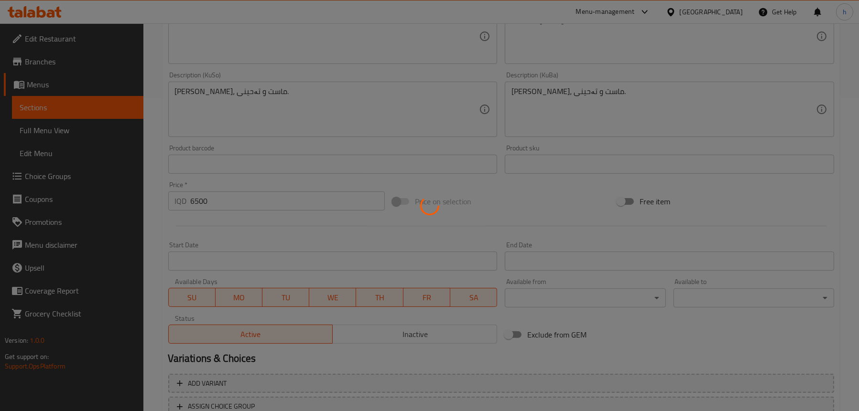
scroll to position [244, 0]
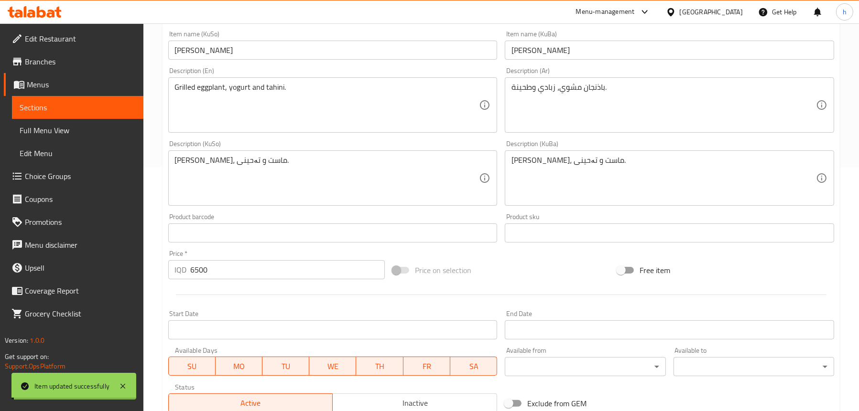
click at [67, 128] on span "Full Menu View" at bounding box center [78, 130] width 116 height 11
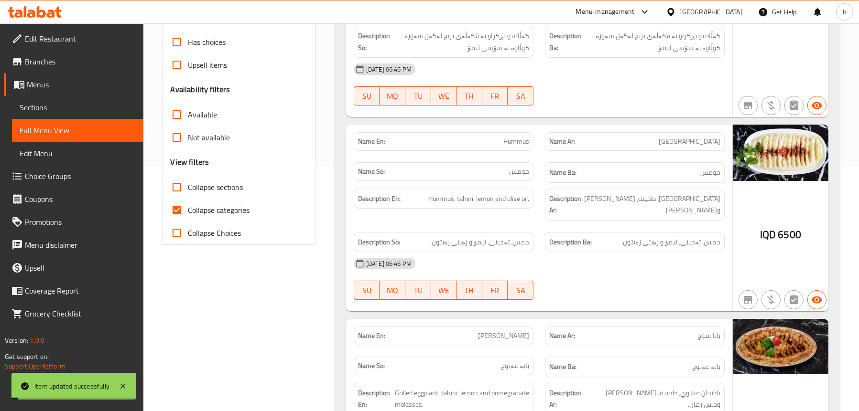
scroll to position [149, 0]
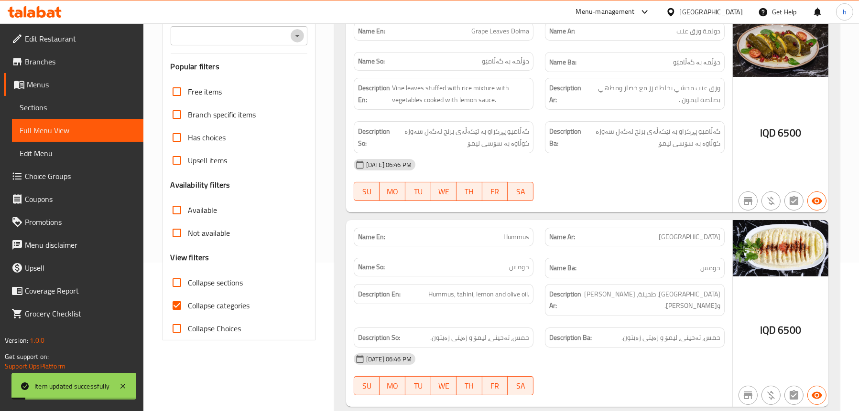
click at [294, 35] on icon "Open" at bounding box center [297, 35] width 11 height 11
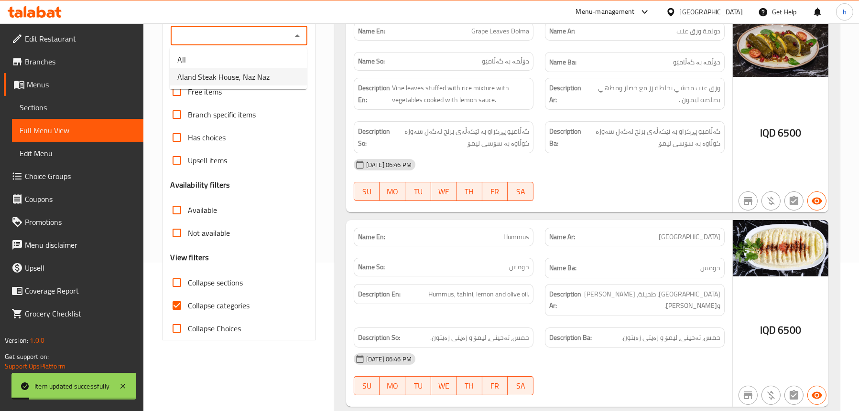
click at [234, 81] on span "Aland Steak House, Naz Naz" at bounding box center [223, 76] width 92 height 11
type input "Aland Steak House, Naz Naz"
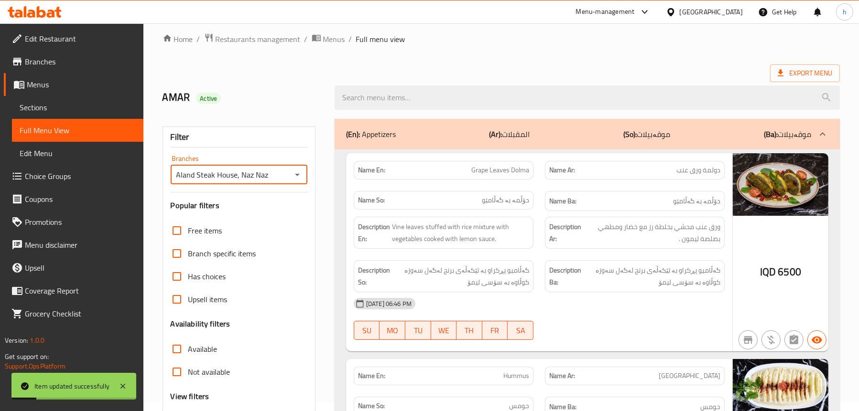
scroll to position [0, 0]
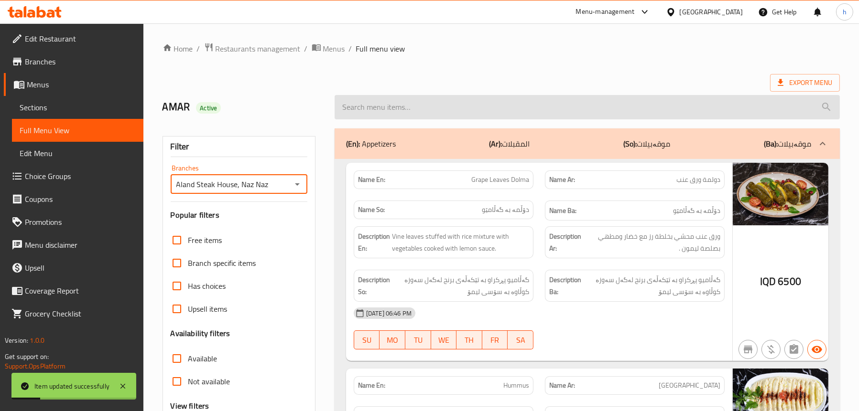
click at [443, 107] on input "search" at bounding box center [587, 107] width 505 height 24
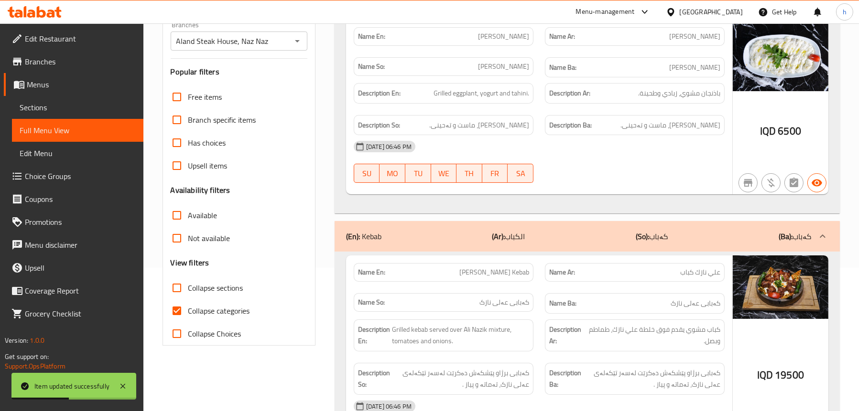
click at [450, 238] on div "(En): Kebab (Ar): الكباب (So): کەباب (Ba): کەباب" at bounding box center [578, 236] width 465 height 11
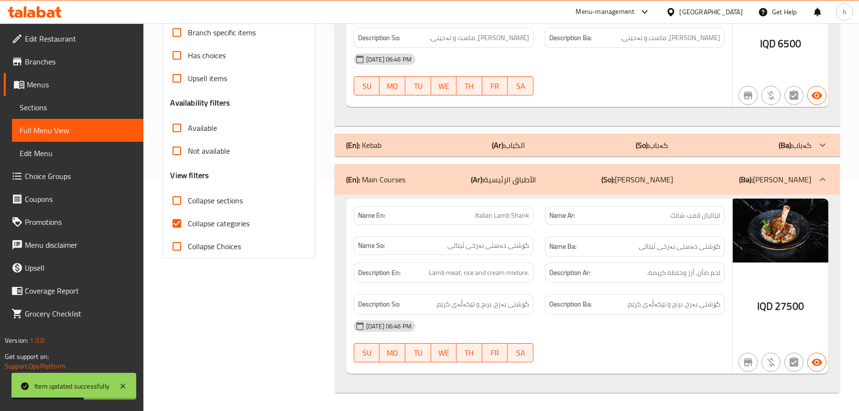
click at [395, 174] on p "(En): Main Courses" at bounding box center [375, 179] width 59 height 11
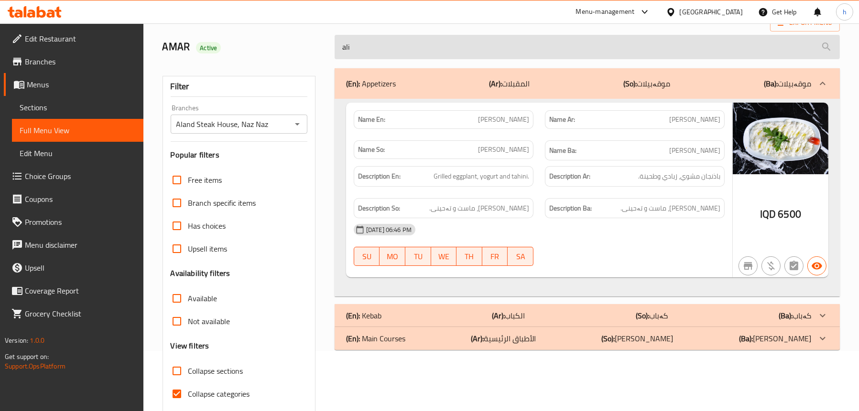
scroll to position [1, 0]
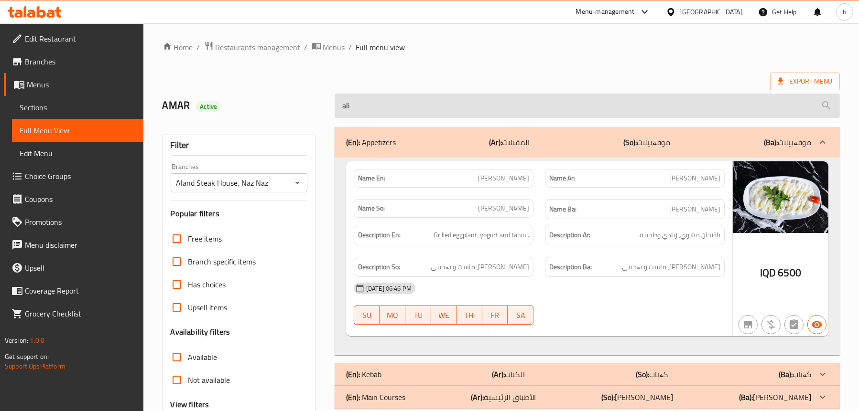
click at [387, 106] on input "ali" at bounding box center [587, 106] width 505 height 24
click at [386, 106] on input "ali" at bounding box center [587, 106] width 505 height 24
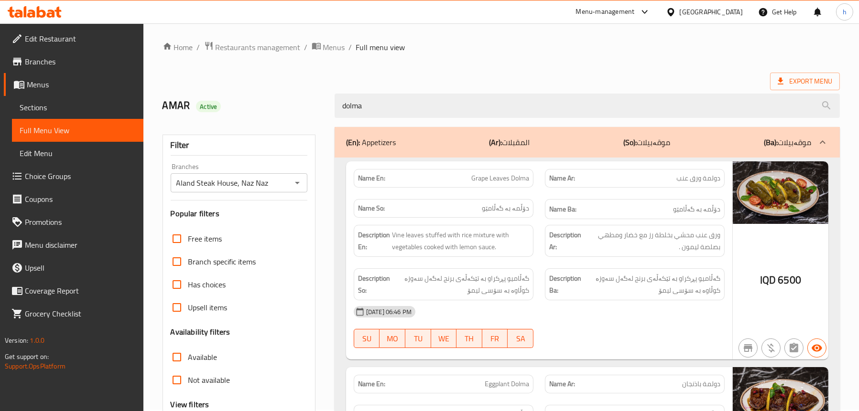
type input "dolma"
click at [50, 107] on span "Sections" at bounding box center [78, 107] width 116 height 11
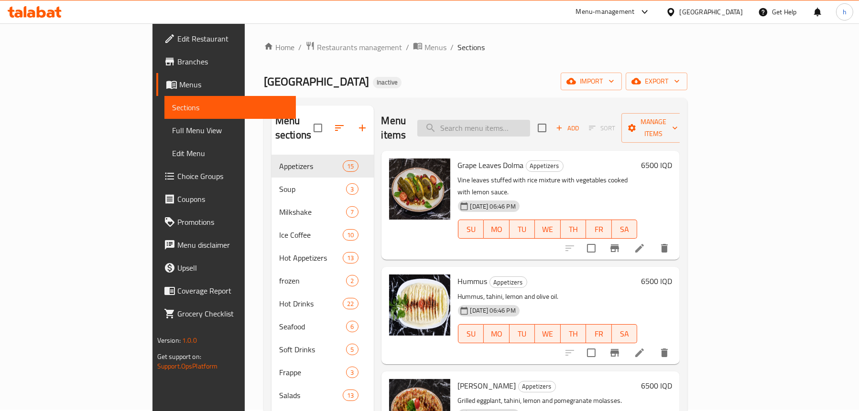
click at [492, 120] on input "search" at bounding box center [473, 128] width 113 height 17
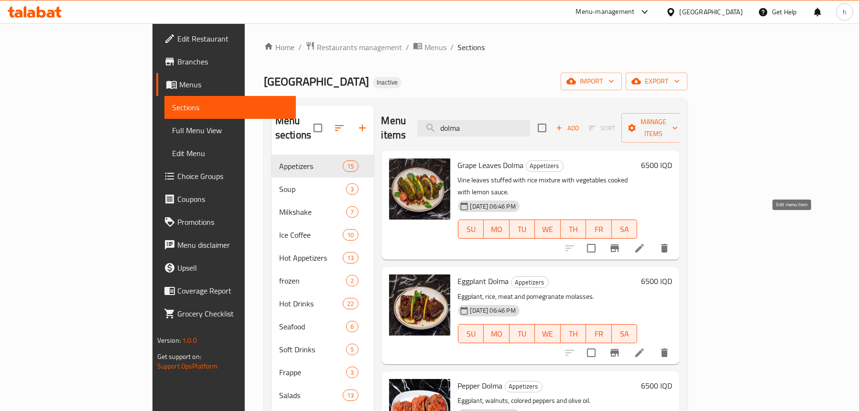
type input "dolma"
click at [645, 243] on icon at bounding box center [639, 248] width 11 height 11
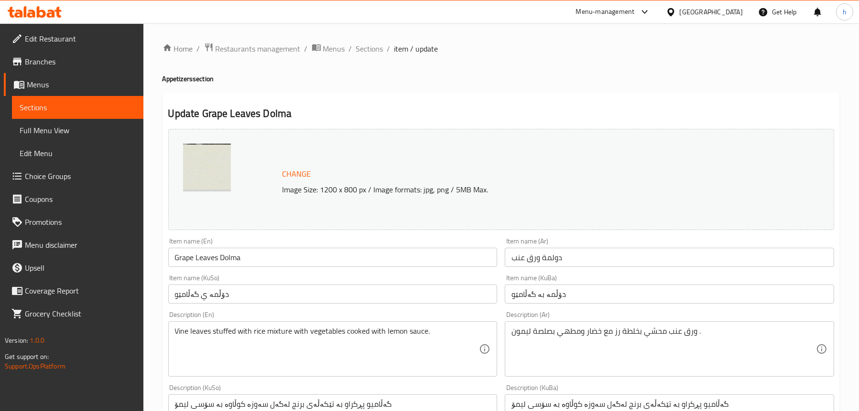
click at [198, 293] on input "دۆڵمە ي گەڵامێو" at bounding box center [332, 294] width 329 height 19
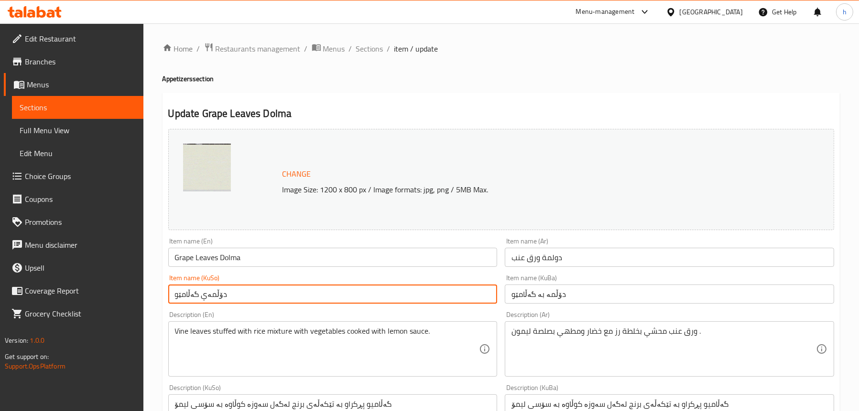
drag, startPoint x: 226, startPoint y: 294, endPoint x: 168, endPoint y: 292, distance: 58.3
click at [168, 292] on input "دۆڵمەي گەڵامێو" at bounding box center [332, 294] width 329 height 19
type input "دۆڵمەي گەڵامێو"
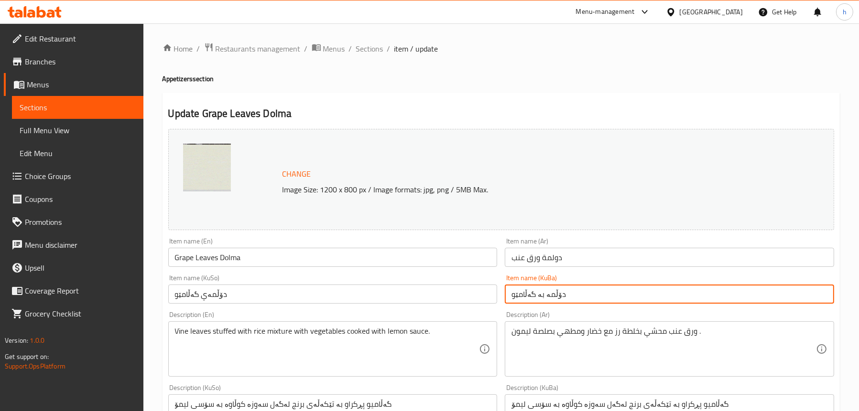
drag, startPoint x: 565, startPoint y: 289, endPoint x: 479, endPoint y: 295, distance: 86.7
click at [479, 295] on div "Change Image Size: 1200 x 800 px / Image formats: jpg, png / 5MB Max. Item name…" at bounding box center [500, 393] width 673 height 536
paste input "ي"
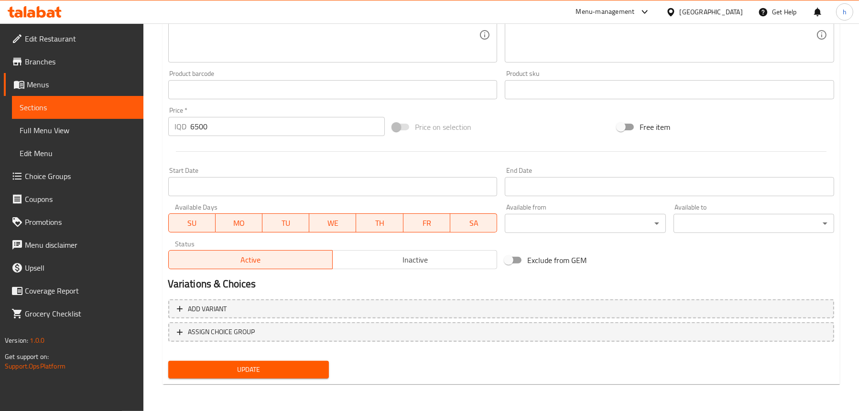
type input "دۆڵمەي گەڵامێو"
click at [257, 365] on span "Update" at bounding box center [248, 370] width 145 height 12
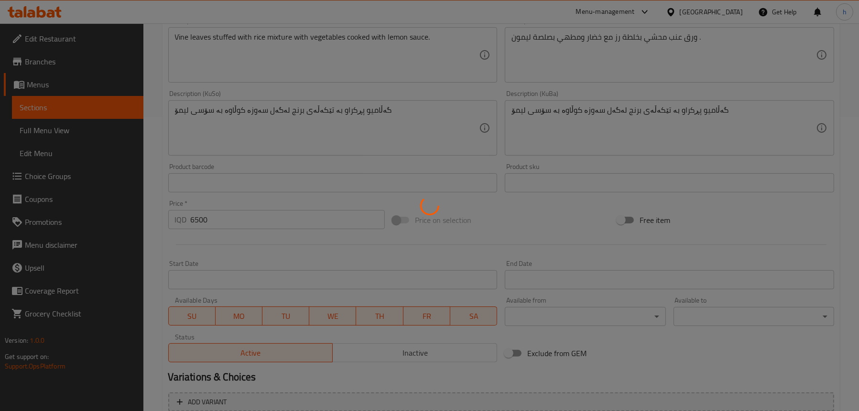
scroll to position [196, 0]
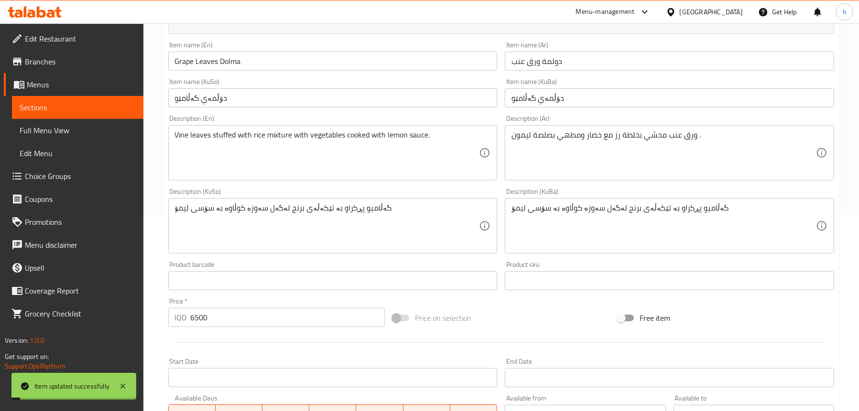
click at [89, 123] on link "Full Menu View" at bounding box center [77, 130] width 131 height 23
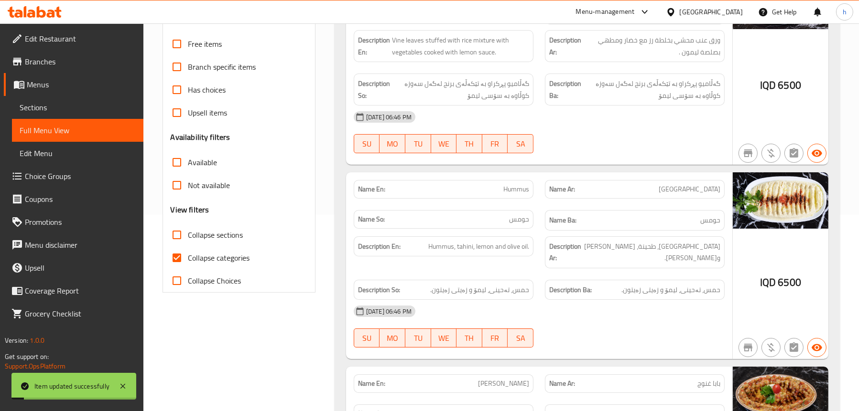
scroll to position [53, 0]
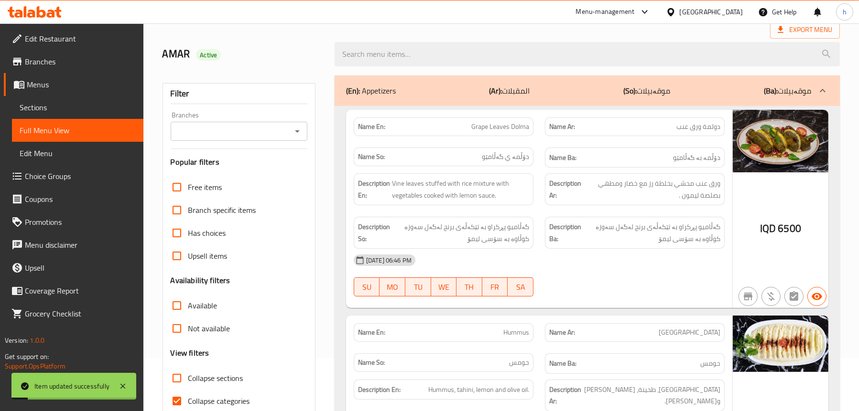
click at [255, 136] on input "Branches" at bounding box center [230, 131] width 115 height 13
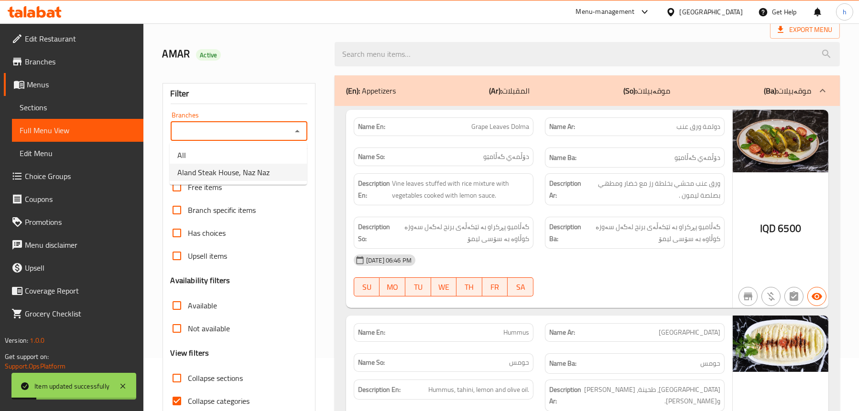
click at [223, 183] on ul "All Aland Steak House, Naz Naz" at bounding box center [238, 164] width 137 height 42
click at [223, 168] on span "Aland Steak House, Naz Naz" at bounding box center [223, 172] width 92 height 11
type input "Aland Steak House, Naz Naz"
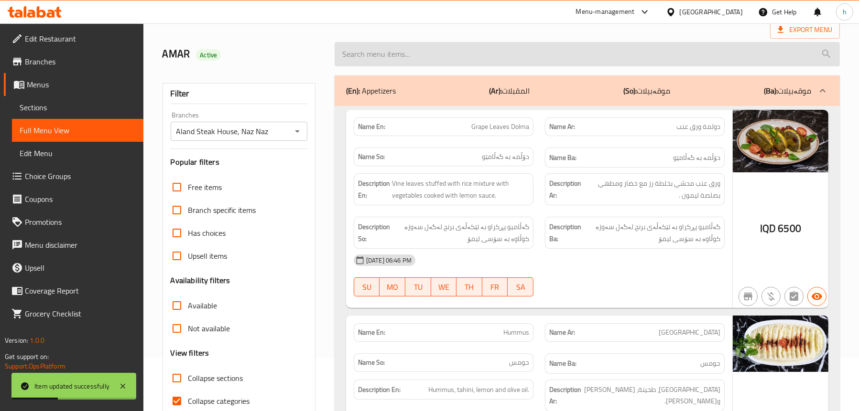
click at [399, 58] on input "search" at bounding box center [587, 54] width 505 height 24
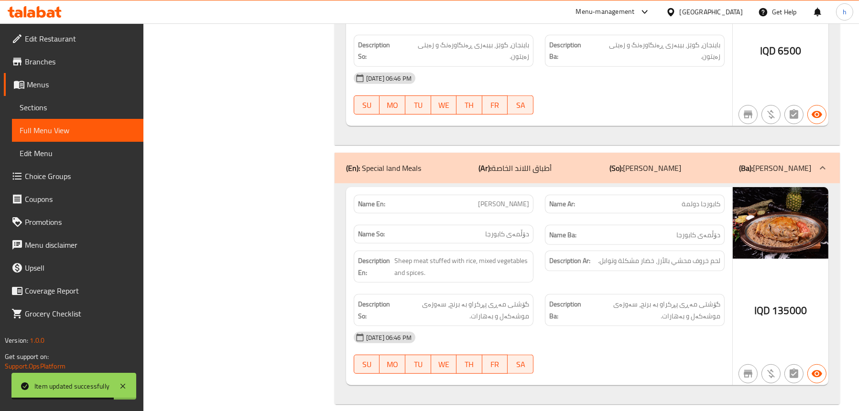
click at [464, 162] on div "(En): Special land Meals (Ar): أطباق اللاند الخاصة (So): ژەمەکانی لاندی تایبەت …" at bounding box center [578, 167] width 465 height 11
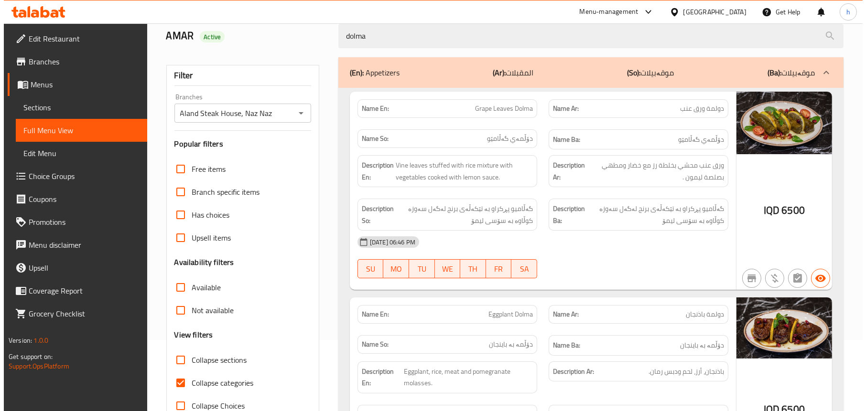
scroll to position [0, 0]
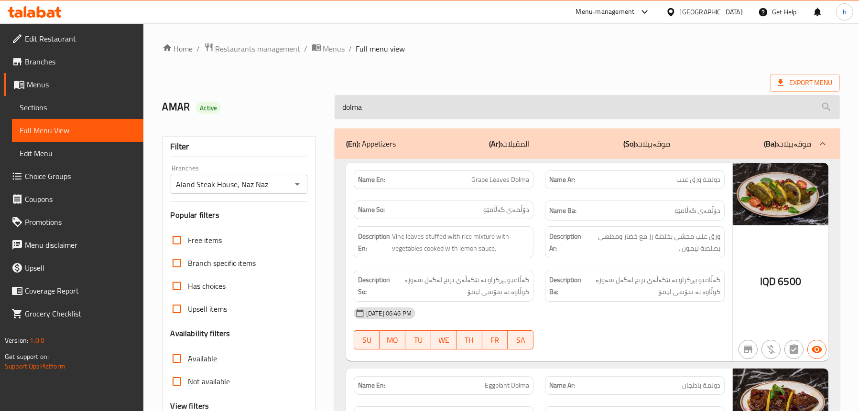
click at [452, 117] on input "dolma" at bounding box center [587, 107] width 505 height 24
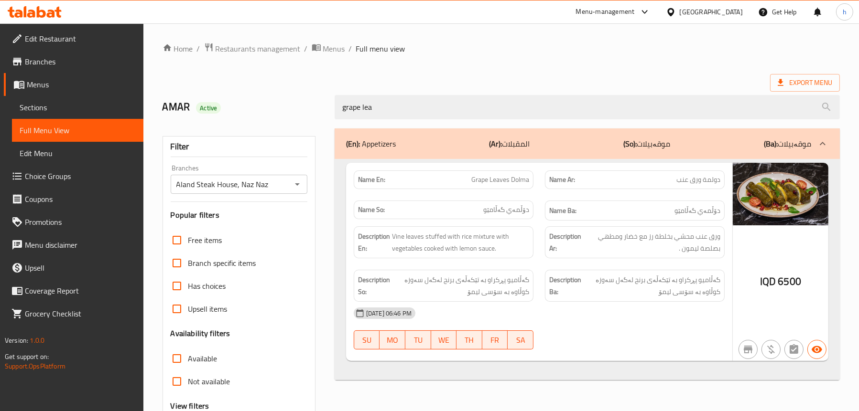
type input "grape lea"
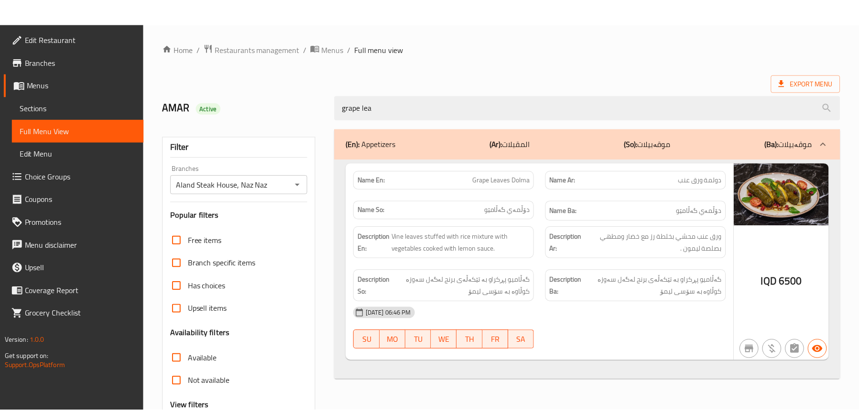
scroll to position [97, 0]
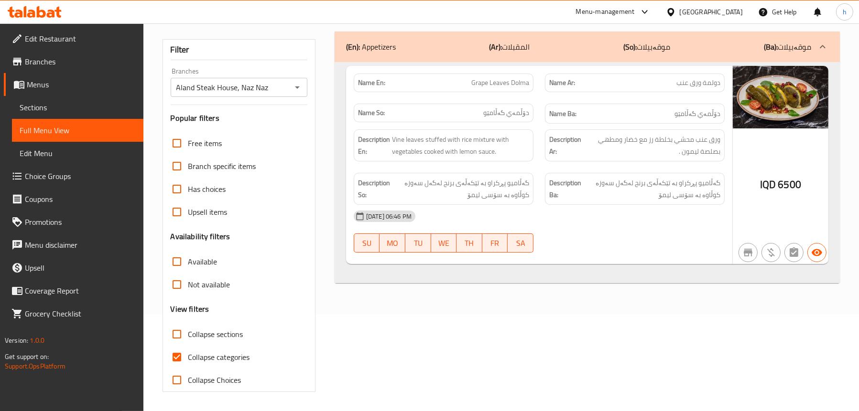
click at [32, 112] on span "Sections" at bounding box center [78, 107] width 116 height 11
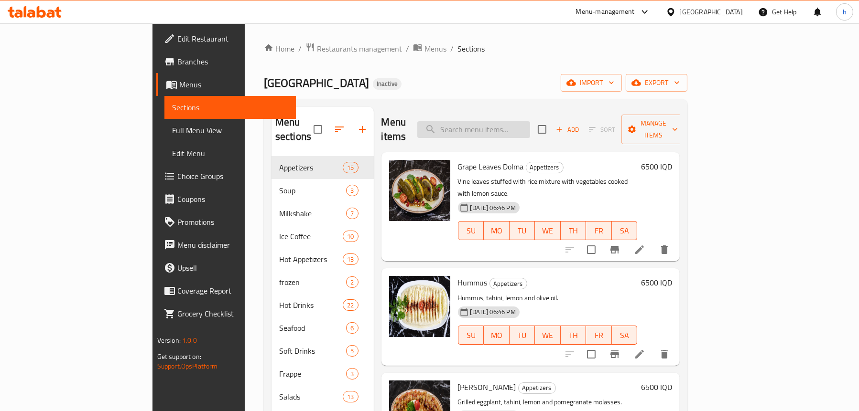
click at [502, 121] on input "search" at bounding box center [473, 129] width 113 height 17
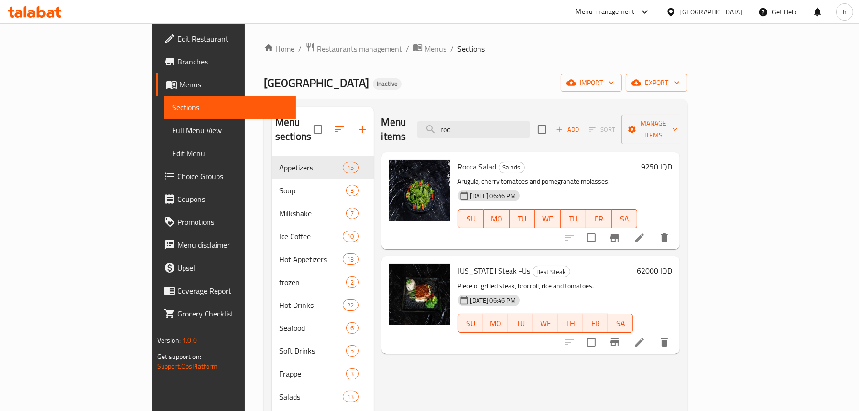
type input "roc"
click at [645, 232] on icon at bounding box center [639, 237] width 11 height 11
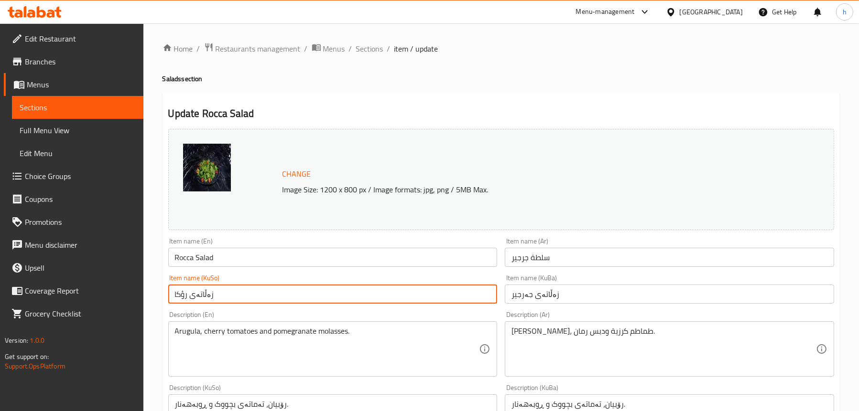
click at [181, 292] on input "زەڵاتەی رؤكا" at bounding box center [332, 294] width 329 height 19
drag, startPoint x: 210, startPoint y: 295, endPoint x: 162, endPoint y: 297, distance: 47.3
type input "زەڵاتەی رۆكا"
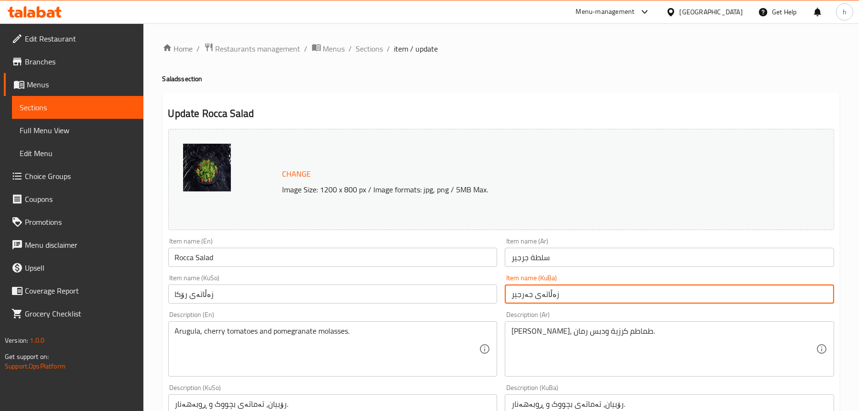
drag, startPoint x: 575, startPoint y: 292, endPoint x: 482, endPoint y: 301, distance: 93.6
click at [482, 301] on div "Change Image Size: 1200 x 800 px / Image formats: jpg, png / 5MB Max. Item name…" at bounding box center [500, 393] width 673 height 536
paste input "ۆكا"
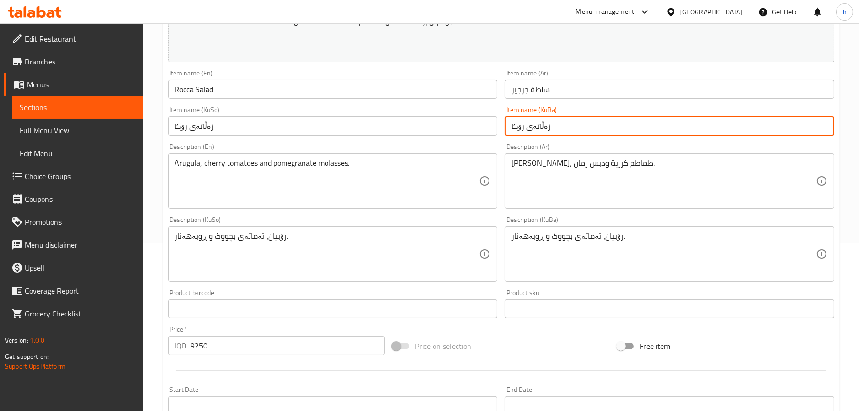
scroll to position [191, 0]
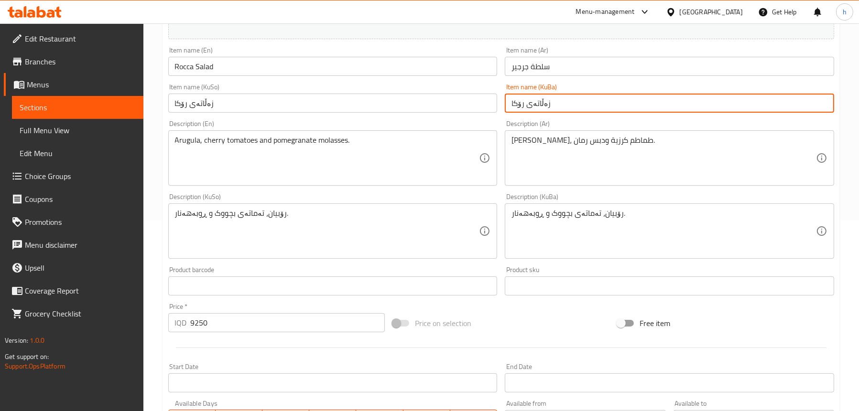
type input "زەڵاتەی رۆكا"
click at [183, 66] on input "Rocca Salad" at bounding box center [332, 66] width 329 height 19
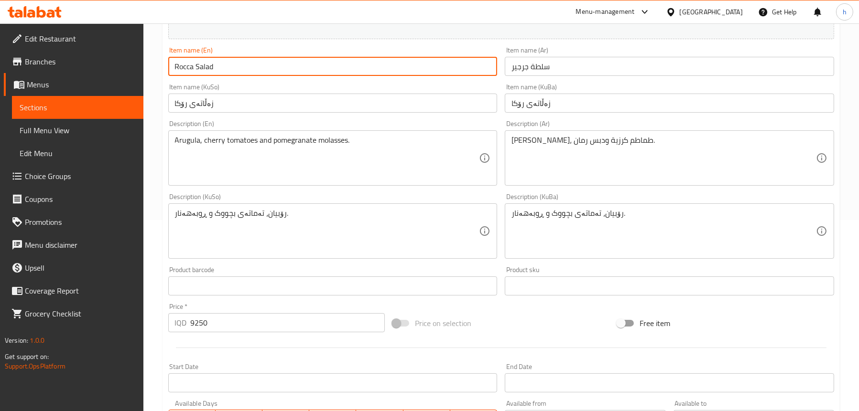
click at [183, 66] on input "Rocca Salad" at bounding box center [332, 66] width 329 height 19
click at [48, 129] on span "Full Menu View" at bounding box center [78, 130] width 116 height 11
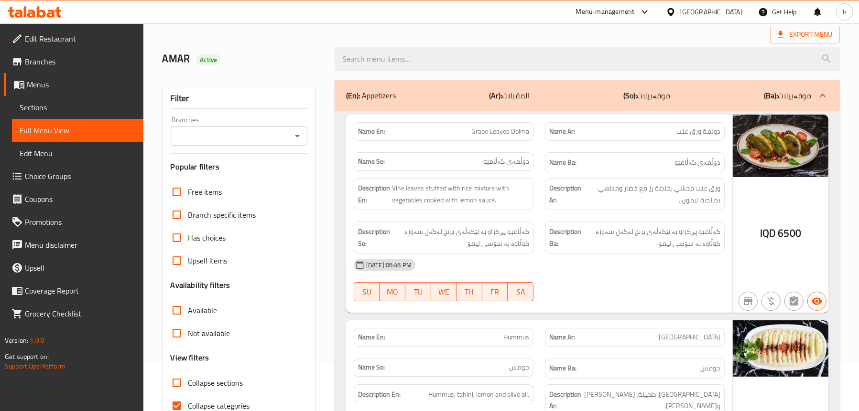
scroll to position [48, 0]
click at [296, 139] on icon "Open" at bounding box center [297, 136] width 11 height 11
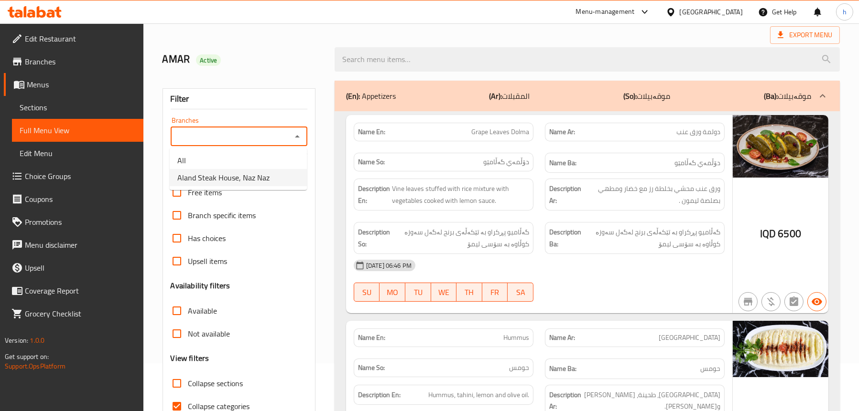
click at [256, 177] on span "Aland Steak House, Naz Naz" at bounding box center [223, 177] width 92 height 11
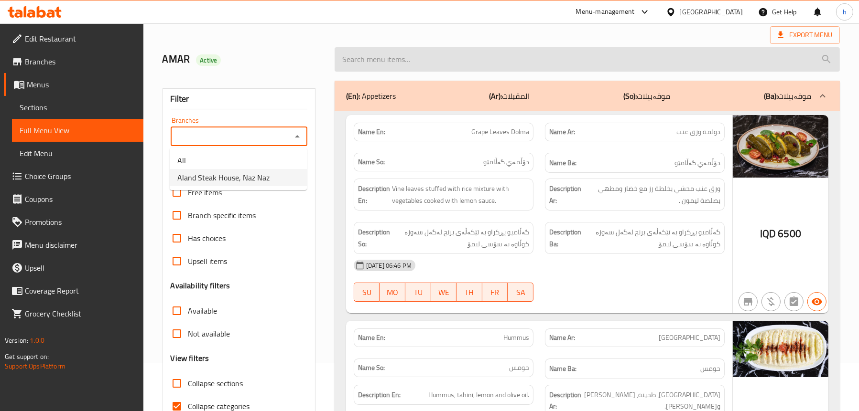
type input "Aland Steak House, Naz Naz"
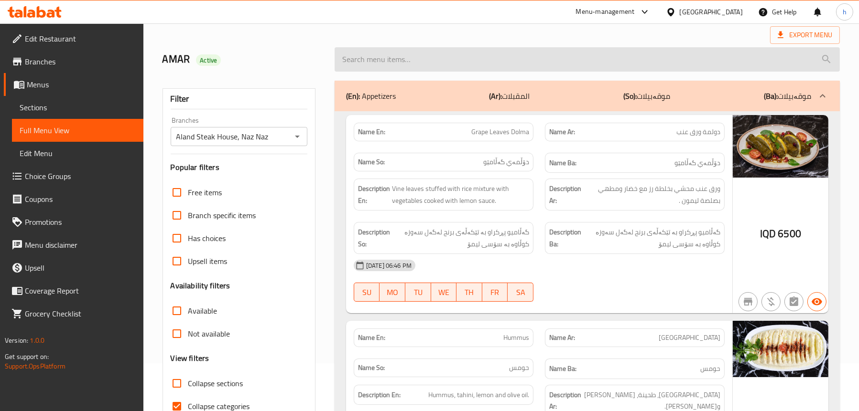
click at [454, 54] on input "search" at bounding box center [587, 59] width 505 height 24
paste input "Rocca"
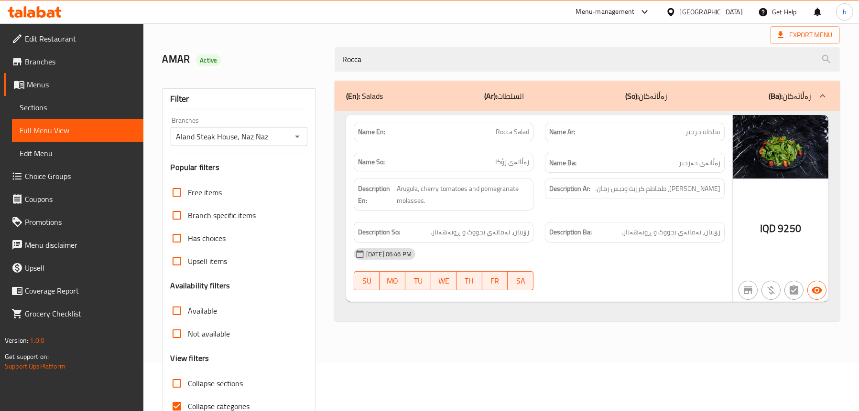
type input "Rocca"
click at [65, 104] on span "Sections" at bounding box center [78, 107] width 116 height 11
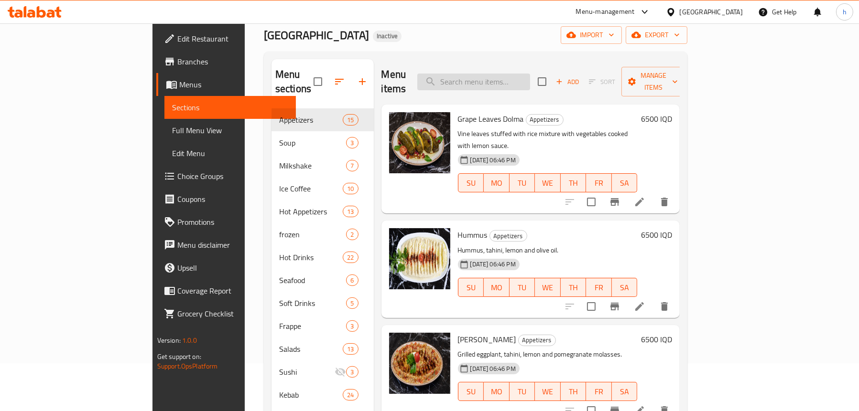
click at [513, 76] on input "search" at bounding box center [473, 82] width 113 height 17
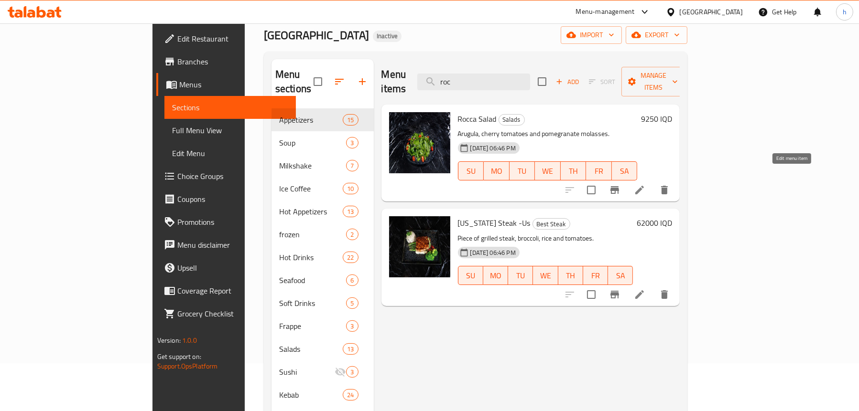
type input "roc"
click at [645, 184] on icon at bounding box center [639, 189] width 11 height 11
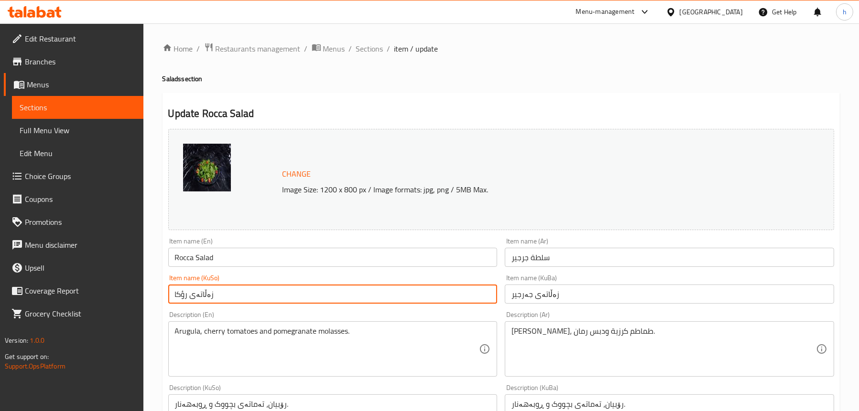
click at [182, 292] on input "زەڵاتەی رؤكا" at bounding box center [332, 294] width 329 height 19
drag, startPoint x: 209, startPoint y: 301, endPoint x: 157, endPoint y: 299, distance: 52.6
click at [157, 299] on div "Home / Restaurants management / Menus / Sections / item / update Salads section…" at bounding box center [500, 411] width 715 height 776
type input "زەڵاتەی رۆكا"
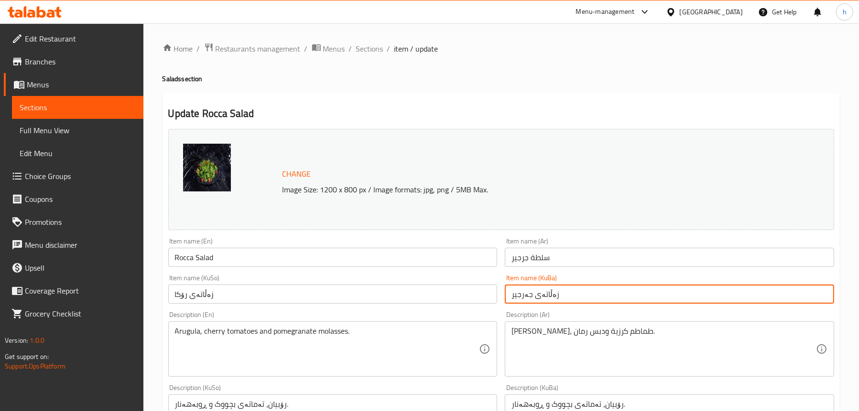
click at [537, 296] on input "زەڵاتەی جەرجیر" at bounding box center [669, 294] width 329 height 19
paste input "ۆكا"
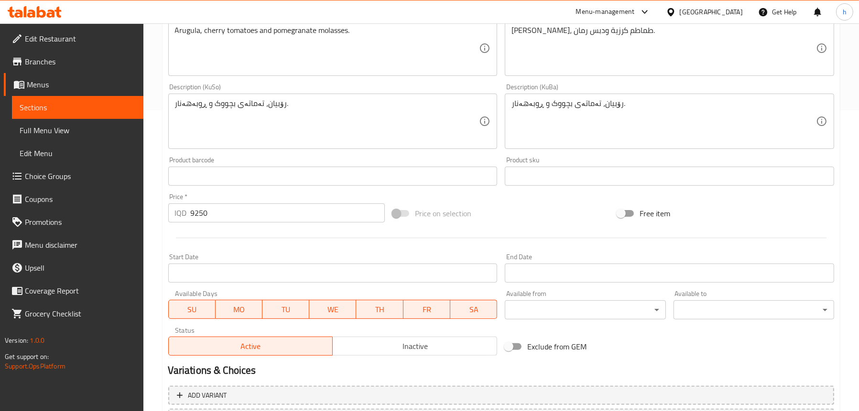
scroll to position [239, 0]
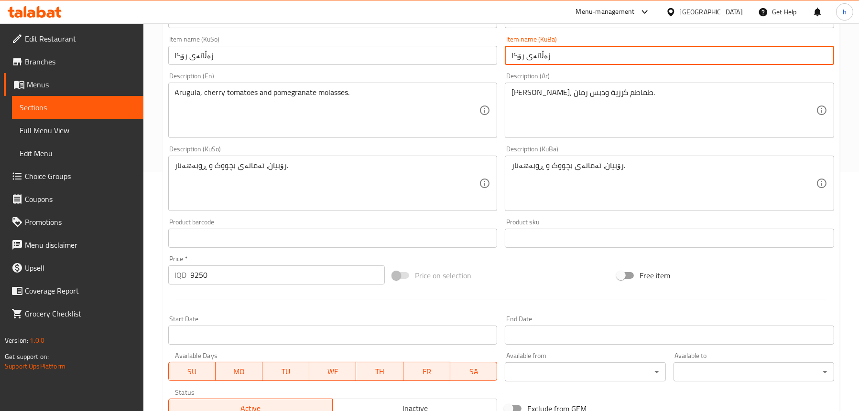
type input "زەڵاتەی رۆكا"
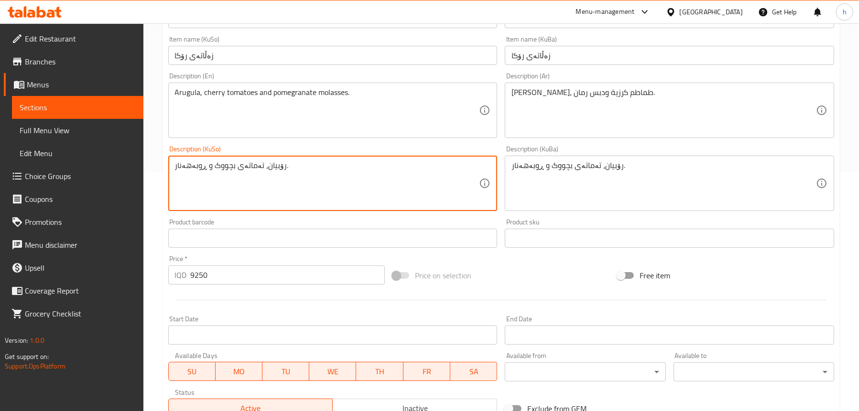
click at [272, 166] on textarea "رۆبیان، تەماتەی بچووک و ڕوبەهەنار." at bounding box center [327, 183] width 304 height 45
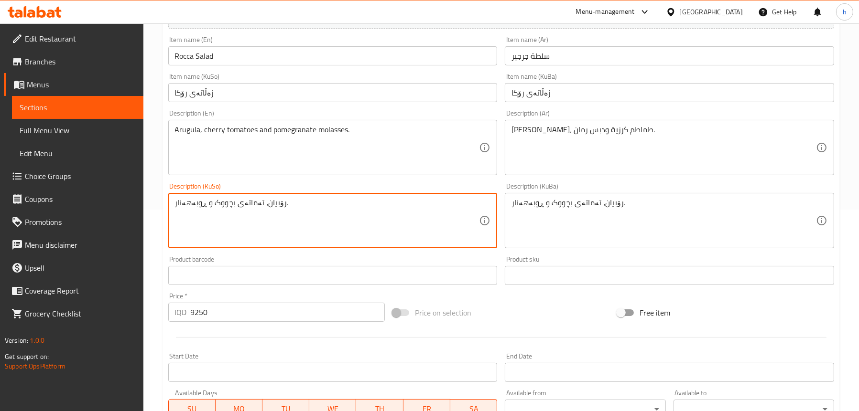
scroll to position [143, 0]
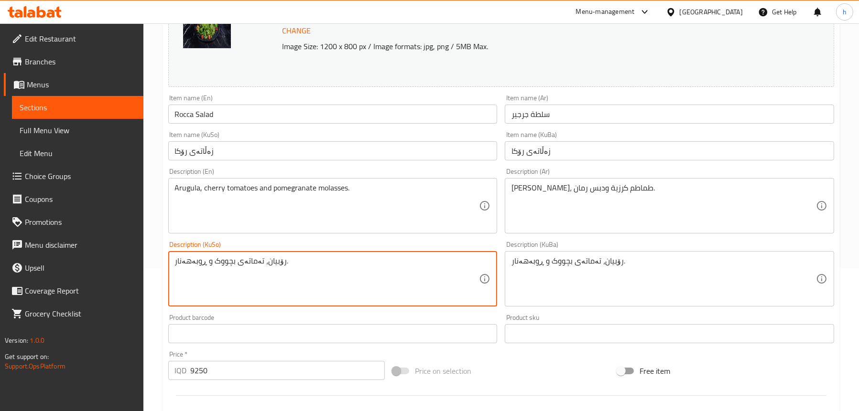
click at [270, 260] on textarea "رۆبیان، تەماتەی بچووک و ڕوبەهەنار." at bounding box center [327, 279] width 304 height 45
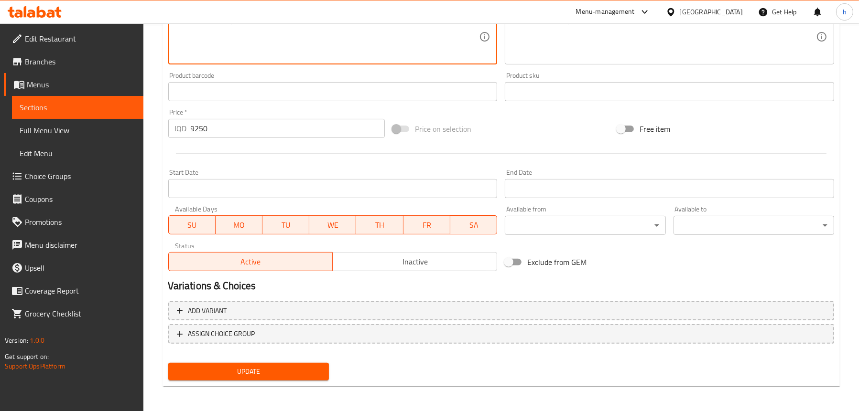
scroll to position [388, 0]
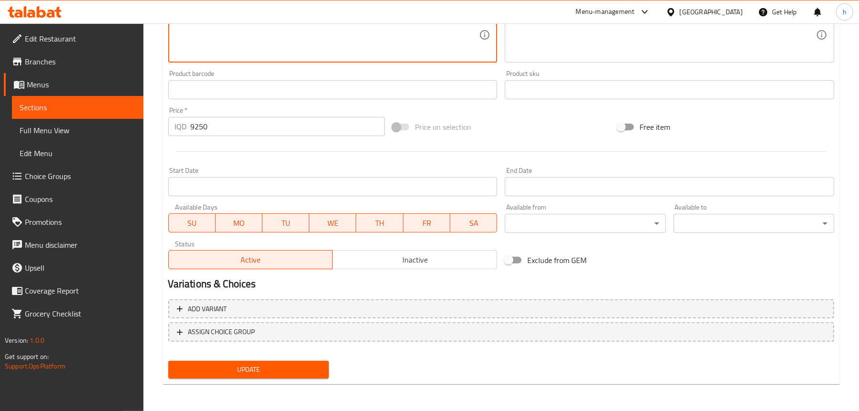
type textarea "جەرجیر، تەماتەی بچووک و ڕوبەهەنار."
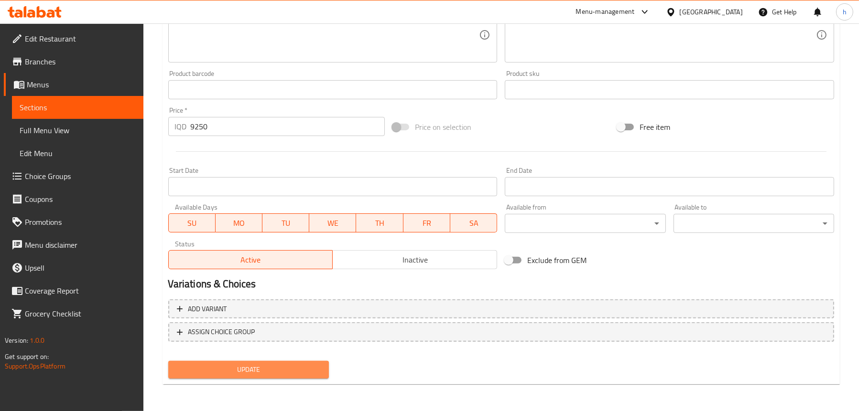
click at [250, 372] on span "Update" at bounding box center [248, 370] width 145 height 12
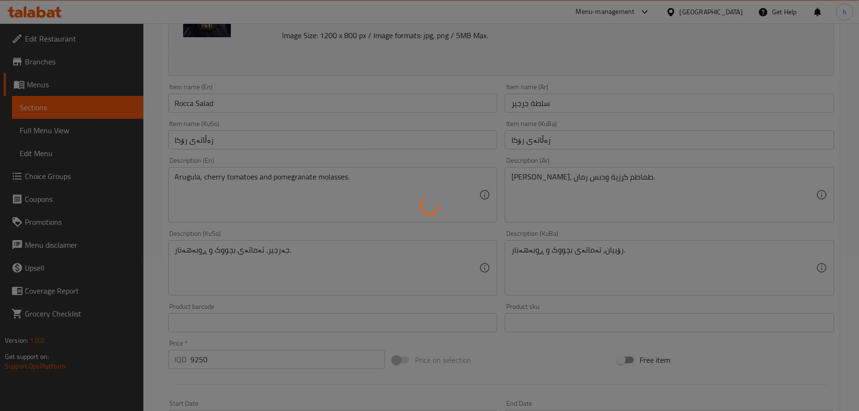
scroll to position [149, 0]
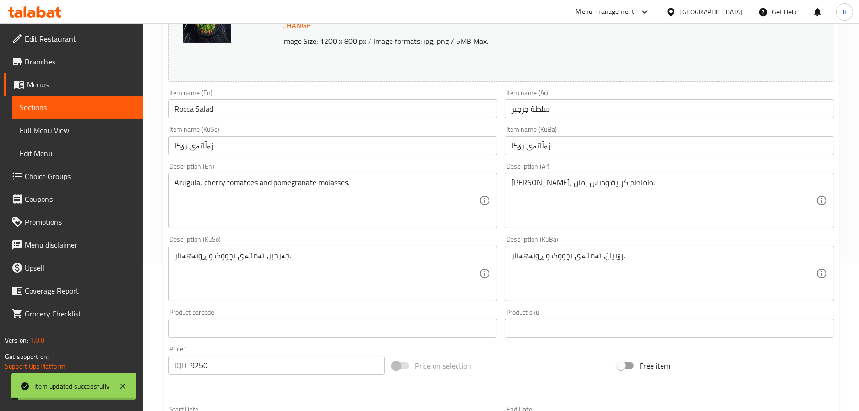
click at [74, 125] on span "Full Menu View" at bounding box center [78, 130] width 116 height 11
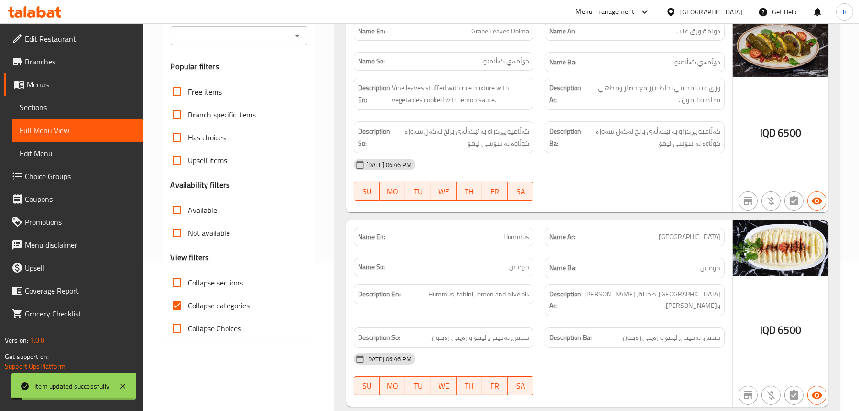
scroll to position [101, 0]
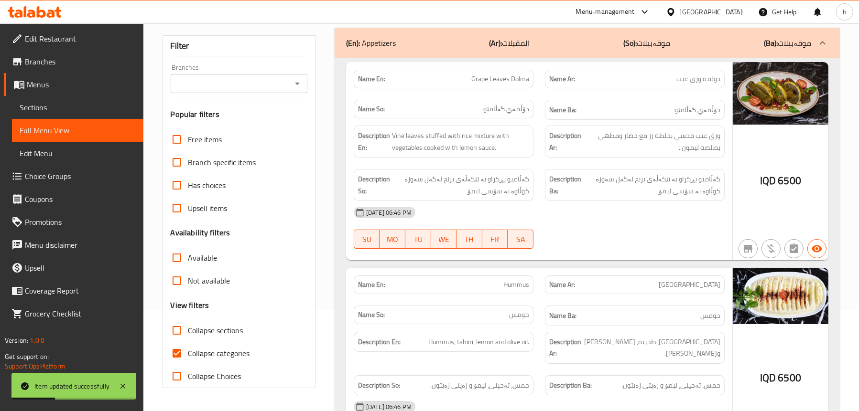
click at [290, 86] on div "Branches" at bounding box center [239, 83] width 137 height 19
click at [298, 83] on icon "Open" at bounding box center [297, 84] width 5 height 2
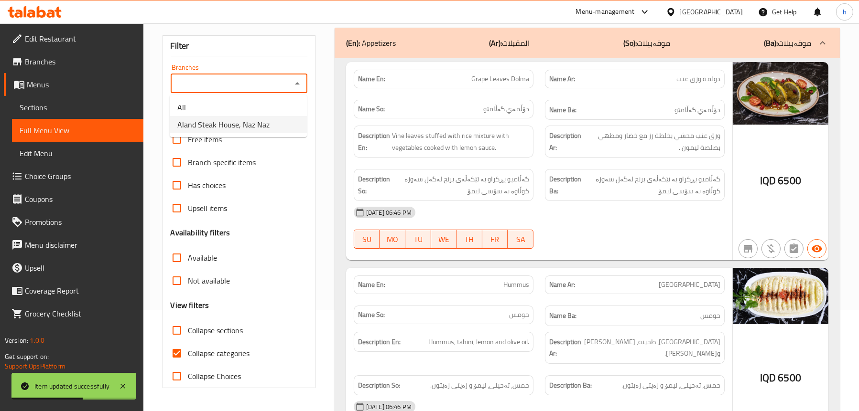
click at [259, 121] on span "Aland Steak House, Naz Naz" at bounding box center [223, 124] width 92 height 11
type input "Aland Steak House, Naz Naz"
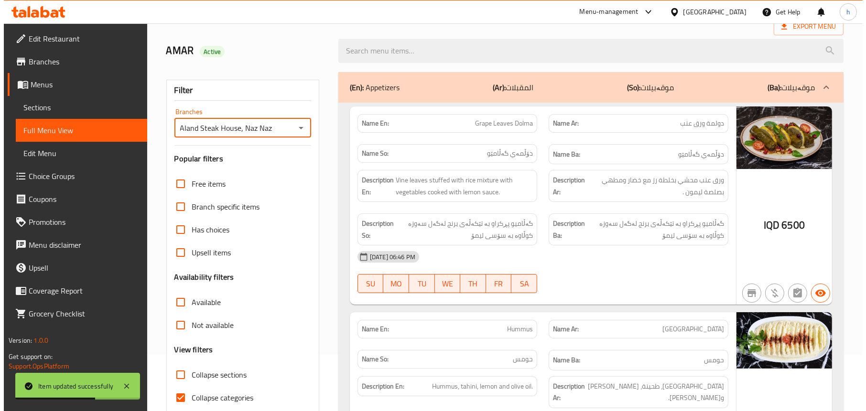
scroll to position [0, 0]
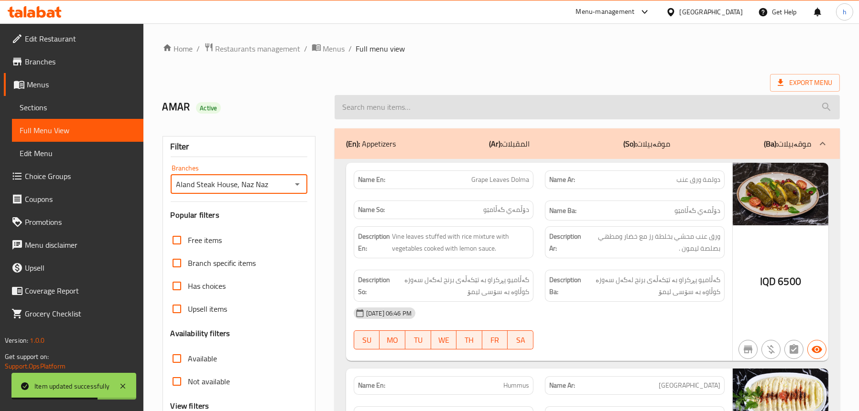
click at [442, 102] on input "search" at bounding box center [587, 107] width 505 height 24
paste input "زەڵاتەی رۆكا"
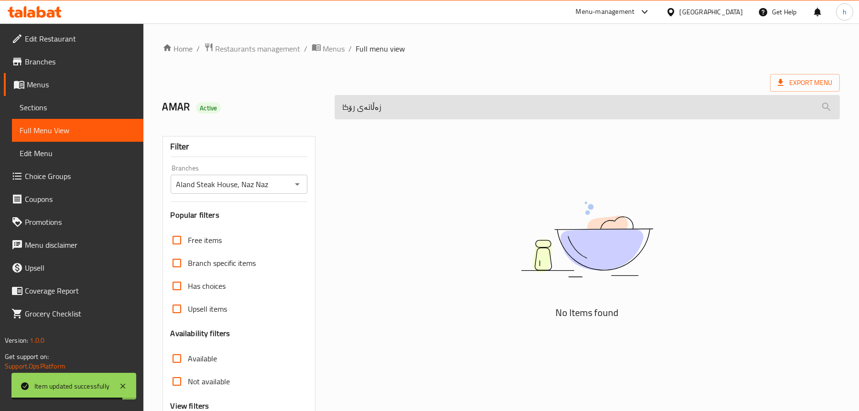
drag, startPoint x: 442, startPoint y: 102, endPoint x: 336, endPoint y: 101, distance: 105.1
click at [336, 101] on input "زەڵاتەی رۆكا" at bounding box center [587, 107] width 505 height 24
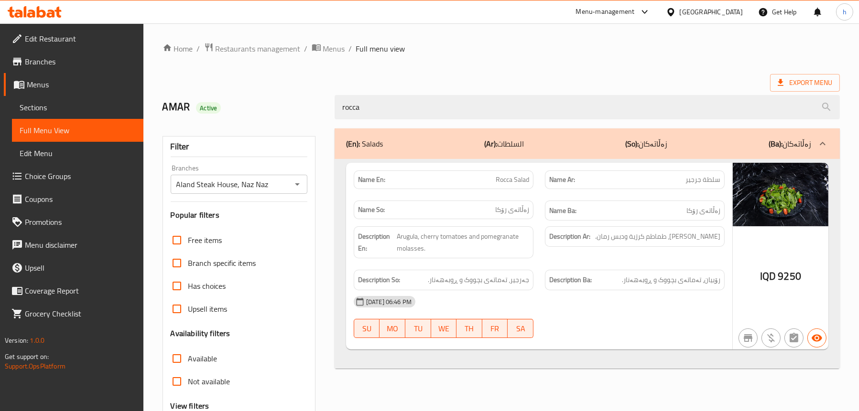
type input "rocca"
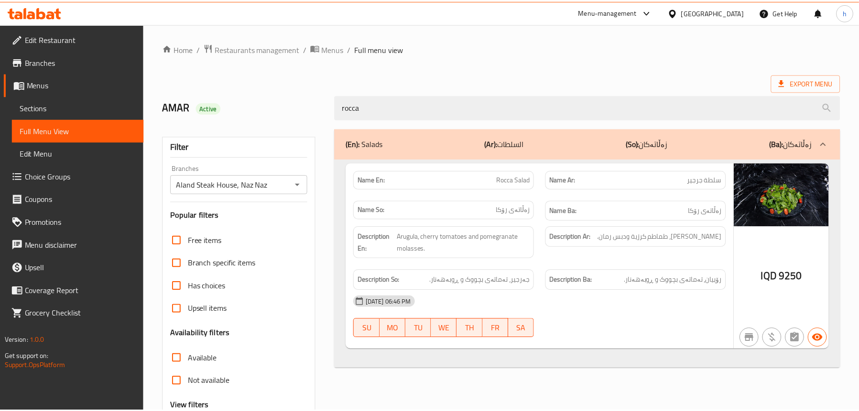
scroll to position [97, 0]
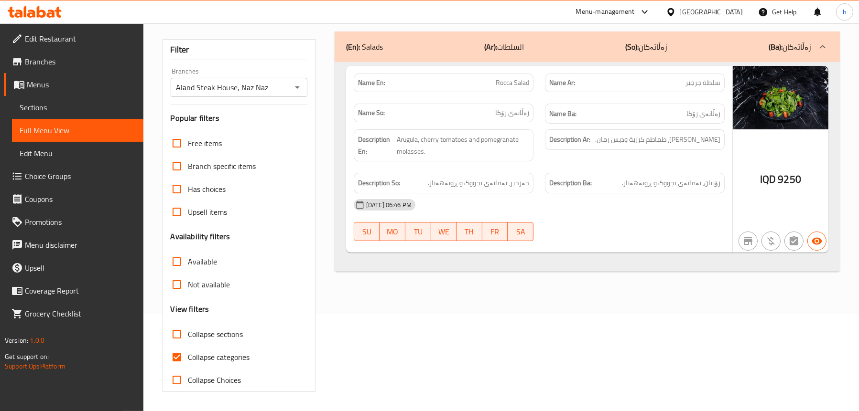
click at [61, 109] on span "Sections" at bounding box center [78, 107] width 116 height 11
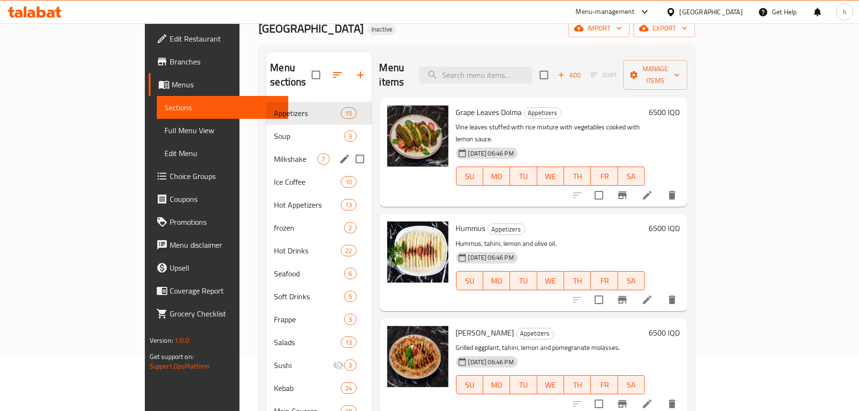
scroll to position [1, 0]
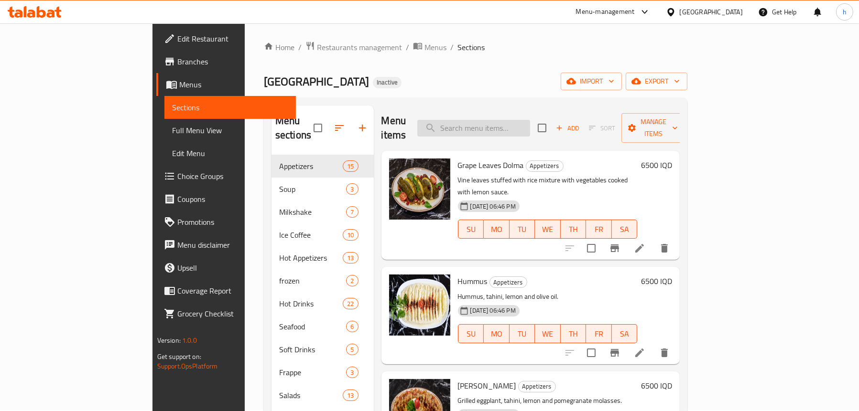
click at [502, 125] on input "search" at bounding box center [473, 128] width 113 height 17
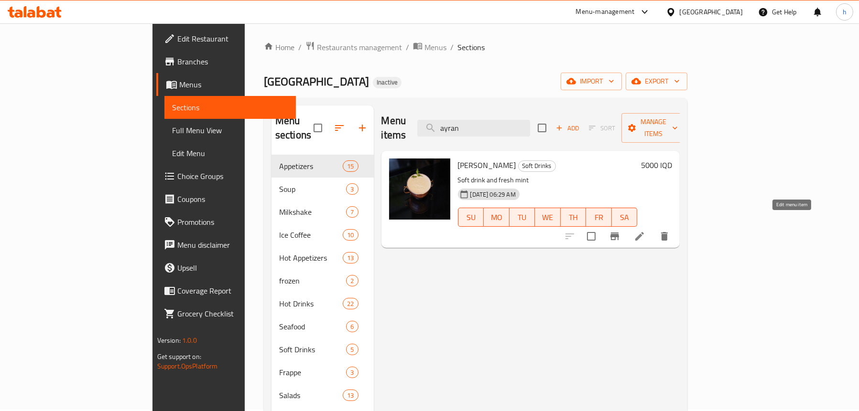
type input "ayran"
click at [645, 231] on icon at bounding box center [639, 236] width 11 height 11
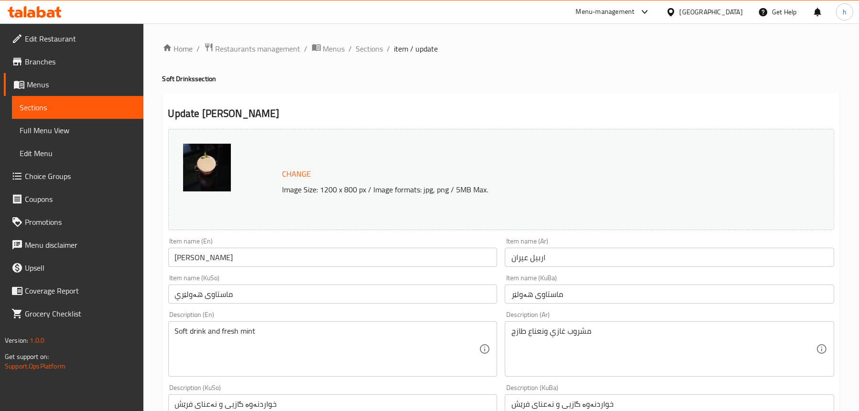
click at [32, 129] on span "Full Menu View" at bounding box center [78, 130] width 116 height 11
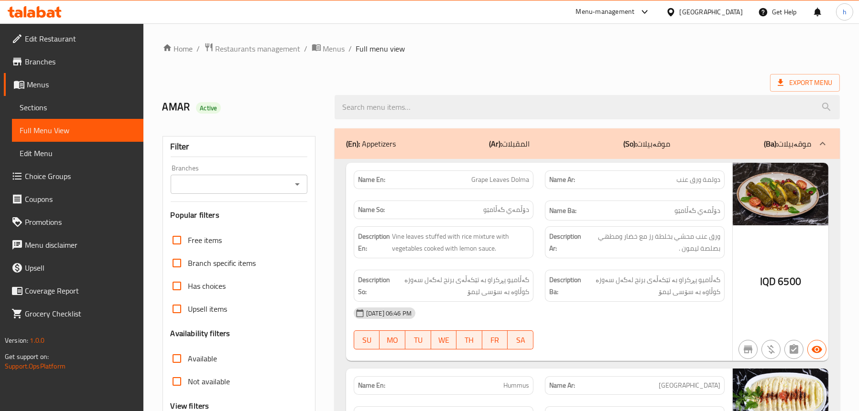
click at [301, 191] on div "Branches" at bounding box center [239, 184] width 137 height 19
click at [298, 184] on icon "Open" at bounding box center [297, 185] width 5 height 2
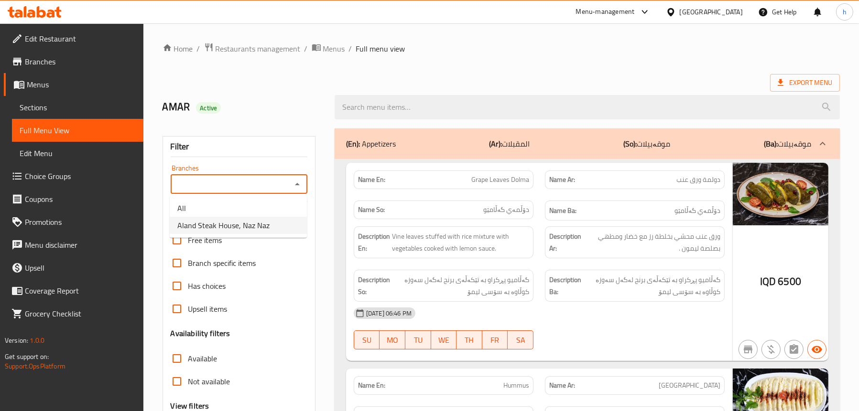
click at [251, 224] on span "Aland Steak House, Naz Naz" at bounding box center [223, 225] width 92 height 11
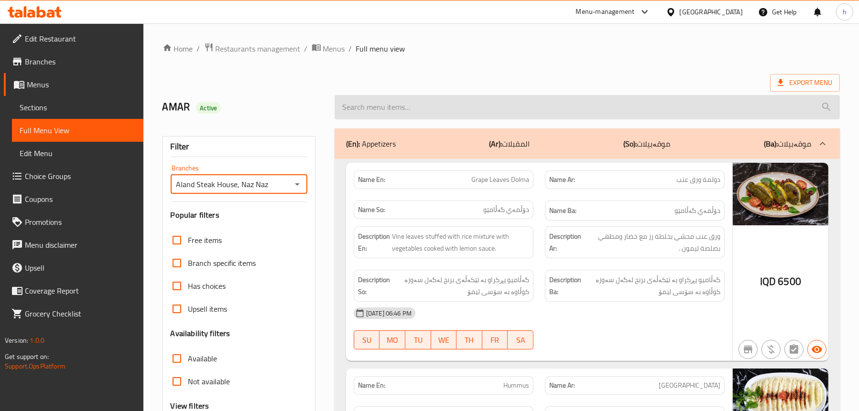
type input "Aland Steak House, Naz Naz"
click at [404, 110] on input "search" at bounding box center [587, 107] width 505 height 24
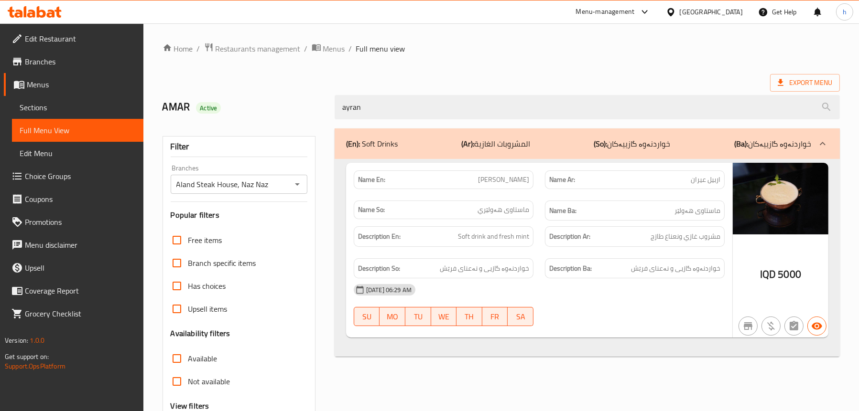
type input "ayran"
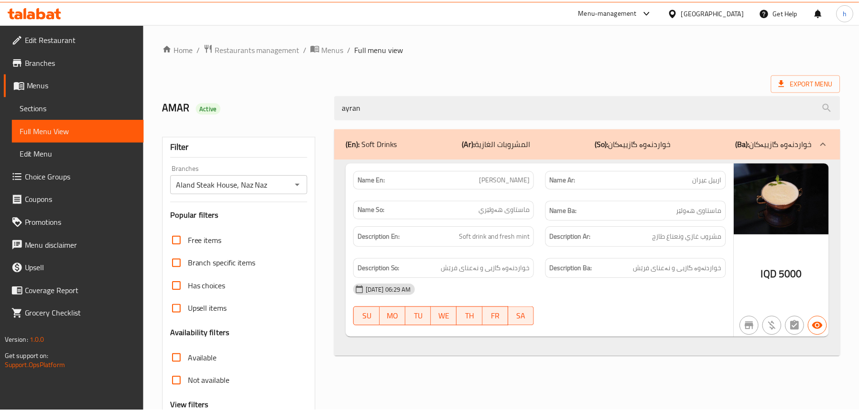
scroll to position [97, 0]
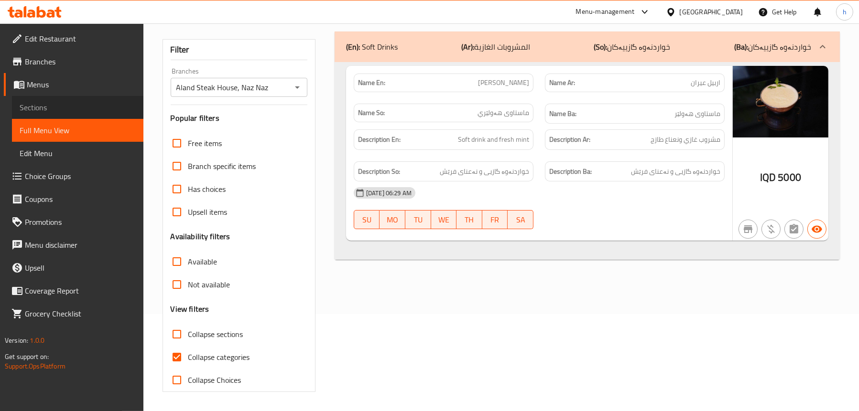
click at [32, 104] on span "Sections" at bounding box center [78, 107] width 116 height 11
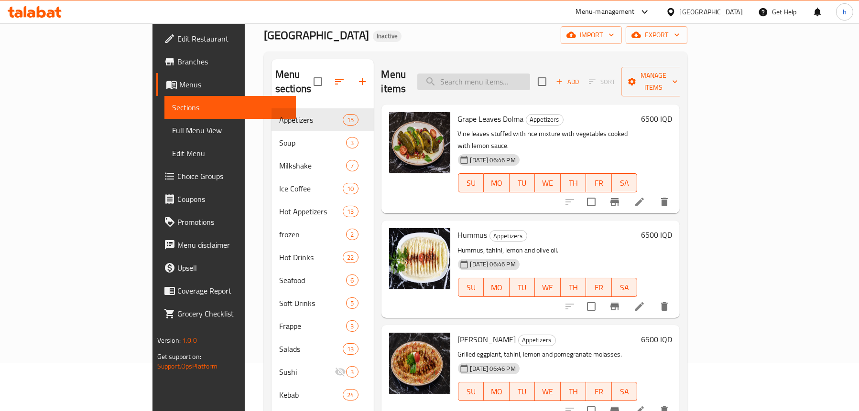
scroll to position [1, 0]
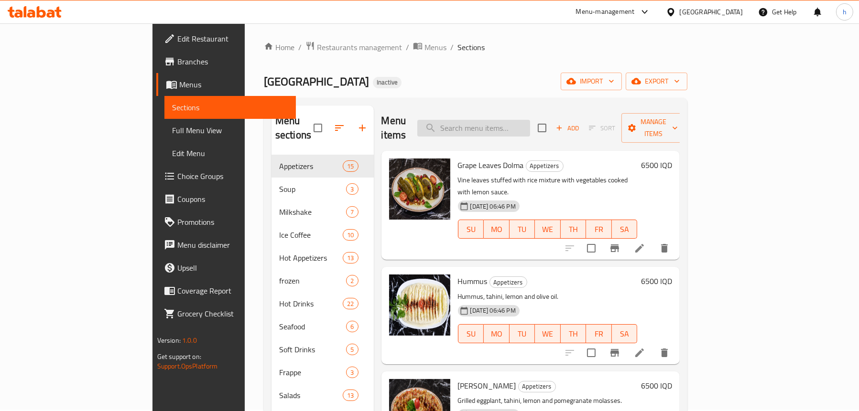
click at [530, 123] on input "search" at bounding box center [473, 128] width 113 height 17
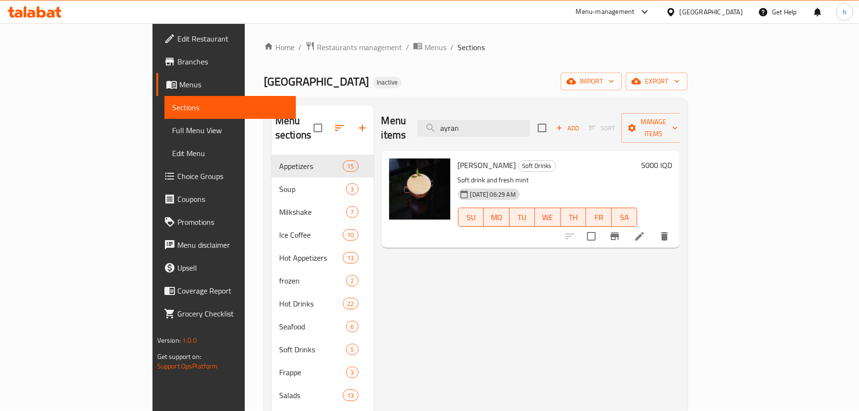
type input "ayran"
click at [653, 230] on li at bounding box center [639, 236] width 27 height 17
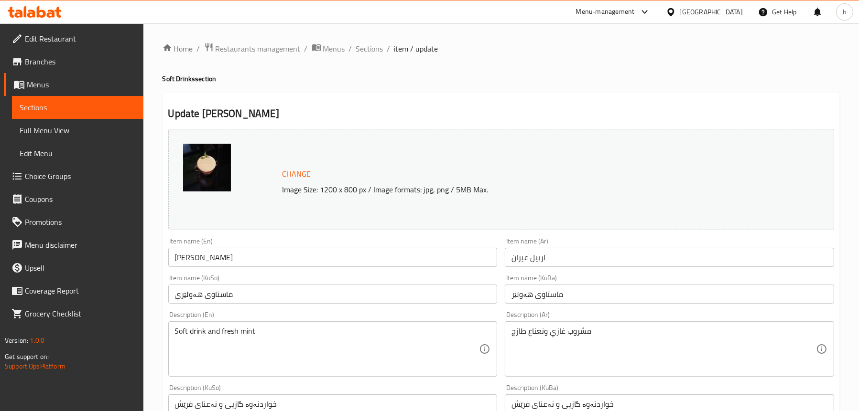
click at [173, 291] on input "ماستاوی هەولێري" at bounding box center [332, 294] width 329 height 19
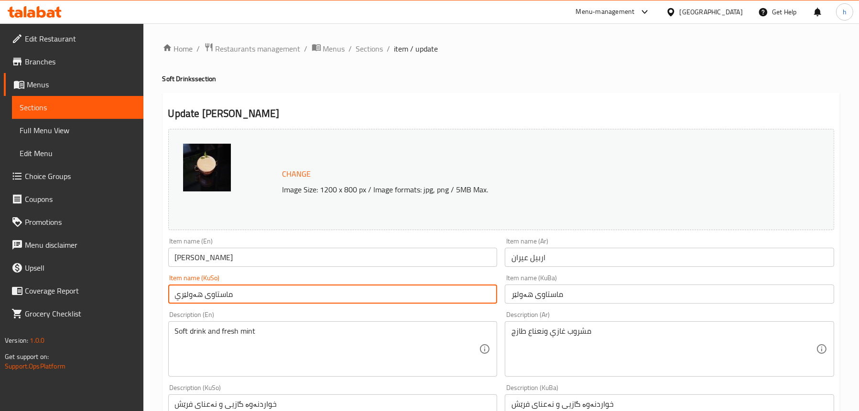
drag, startPoint x: 173, startPoint y: 296, endPoint x: 180, endPoint y: 296, distance: 7.2
click at [180, 296] on input "ماستاوی هەولێري" at bounding box center [332, 294] width 329 height 19
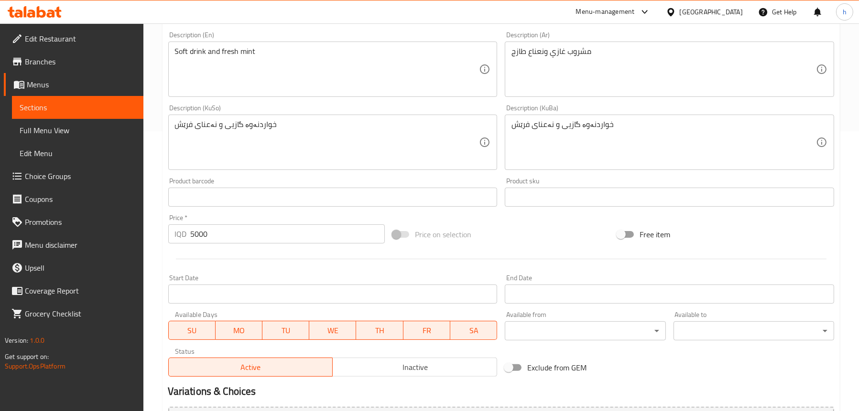
scroll to position [382, 0]
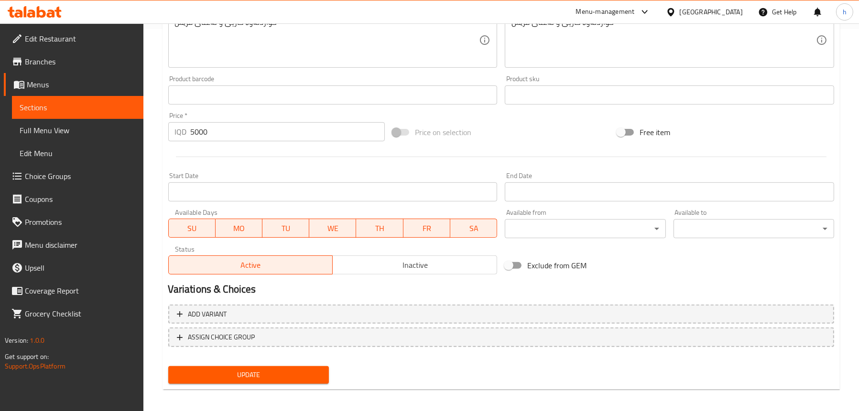
type input "ماستاوی هەولێری"
click at [266, 374] on span "Update" at bounding box center [248, 375] width 145 height 12
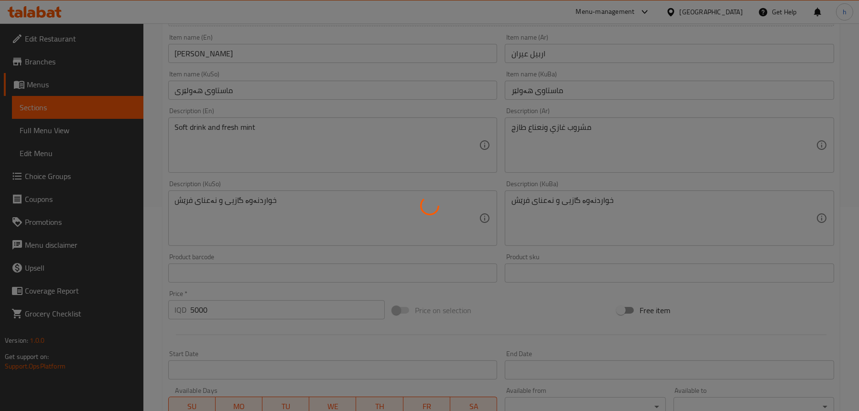
scroll to position [191, 0]
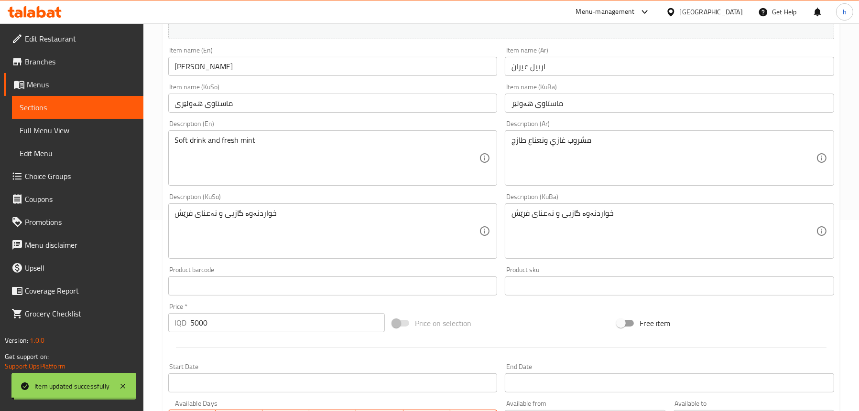
click at [78, 134] on span "Full Menu View" at bounding box center [78, 130] width 116 height 11
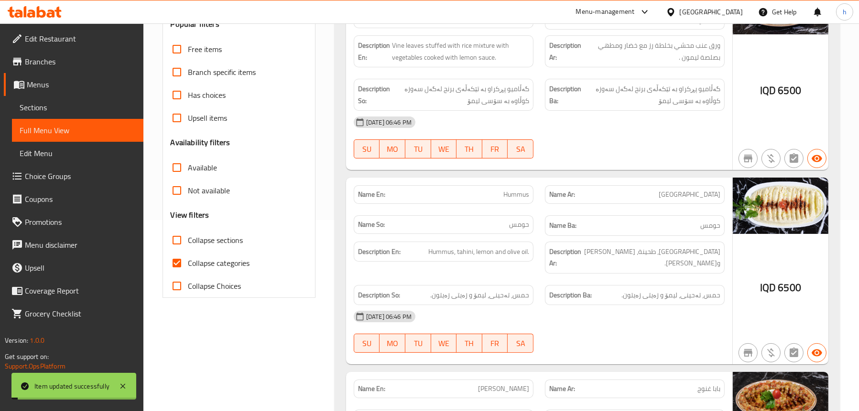
scroll to position [48, 0]
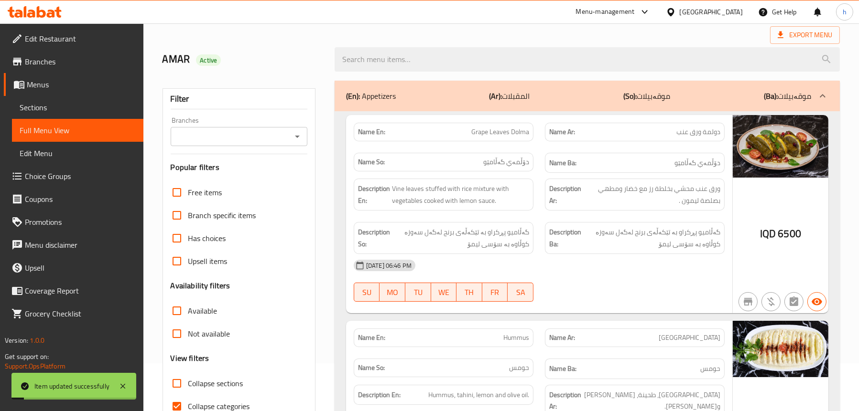
click at [293, 135] on icon "Open" at bounding box center [297, 136] width 11 height 11
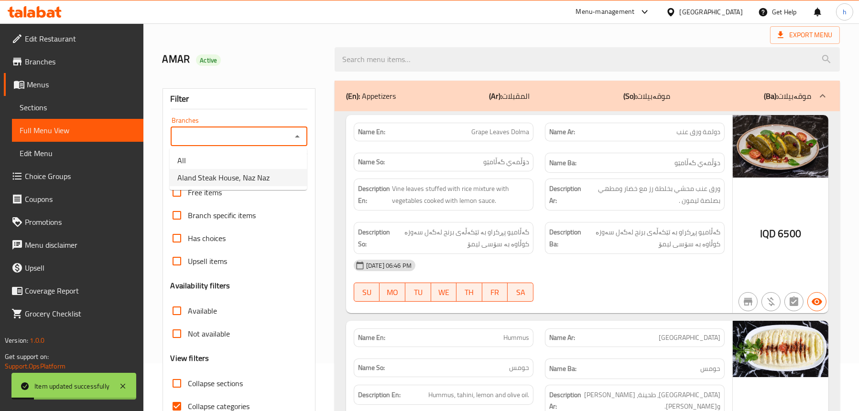
click at [257, 176] on span "Aland Steak House, Naz Naz" at bounding box center [223, 177] width 92 height 11
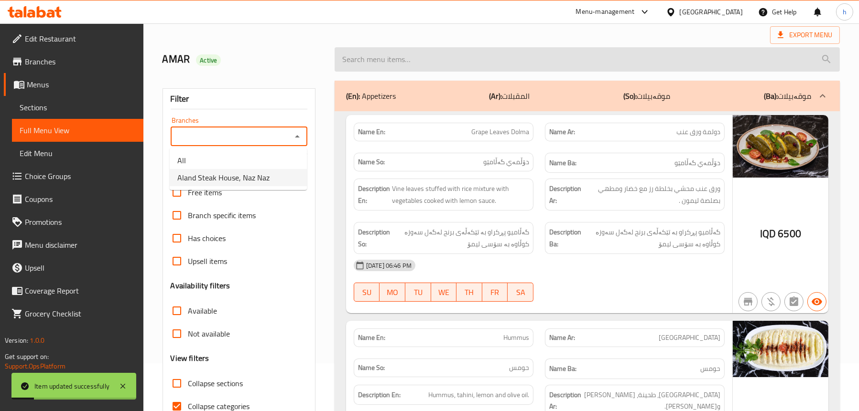
type input "Aland Steak House, Naz Naz"
click at [417, 59] on input "search" at bounding box center [587, 59] width 505 height 24
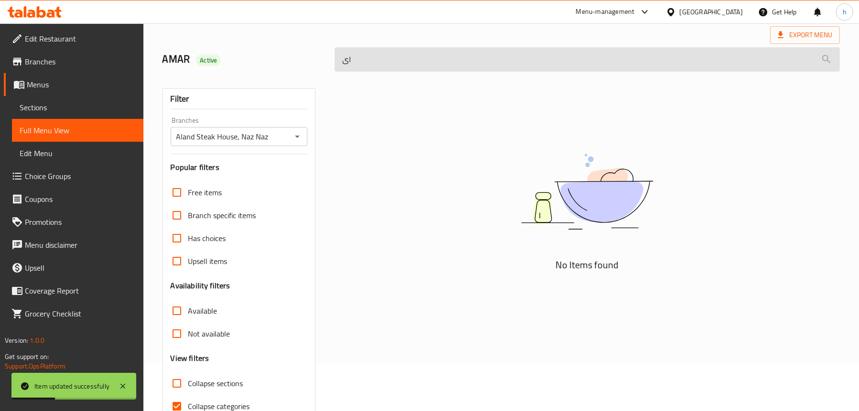
type input "ا"
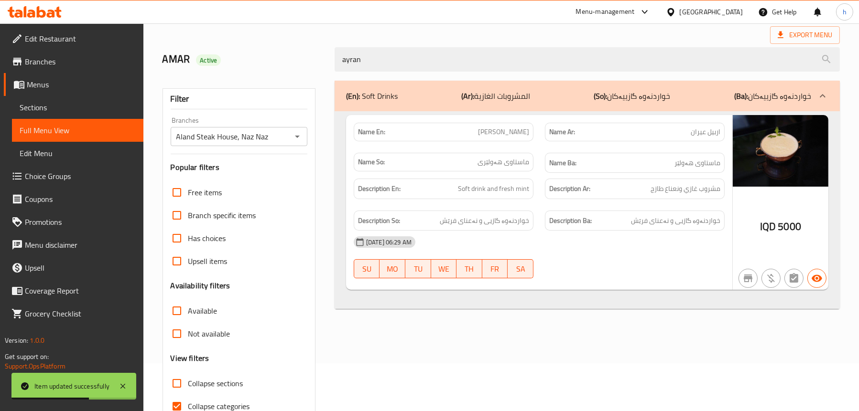
type input "ayran"
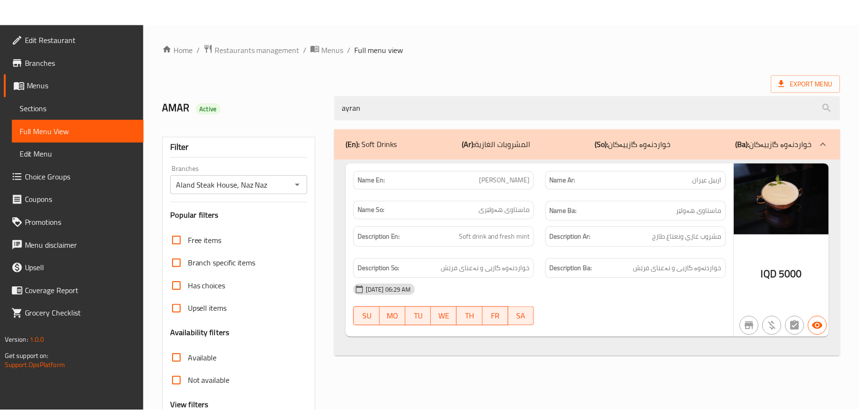
scroll to position [97, 0]
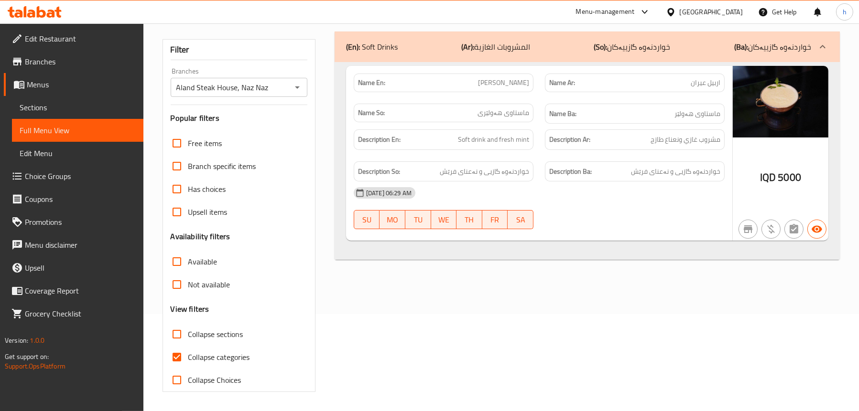
click at [51, 16] on icon at bounding box center [51, 14] width 8 height 8
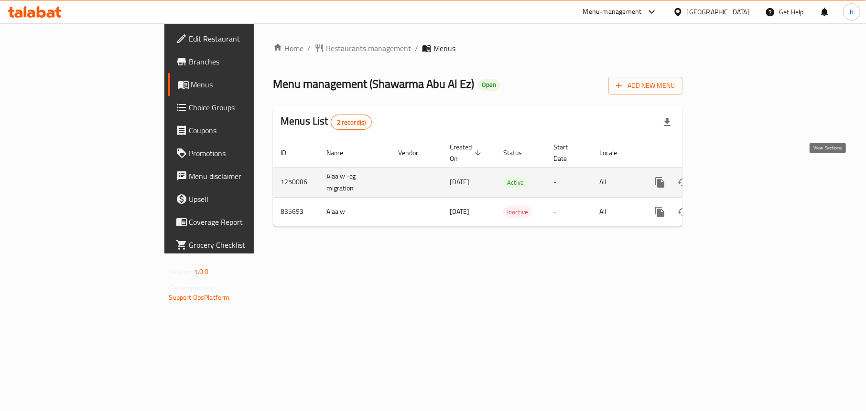
click at [735, 177] on icon "enhanced table" at bounding box center [728, 182] width 11 height 11
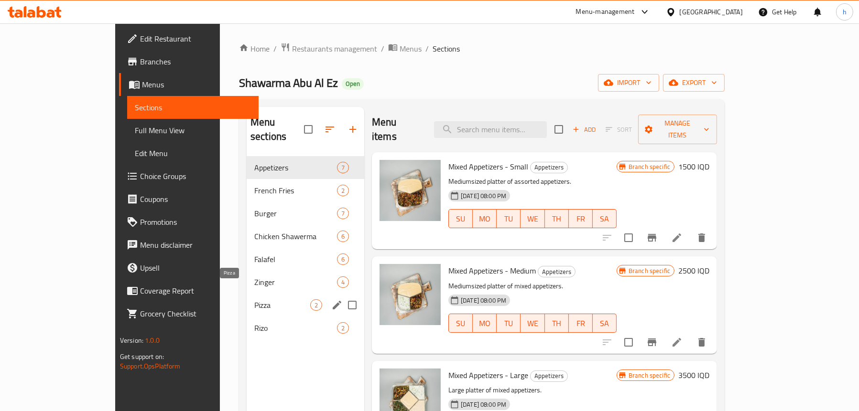
click at [254, 300] on span "Pizza" at bounding box center [282, 305] width 56 height 11
